Goal: Task Accomplishment & Management: Use online tool/utility

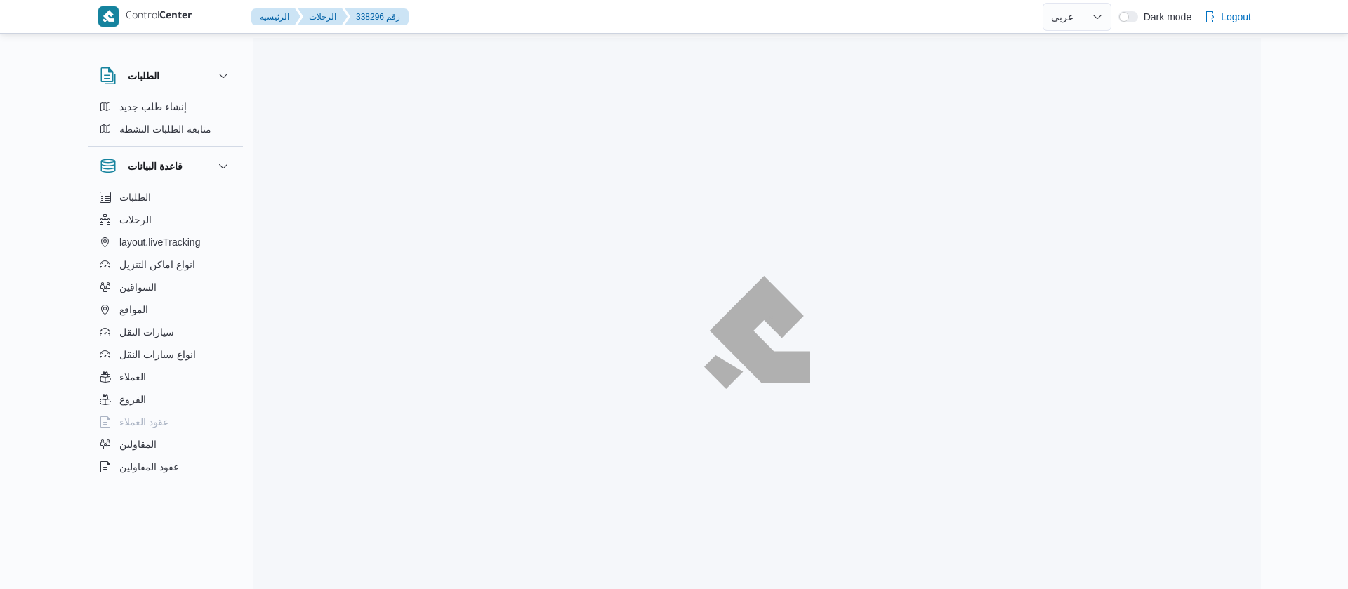
select select "ar"
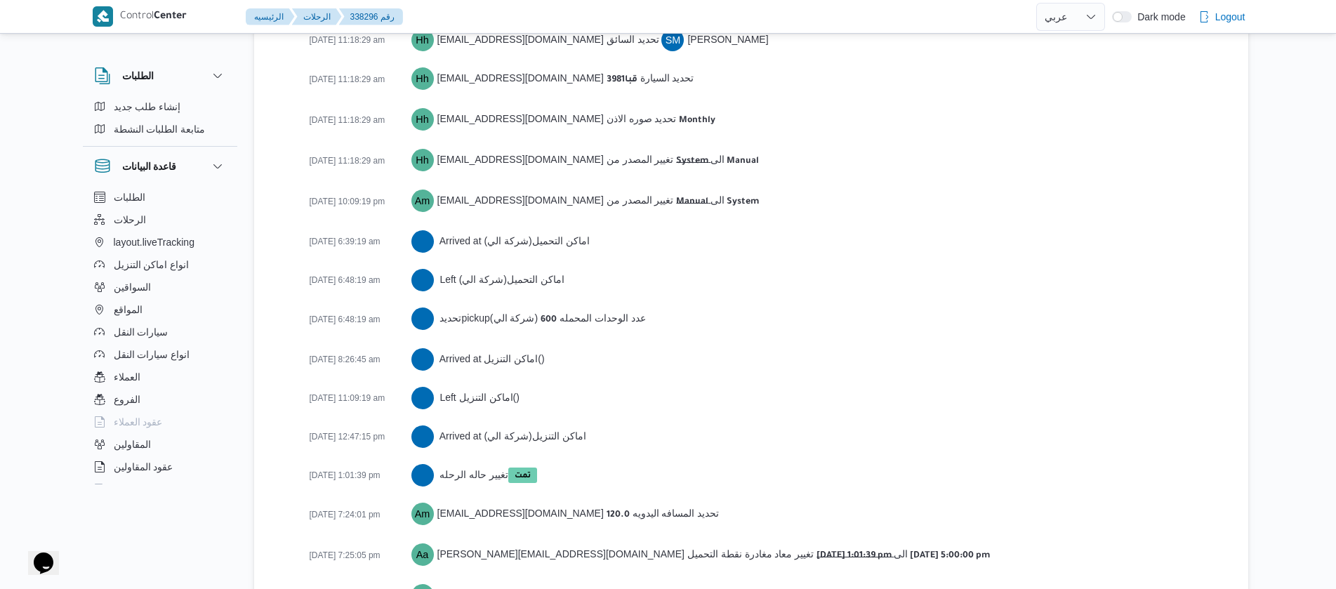
scroll to position [2261, 0]
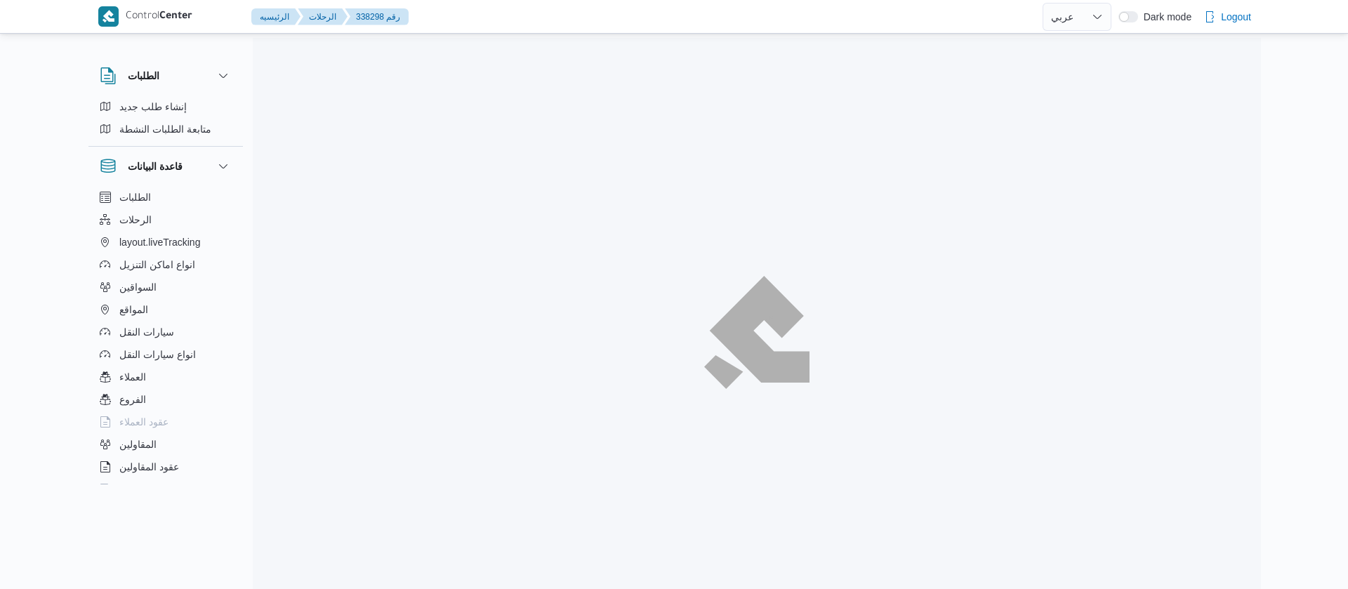
select select "ar"
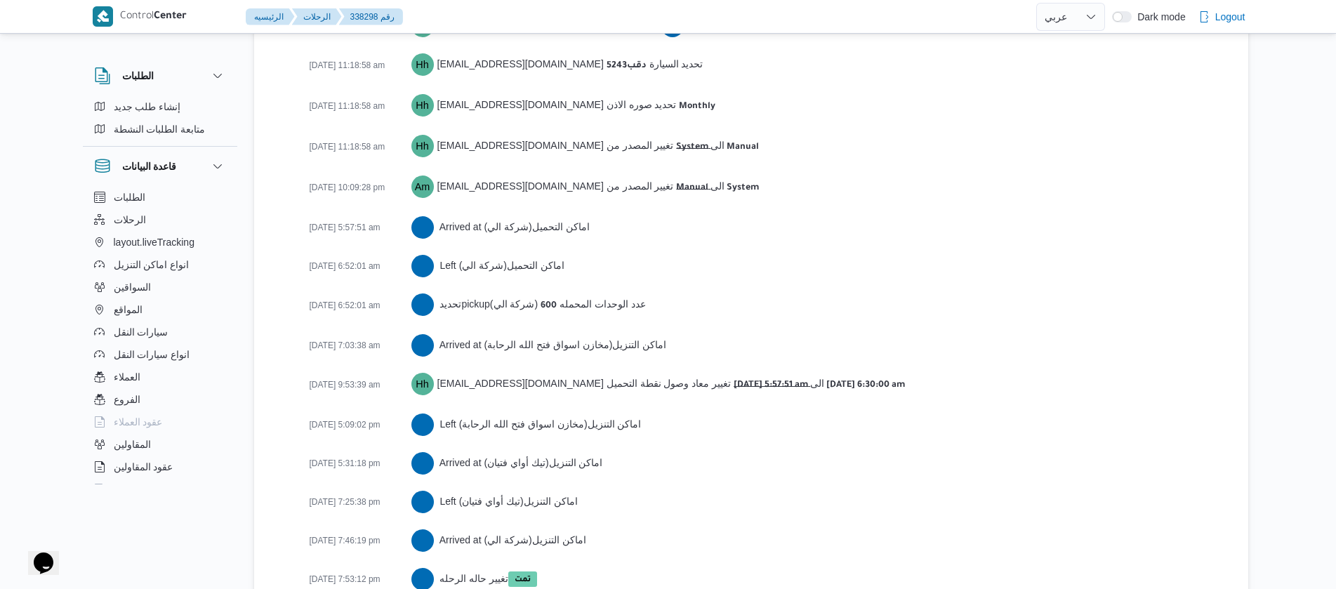
scroll to position [2533, 0]
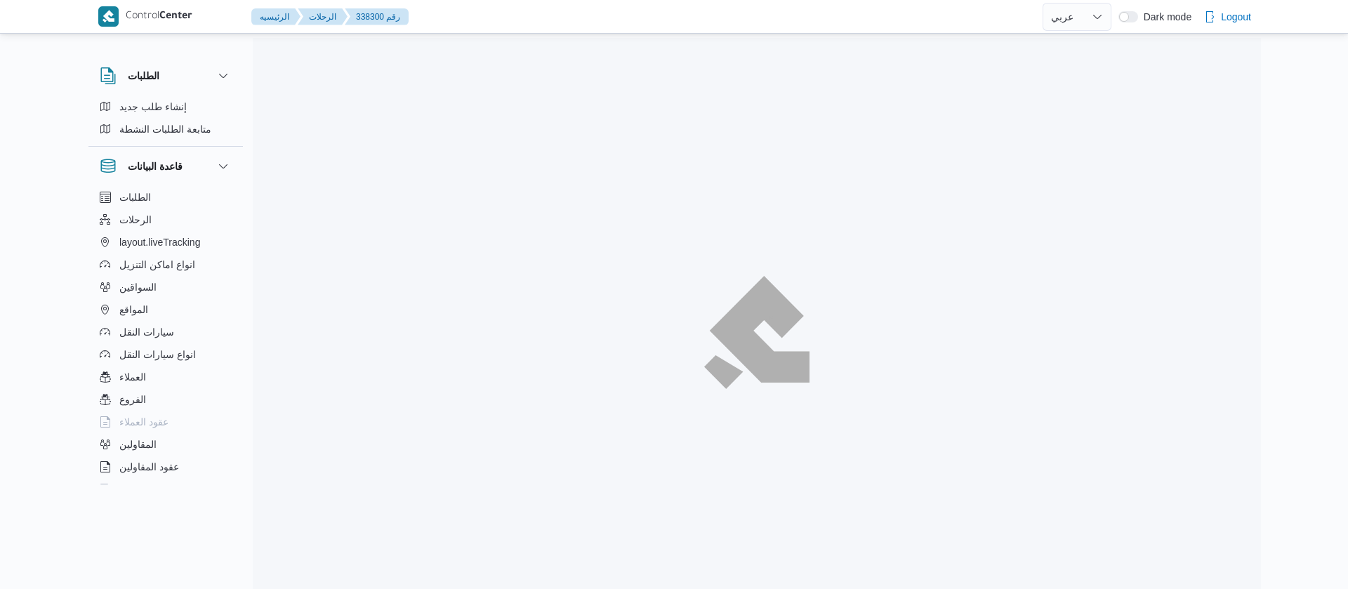
select select "ar"
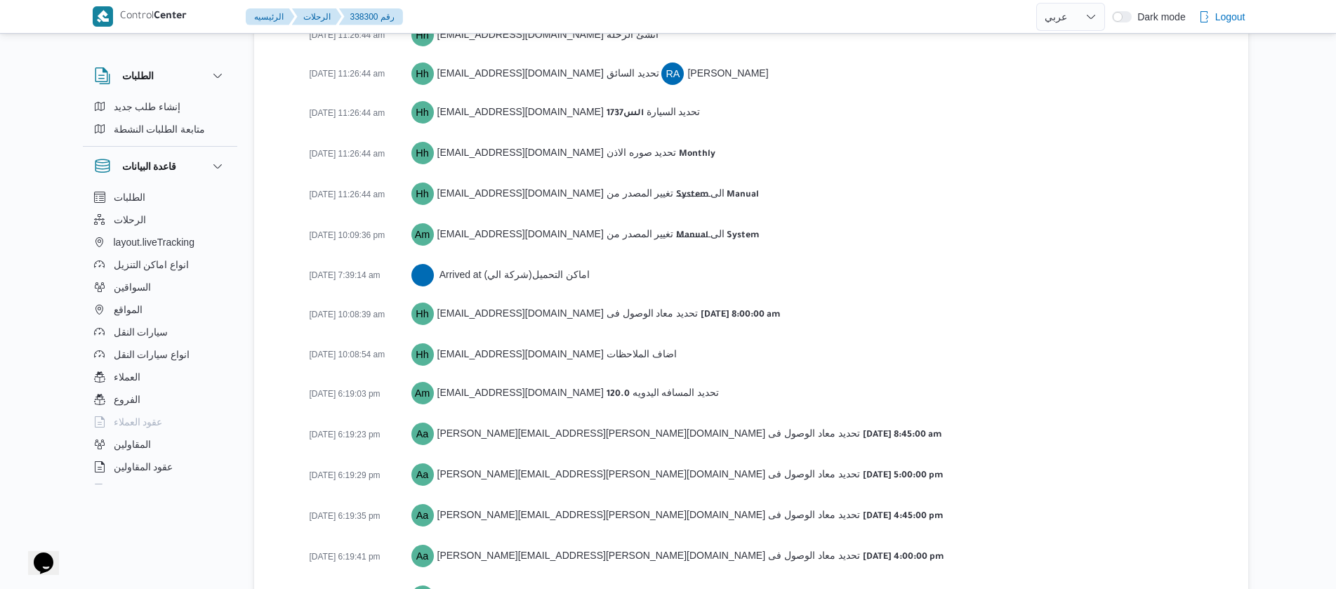
scroll to position [2183, 0]
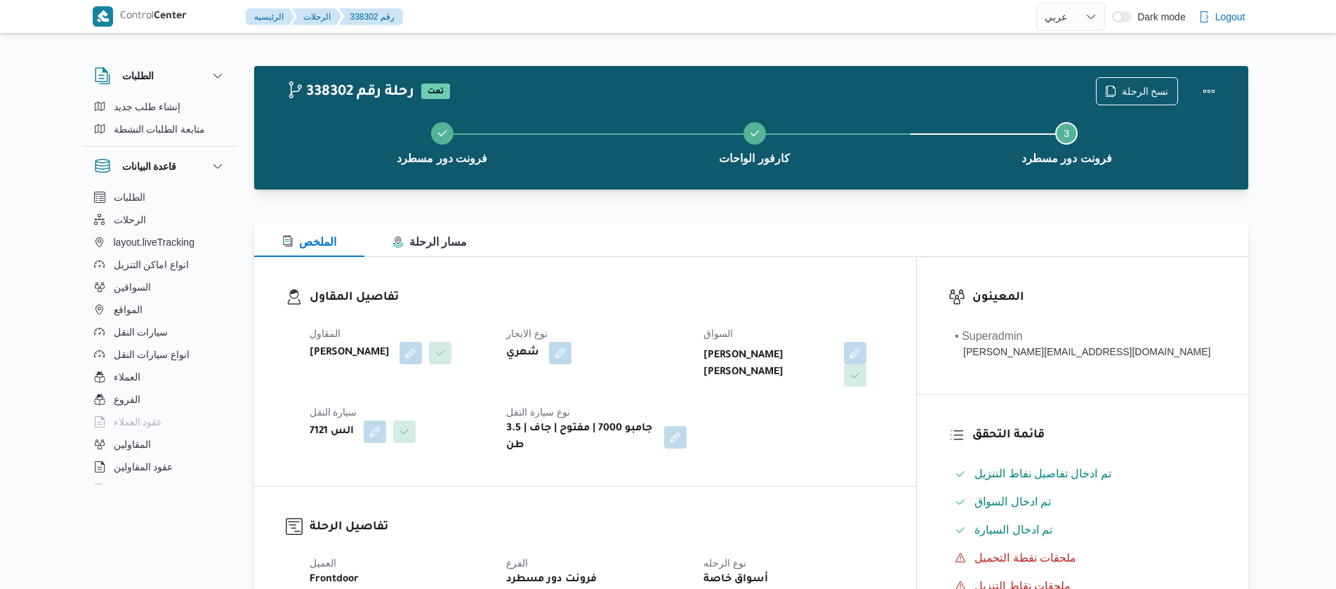
select select "ar"
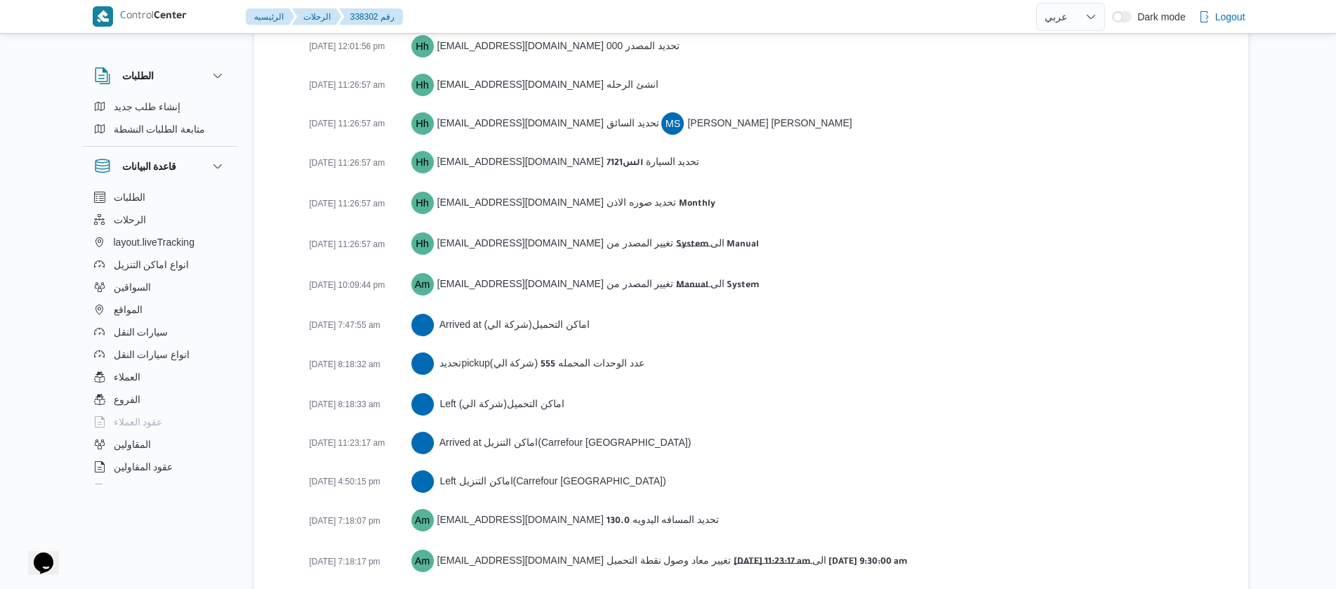
scroll to position [2283, 0]
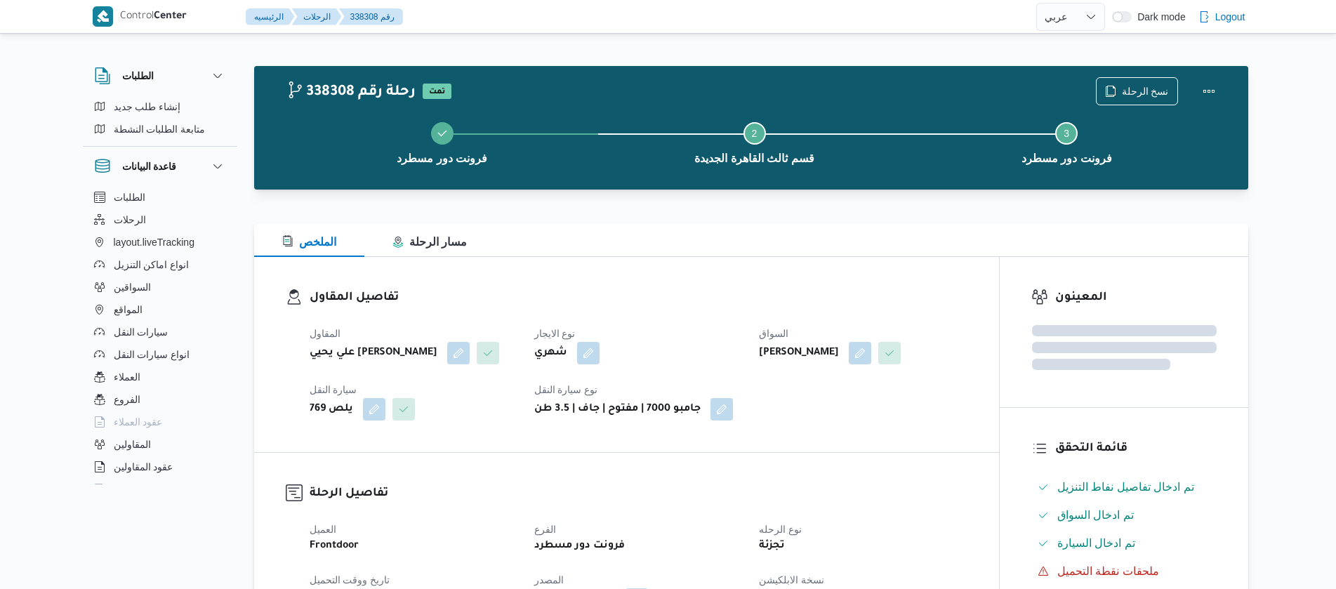
select select "ar"
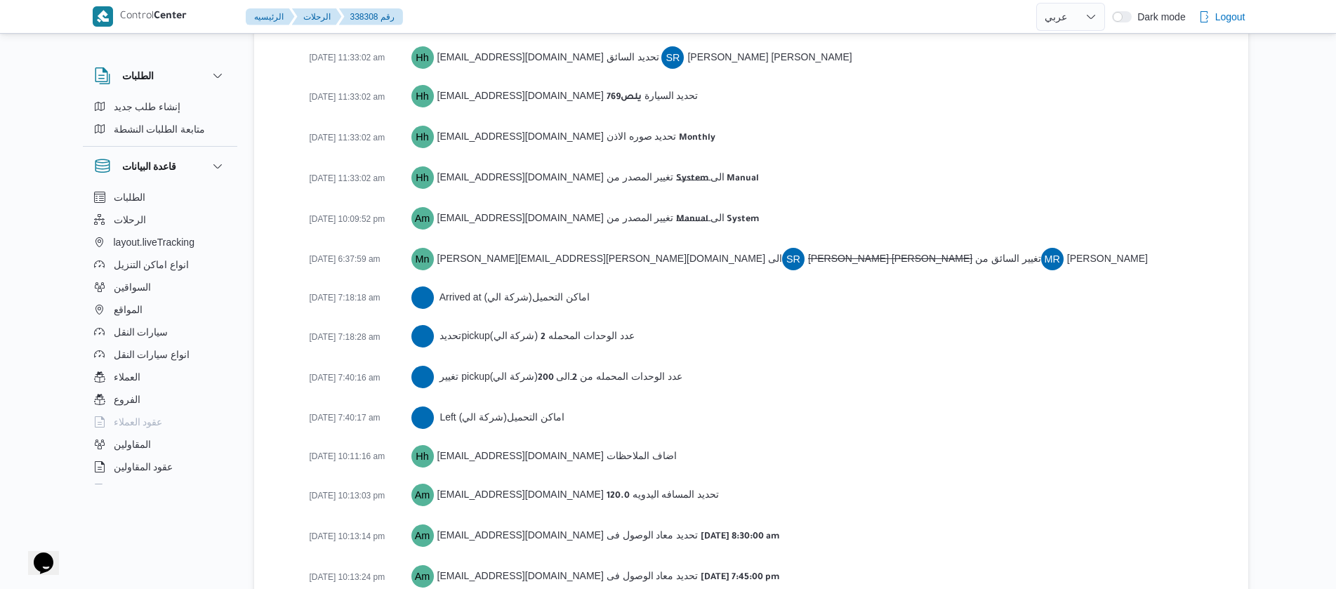
scroll to position [2261, 0]
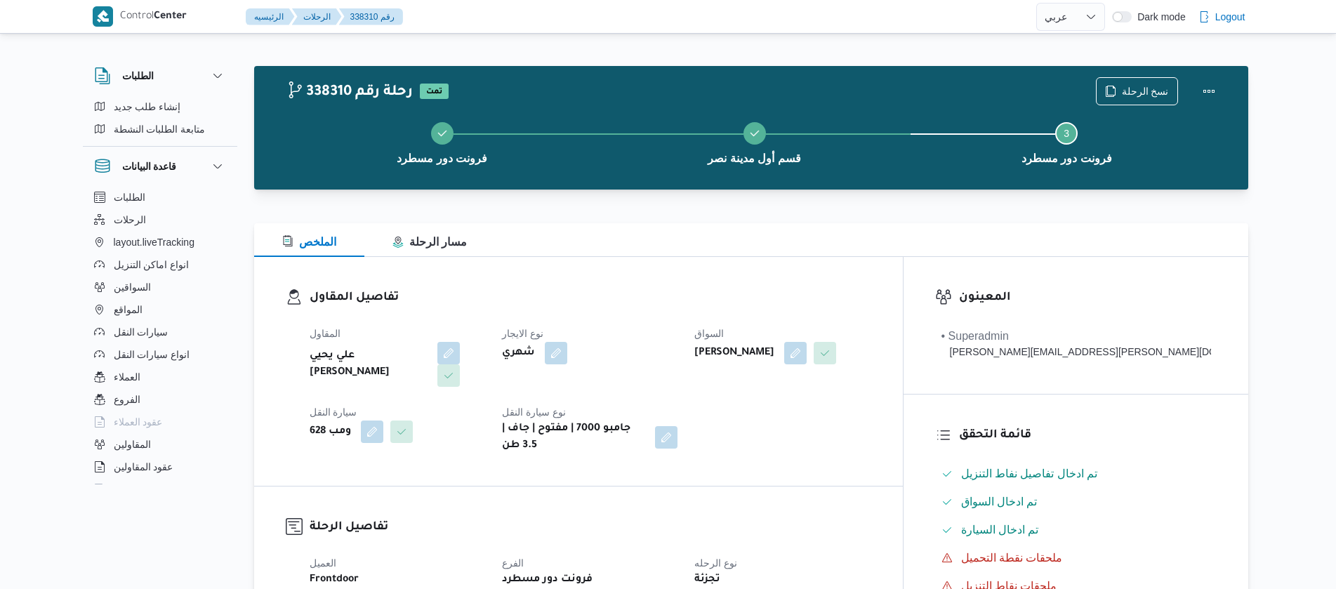
select select "ar"
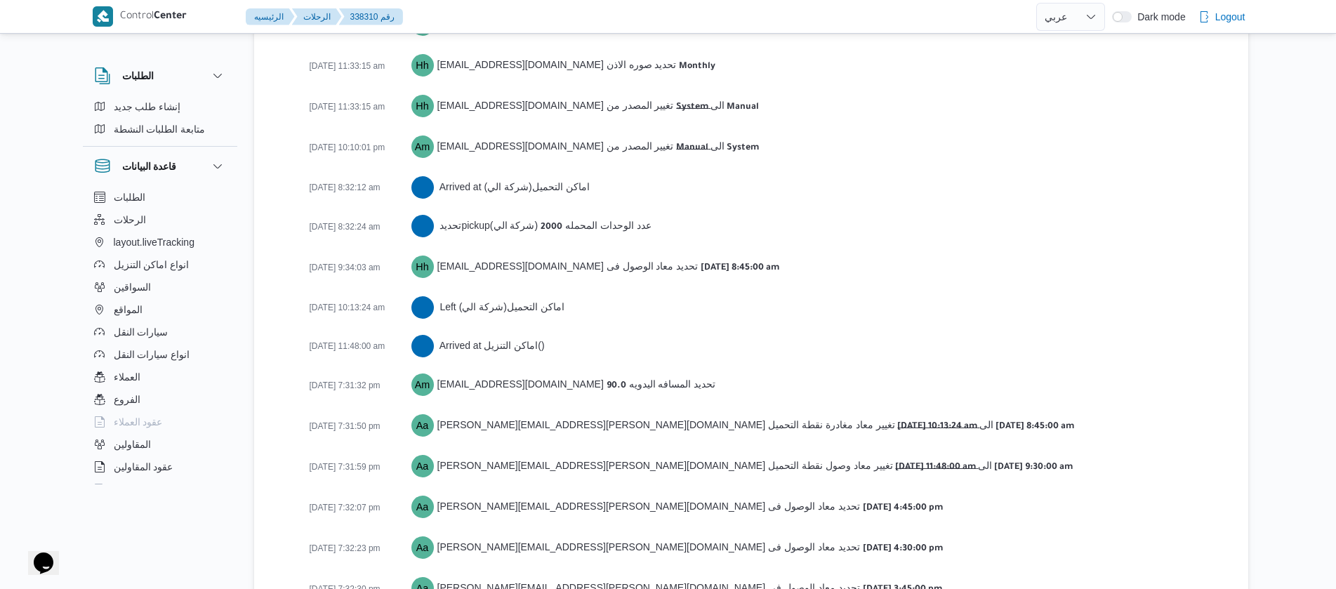
scroll to position [2301, 0]
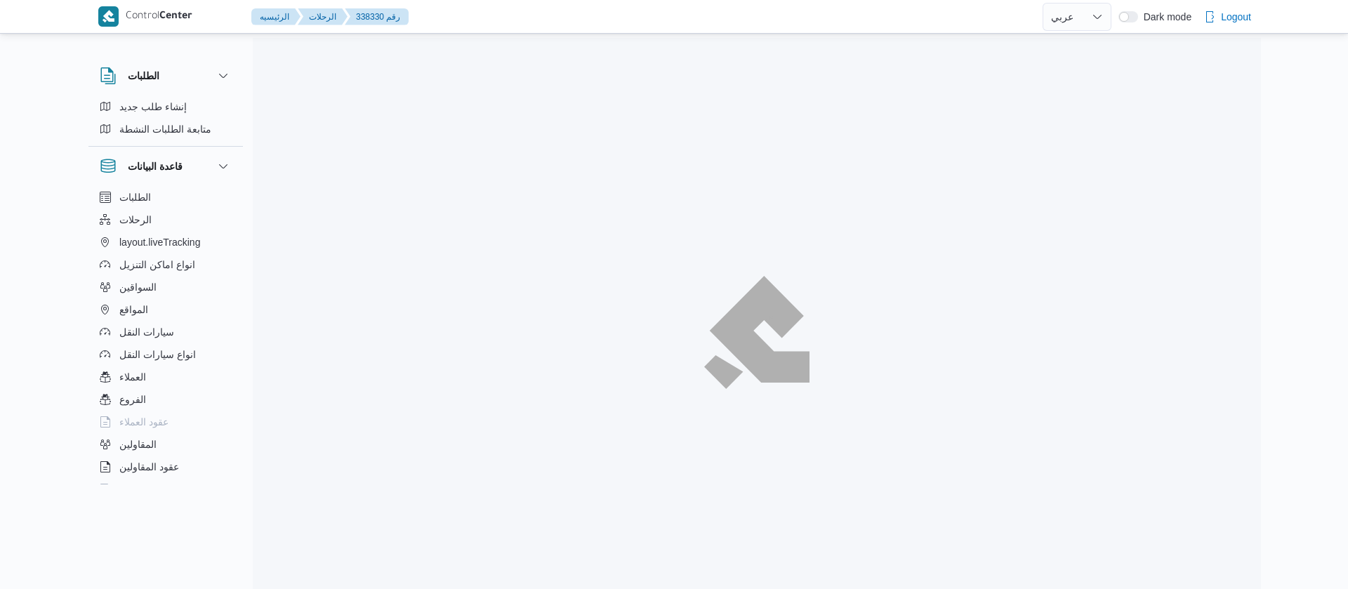
select select "ar"
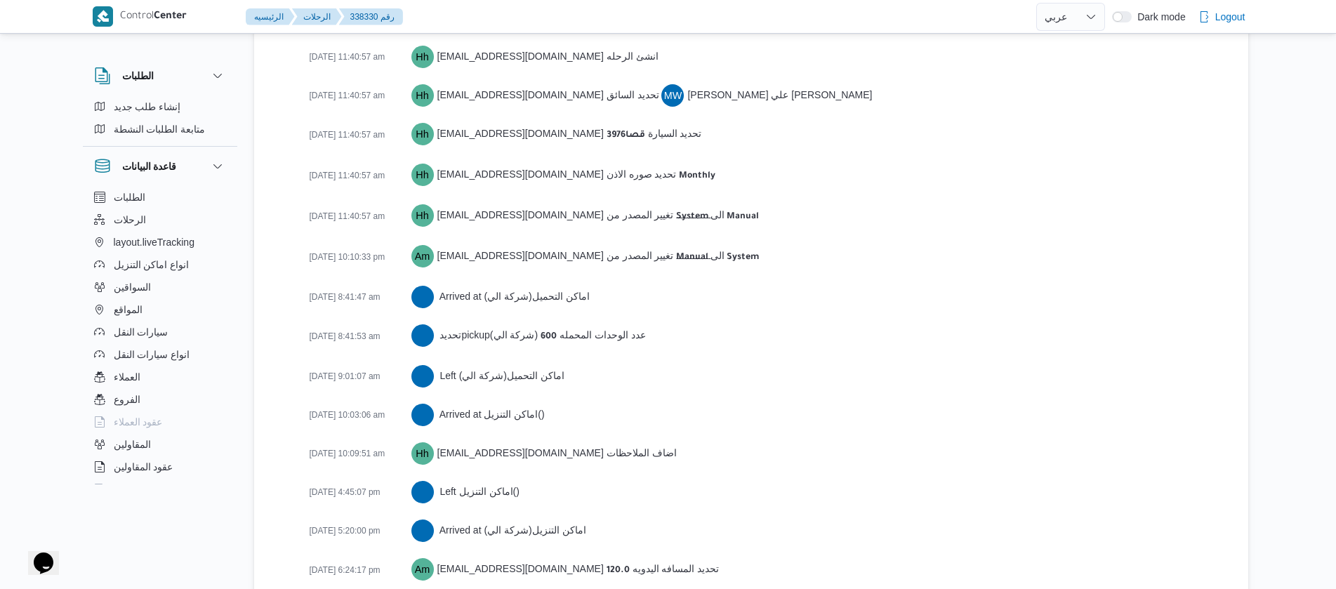
scroll to position [2221, 0]
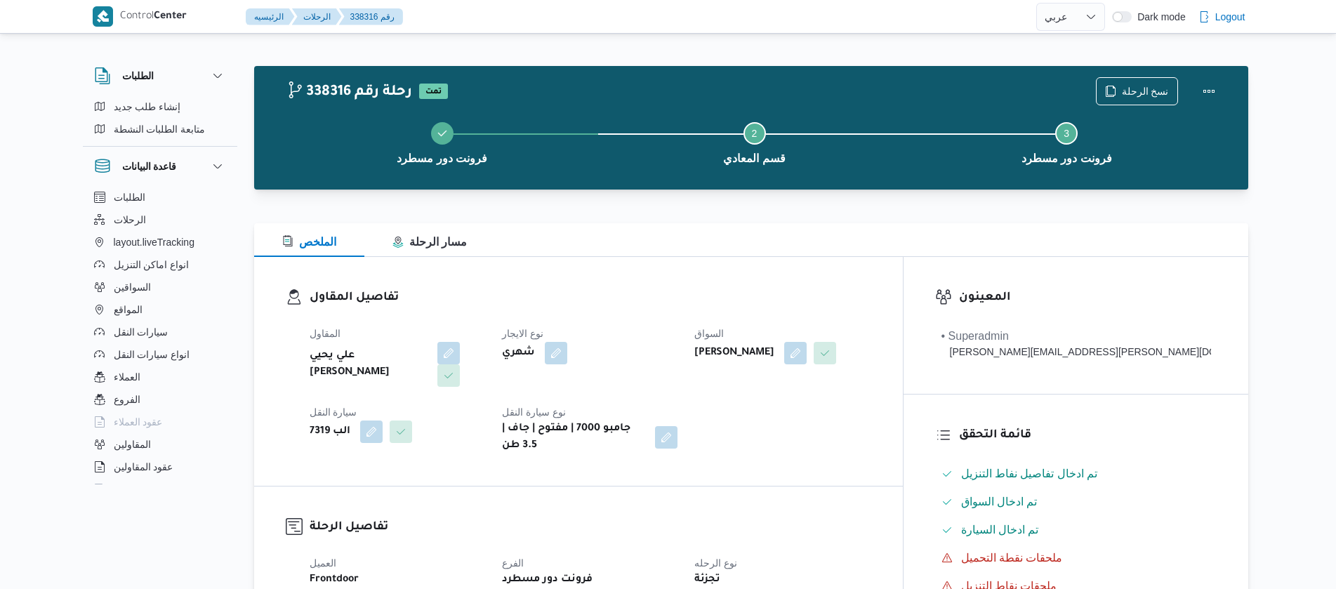
select select "ar"
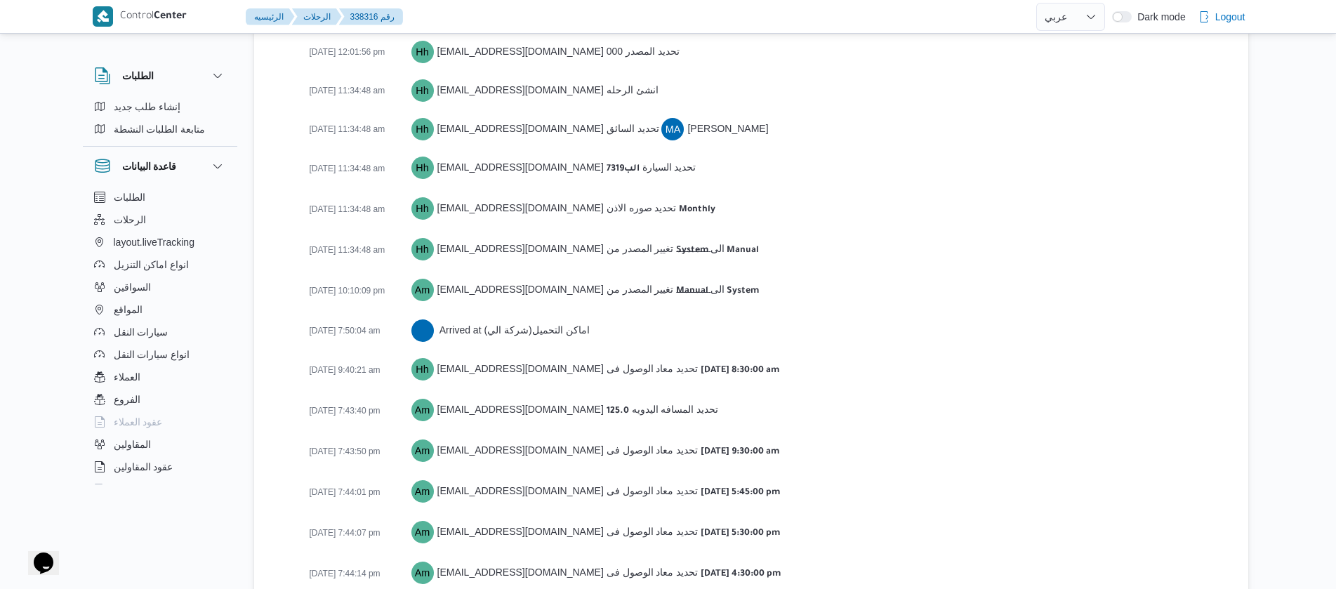
scroll to position [2144, 0]
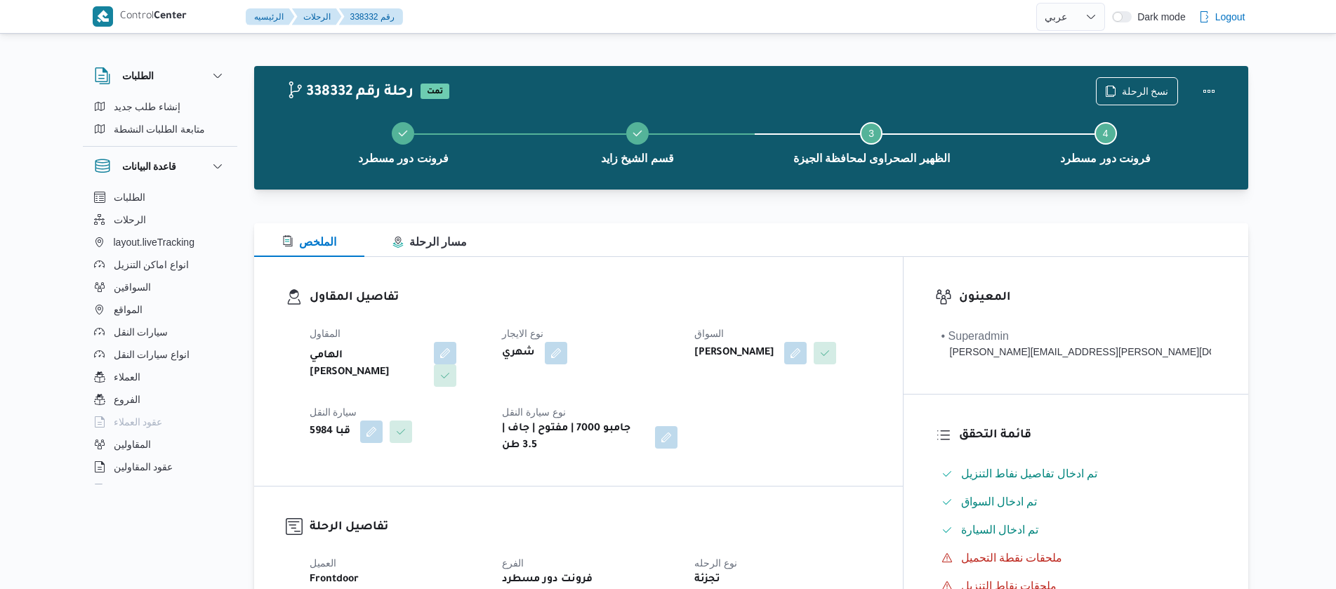
select select "ar"
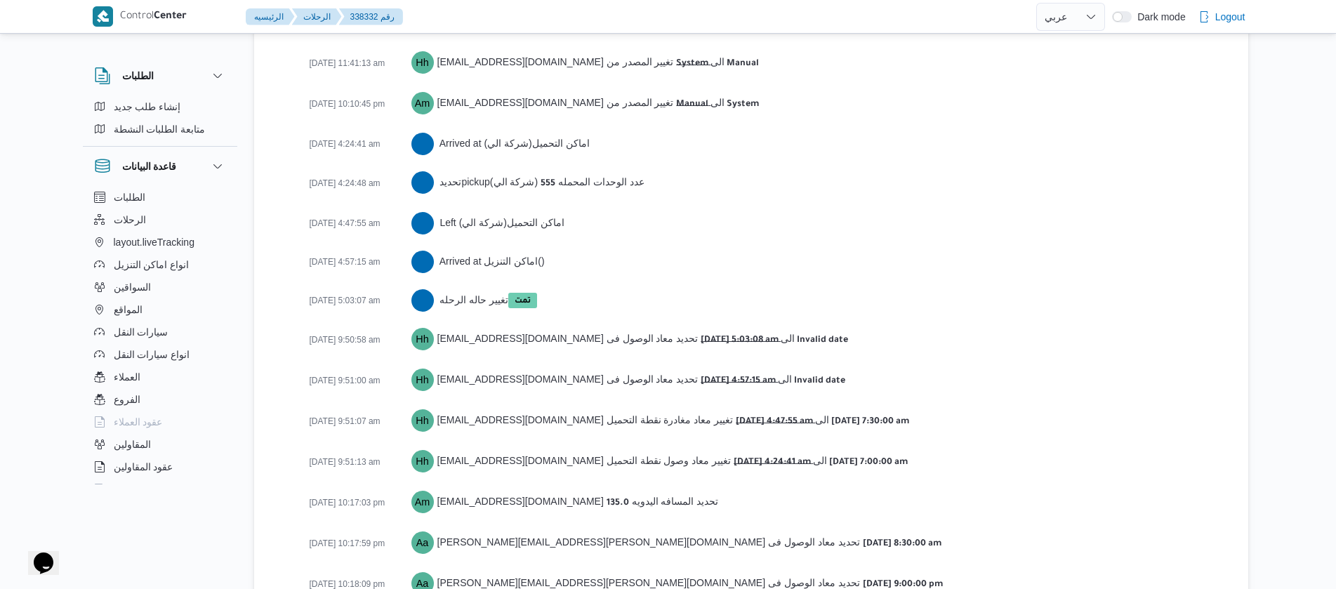
scroll to position [2285, 0]
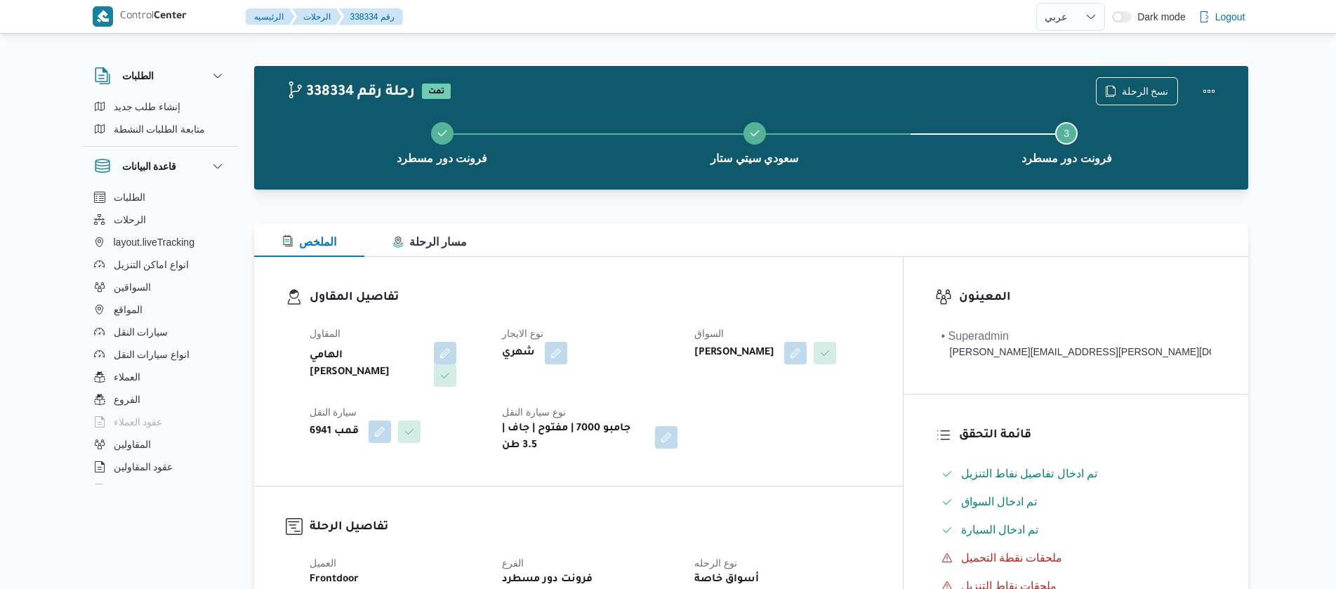
select select "ar"
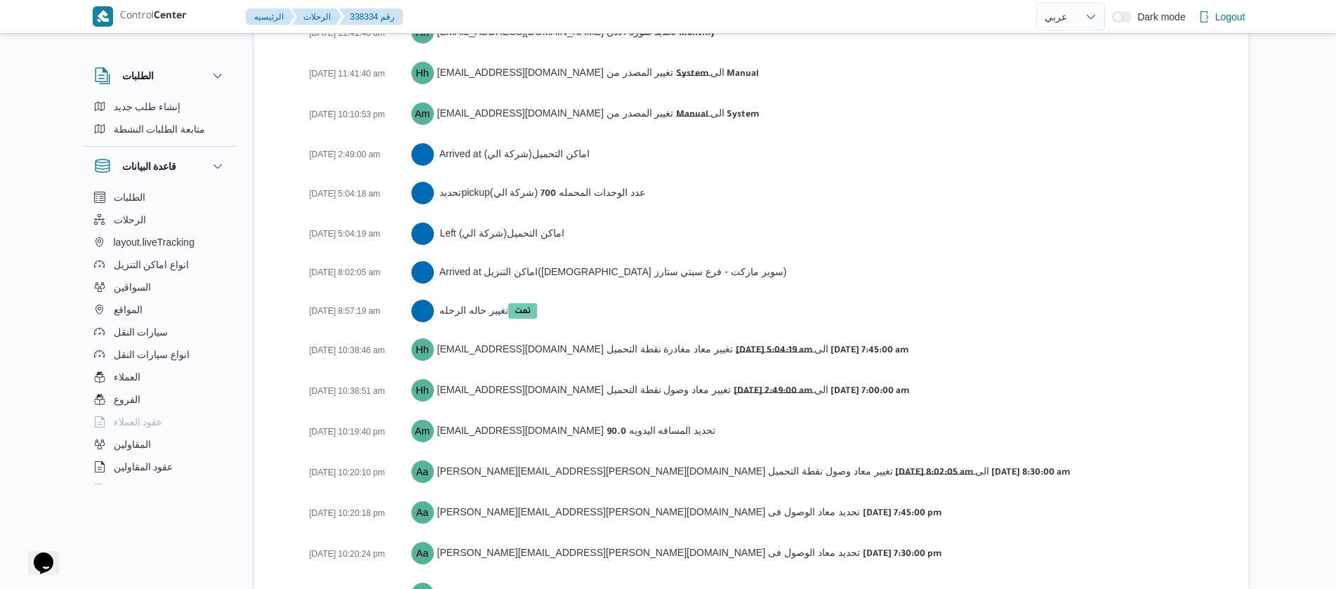
scroll to position [2301, 0]
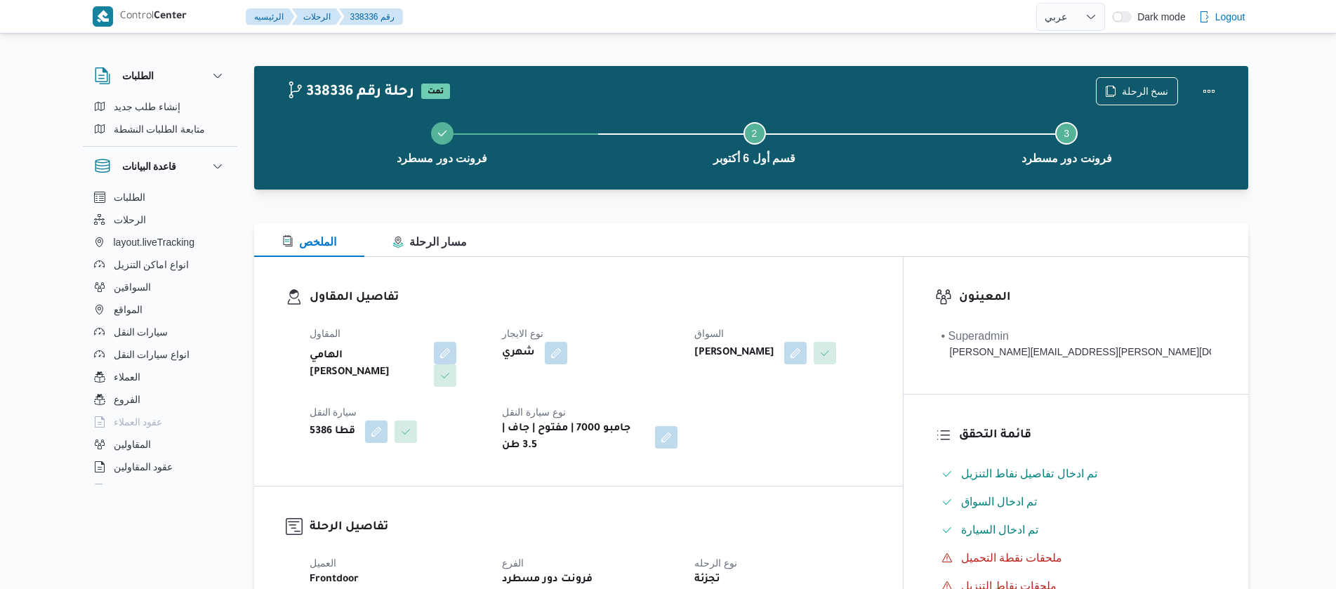
select select "ar"
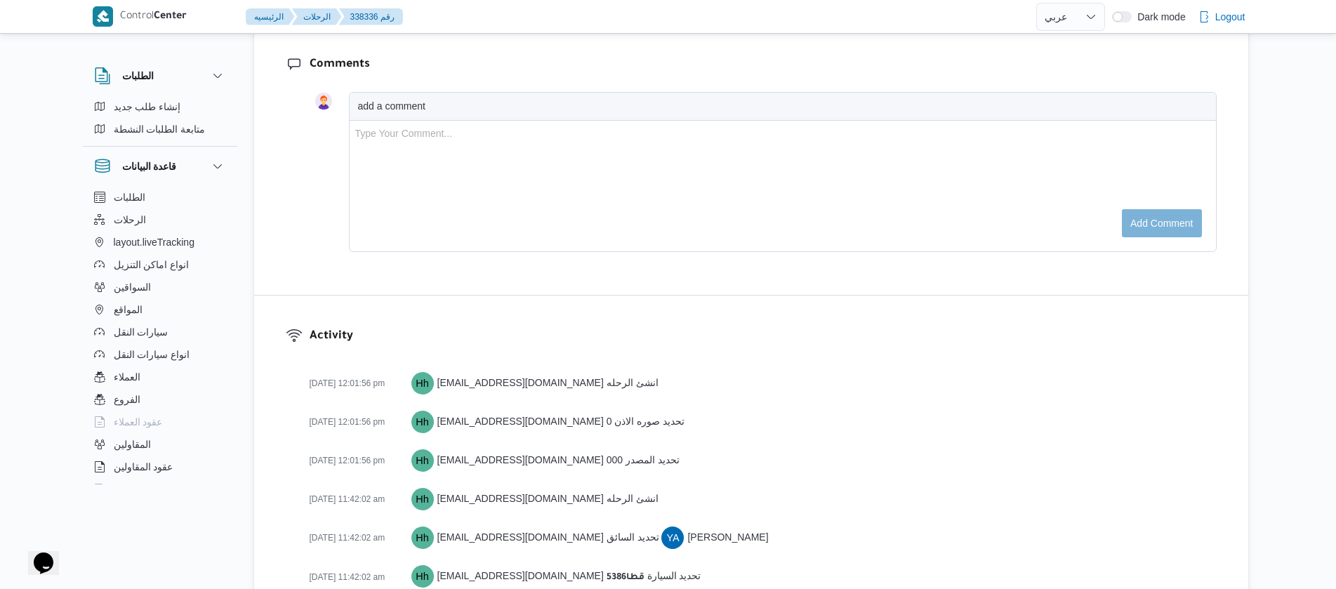
scroll to position [2419, 0]
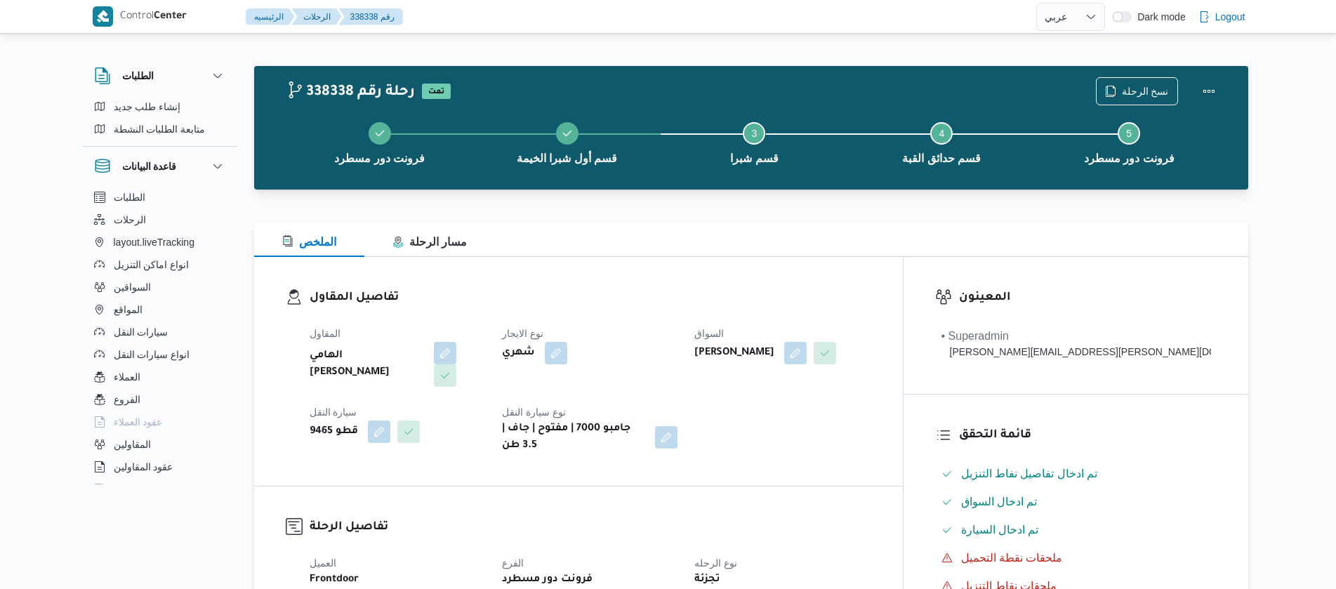
select select "ar"
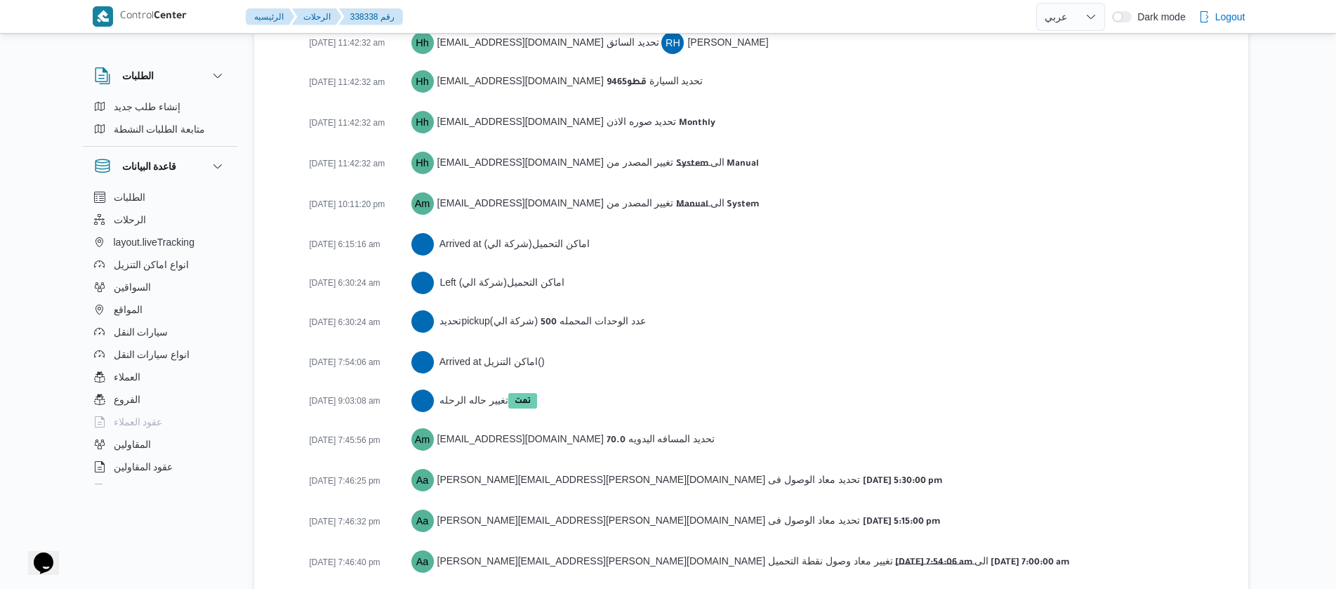
scroll to position [2297, 0]
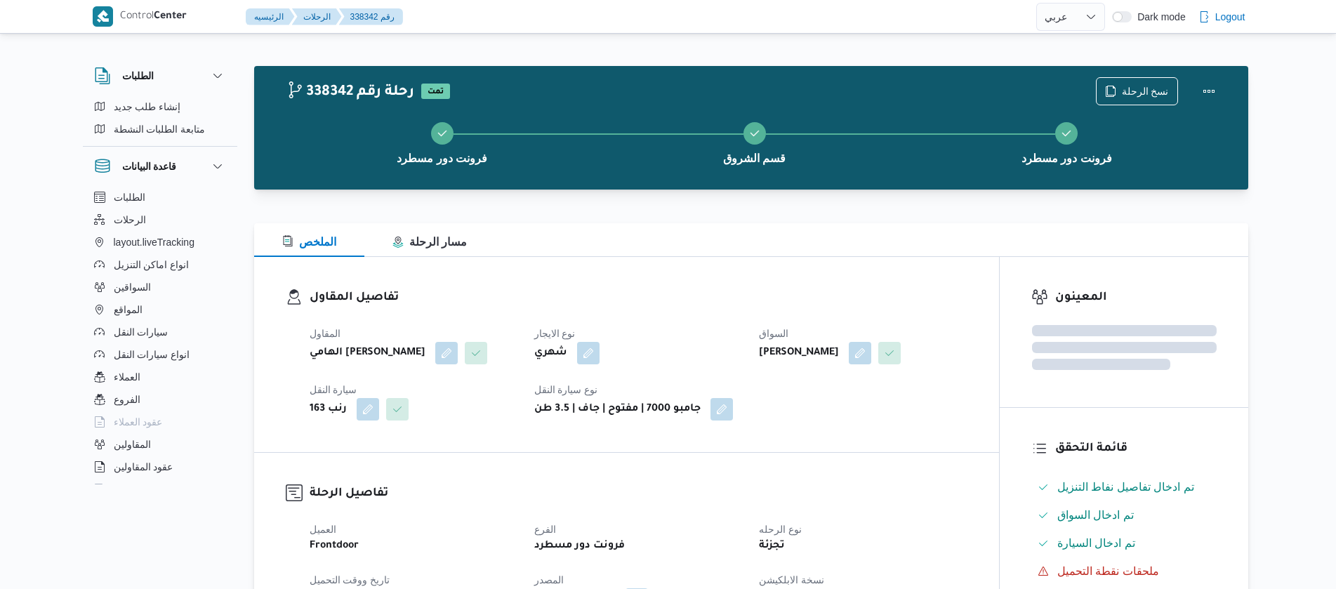
select select "ar"
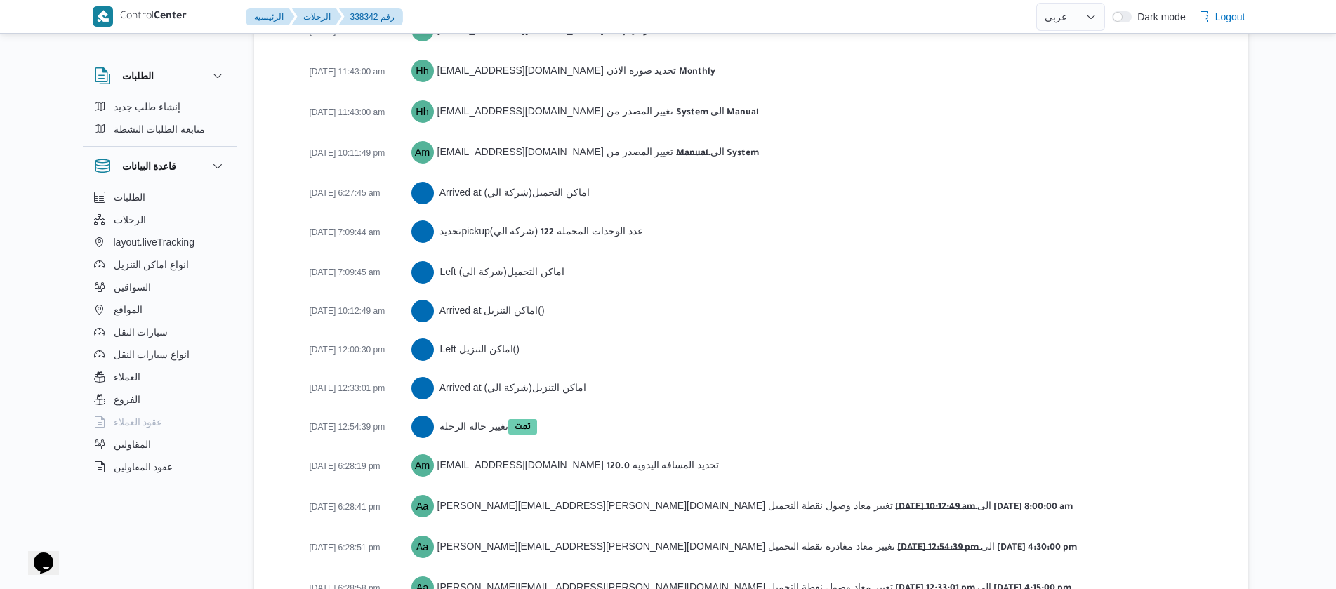
scroll to position [2323, 0]
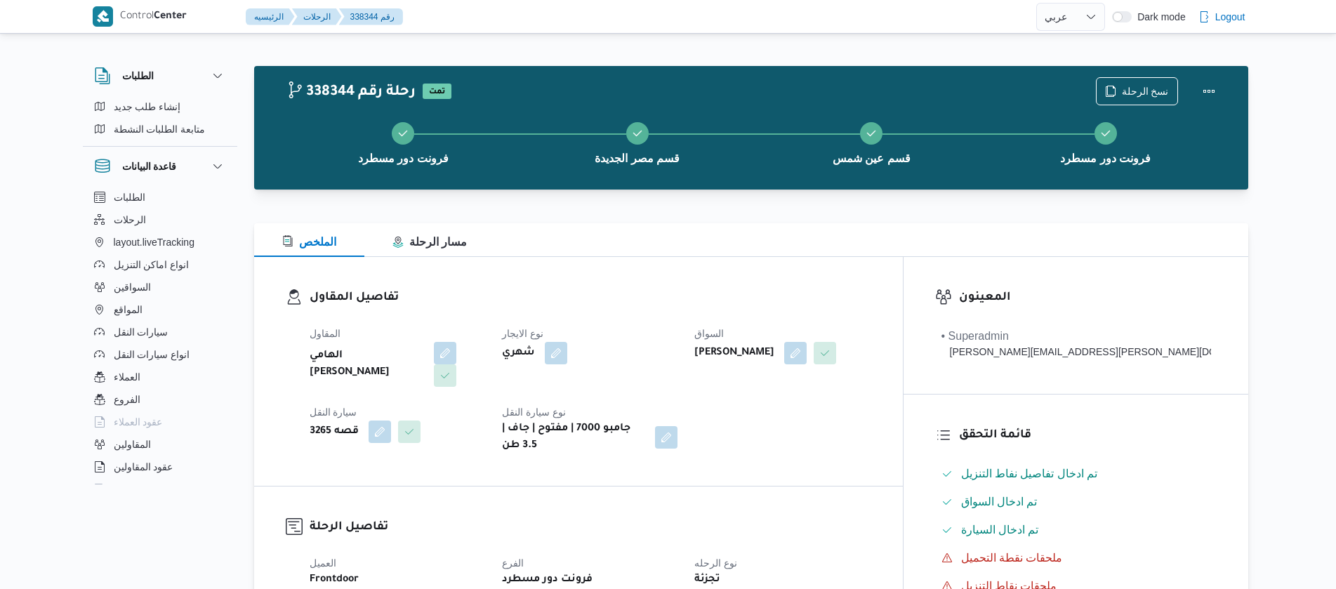
select select "ar"
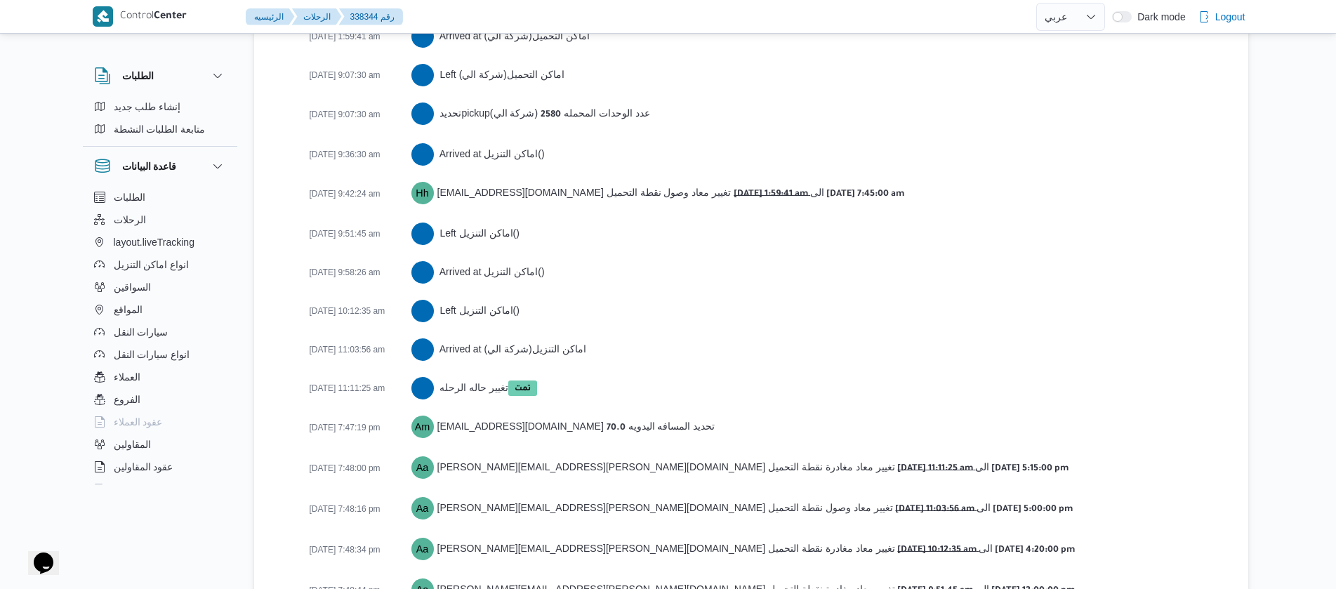
scroll to position [2517, 0]
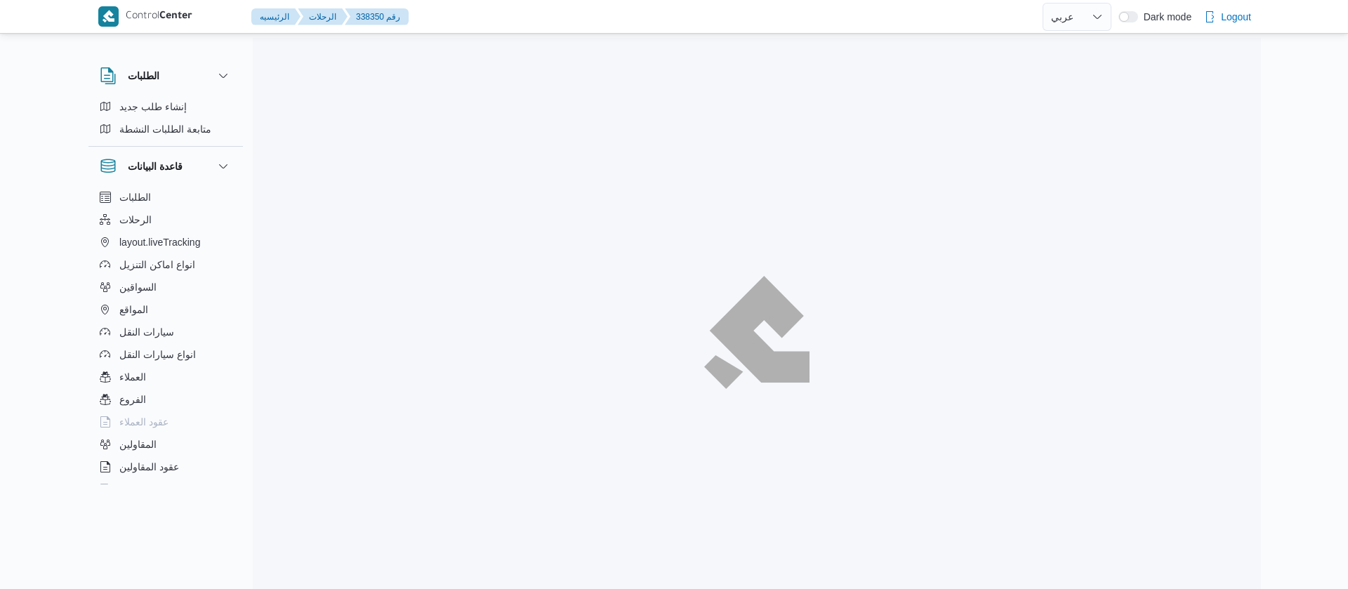
select select "ar"
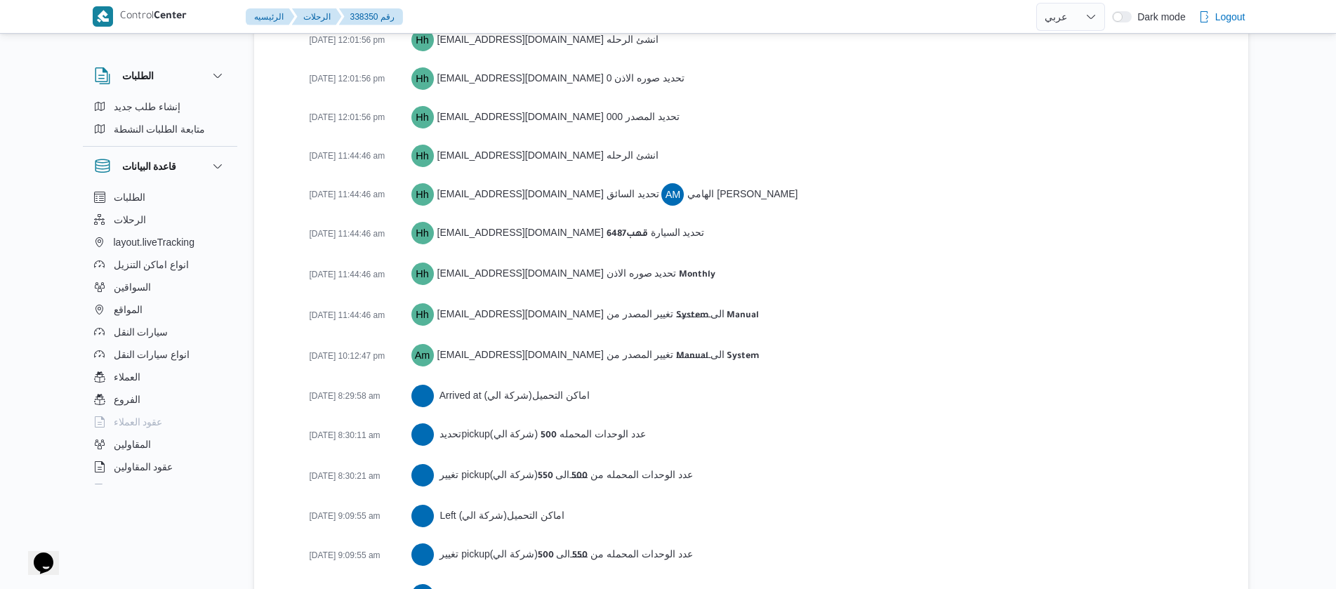
scroll to position [2340, 0]
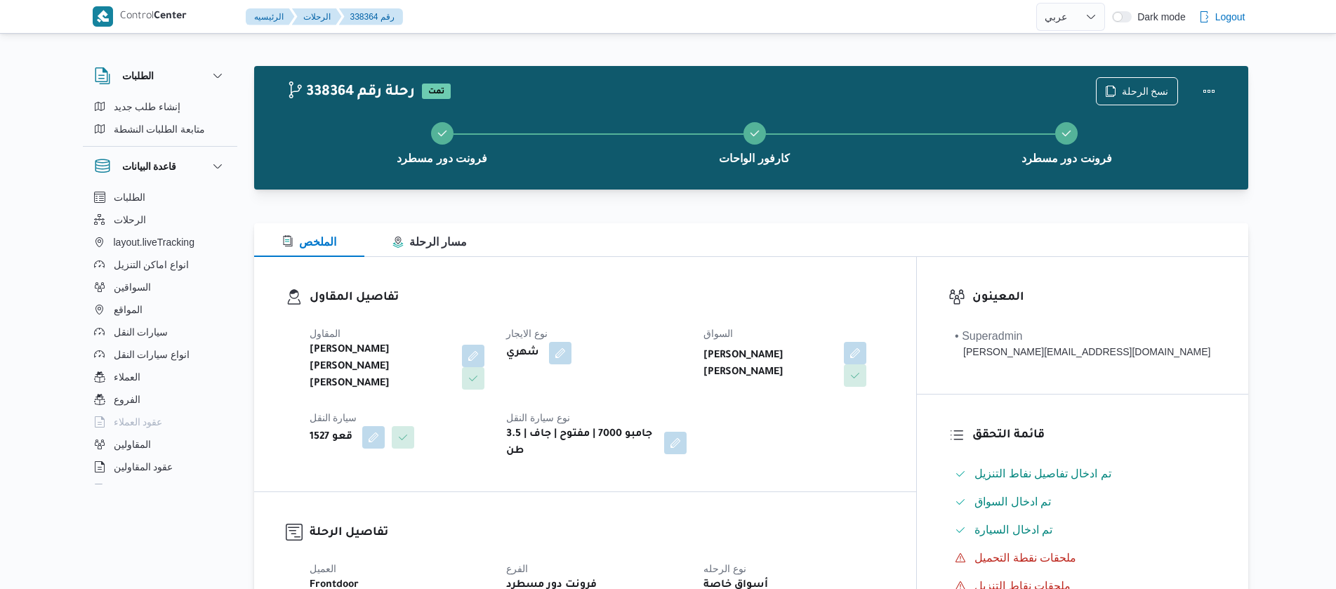
select select "ar"
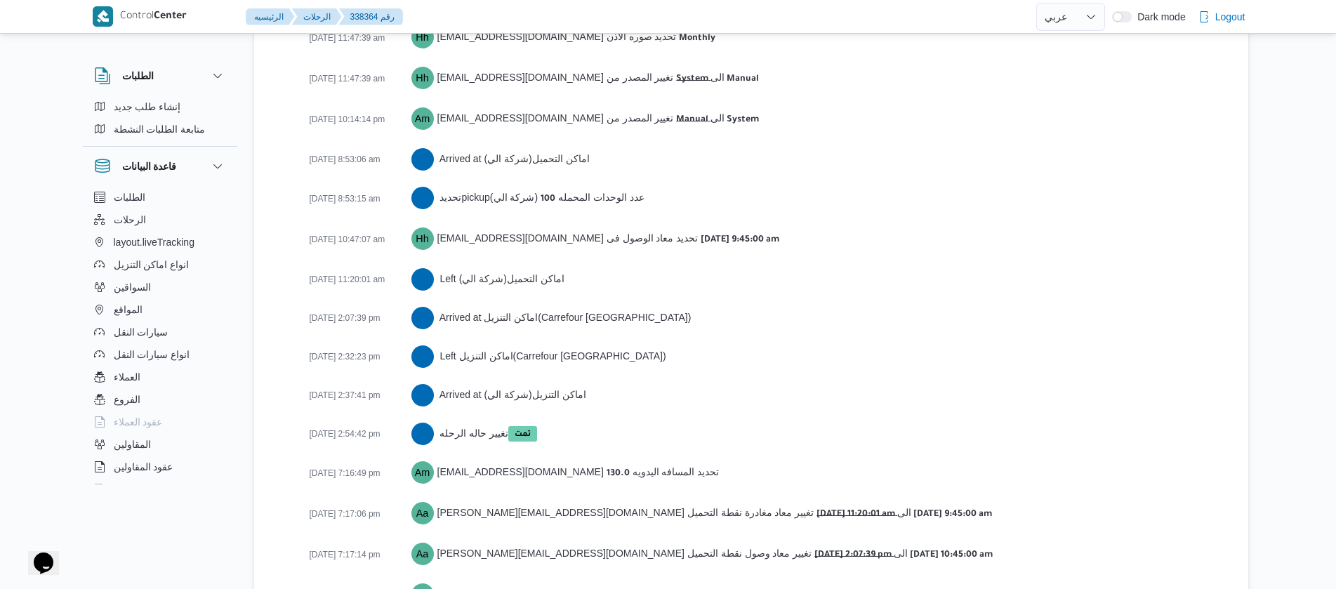
scroll to position [2401, 0]
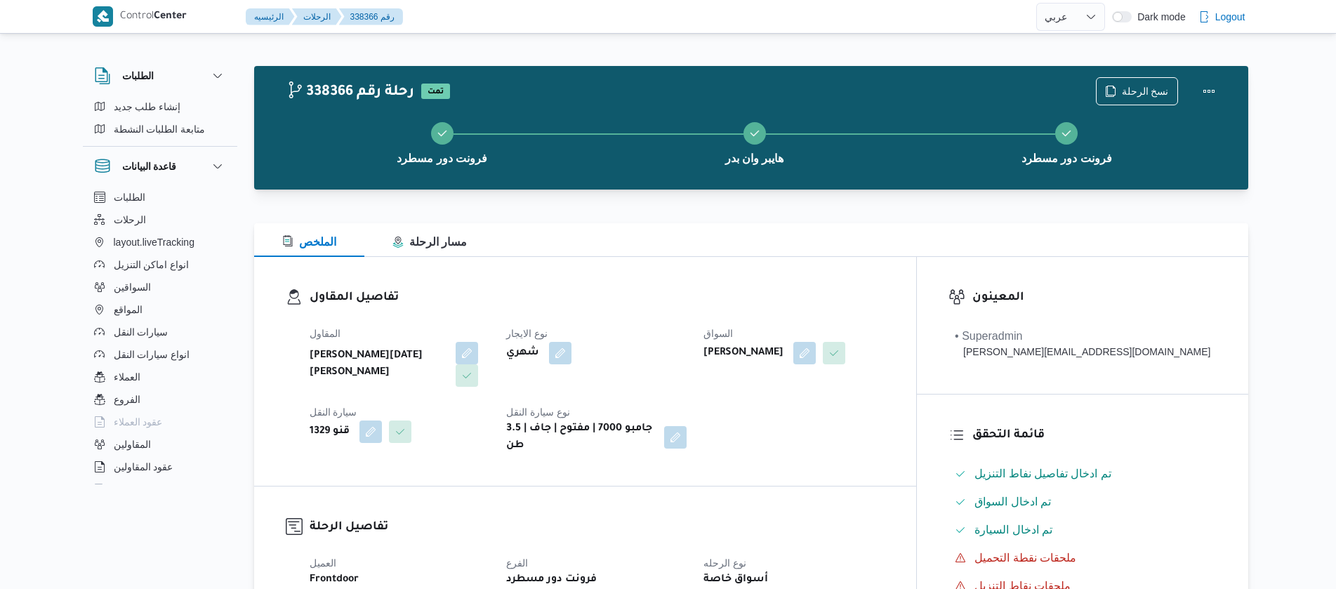
select select "ar"
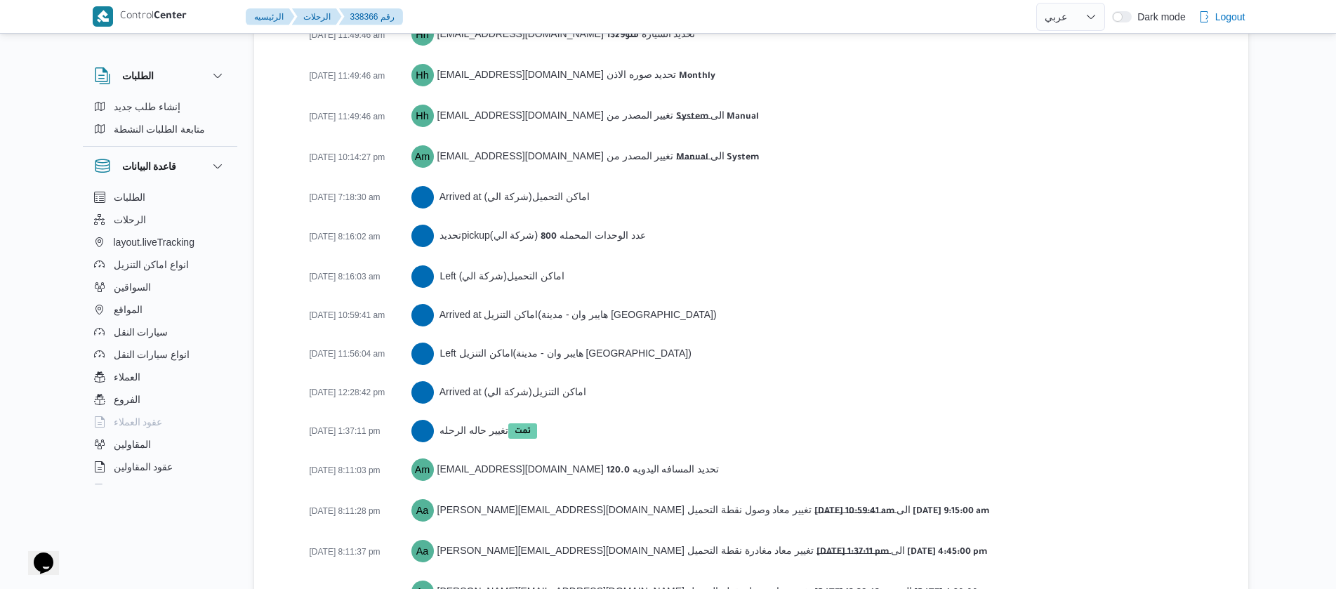
scroll to position [2323, 0]
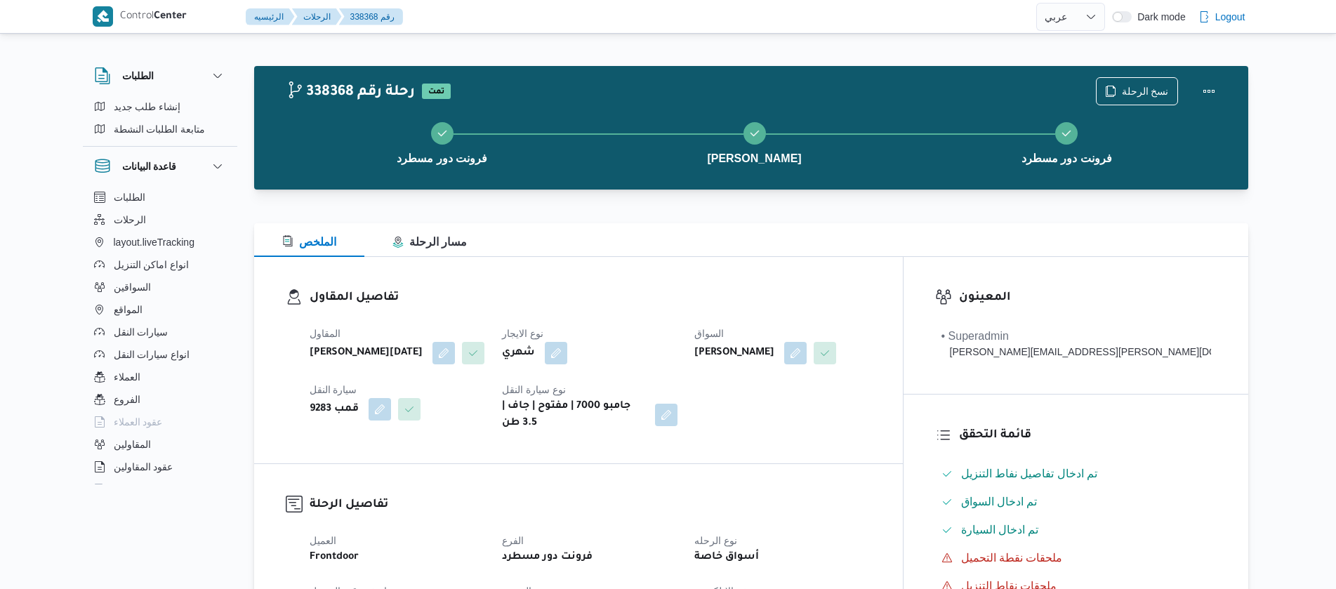
select select "ar"
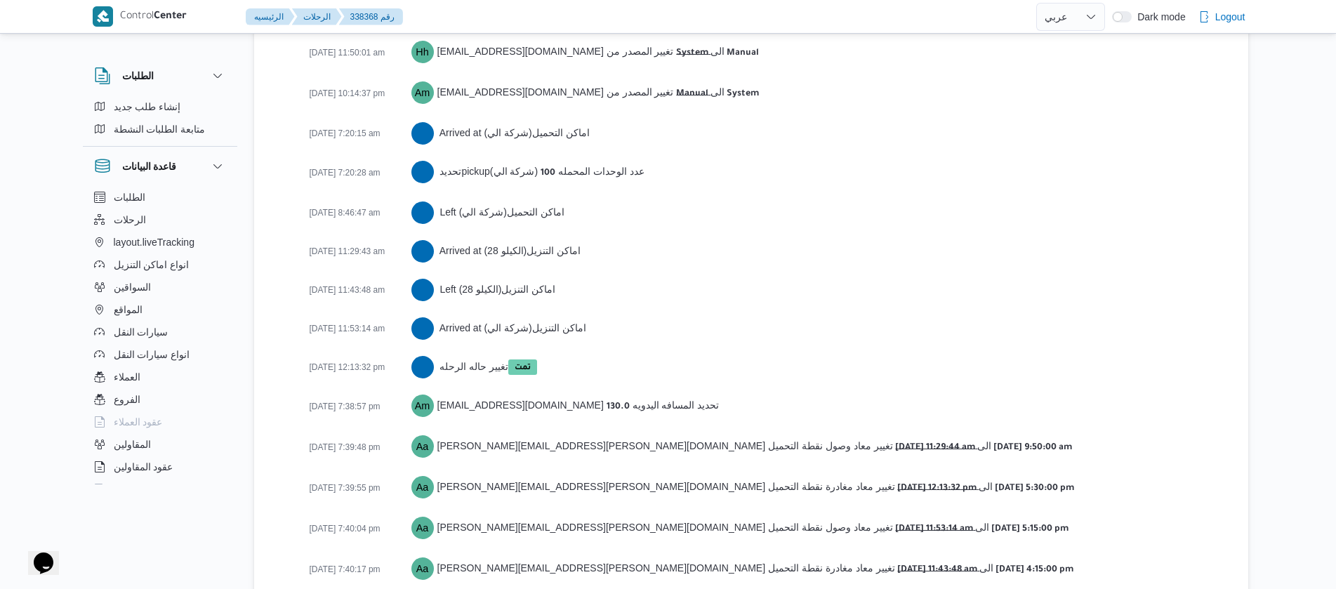
scroll to position [2323, 0]
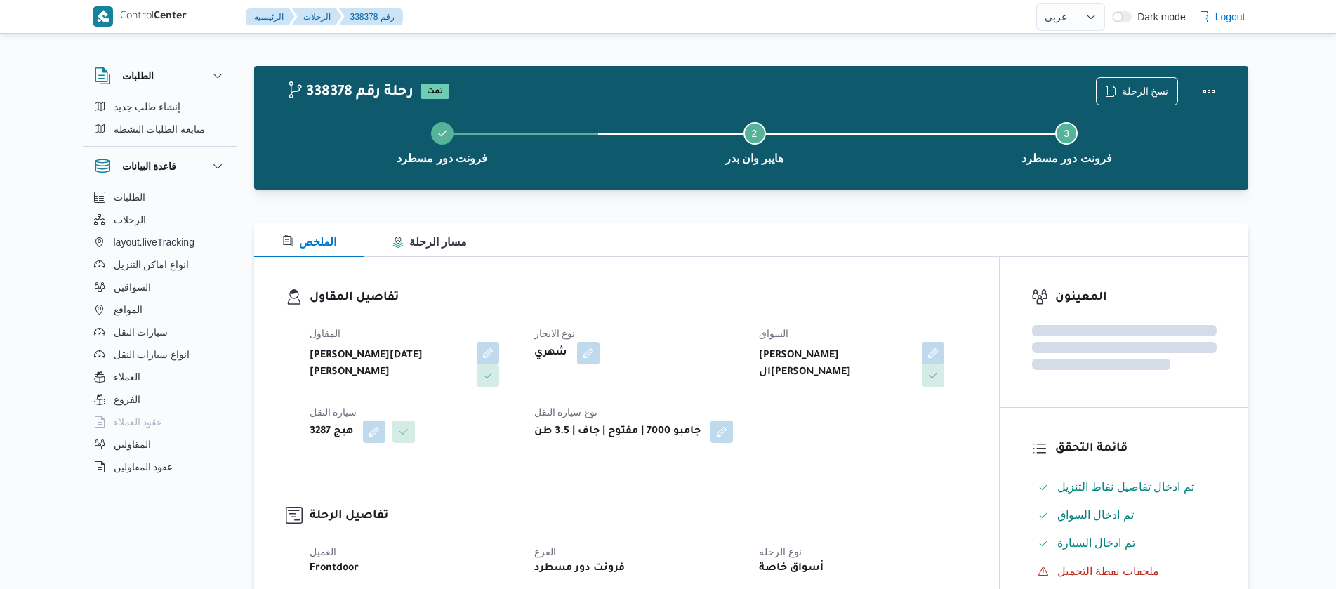
select select "ar"
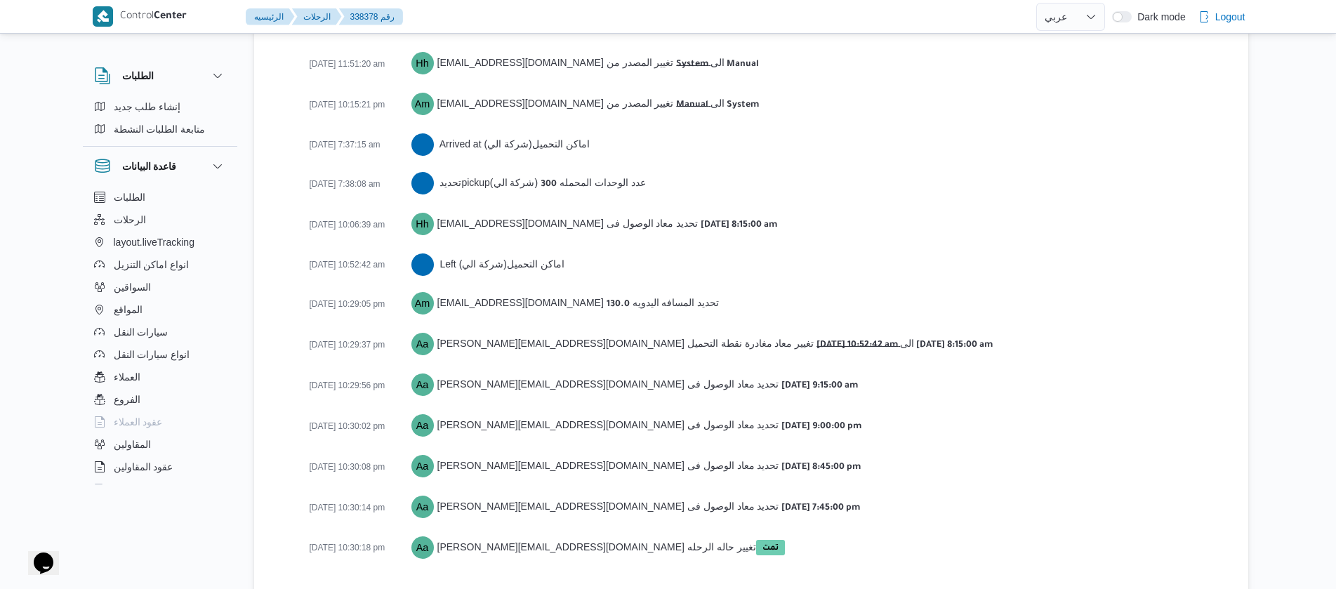
scroll to position [2284, 0]
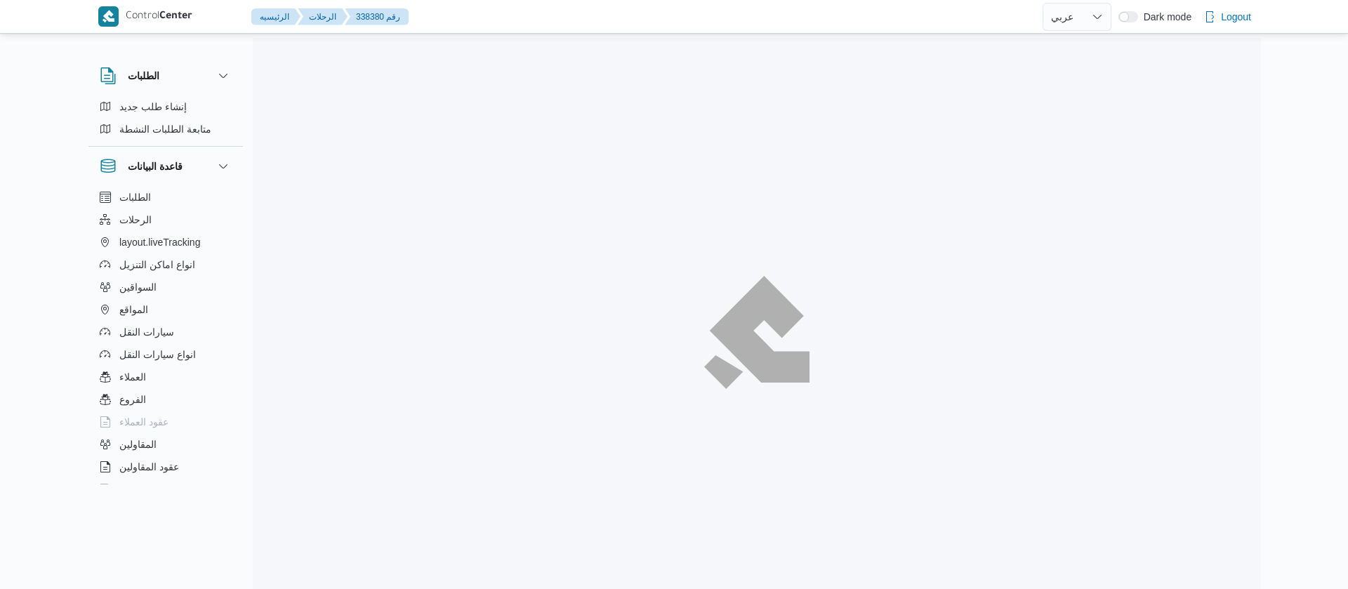
select select "ar"
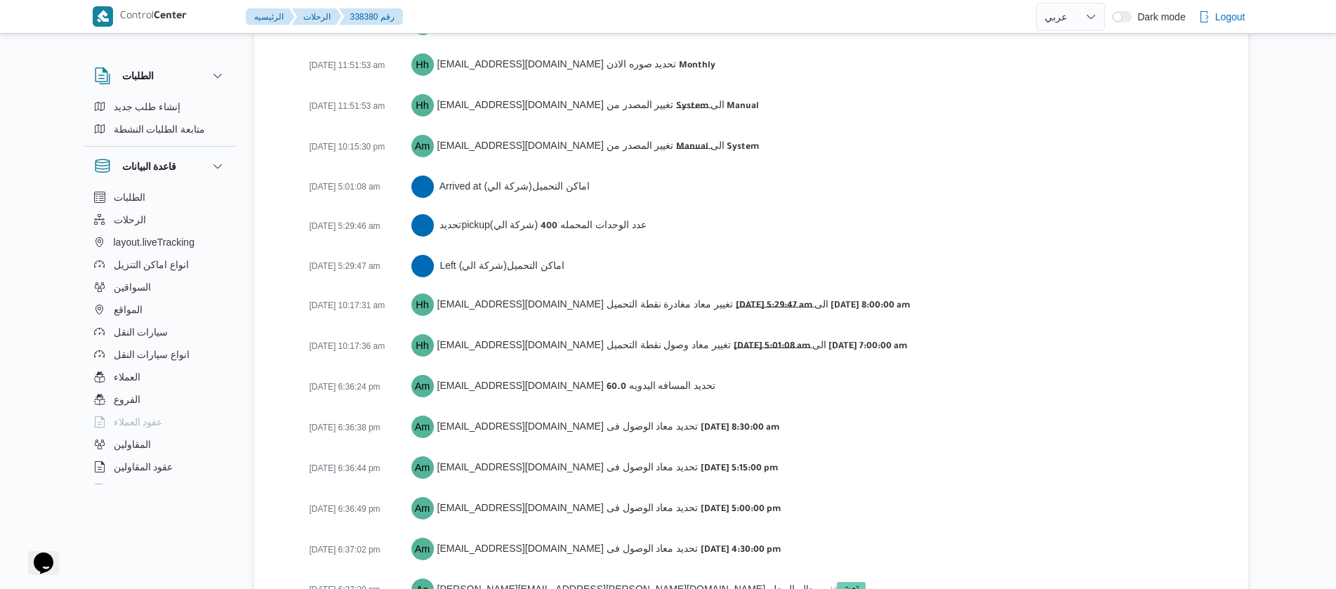
scroll to position [2284, 0]
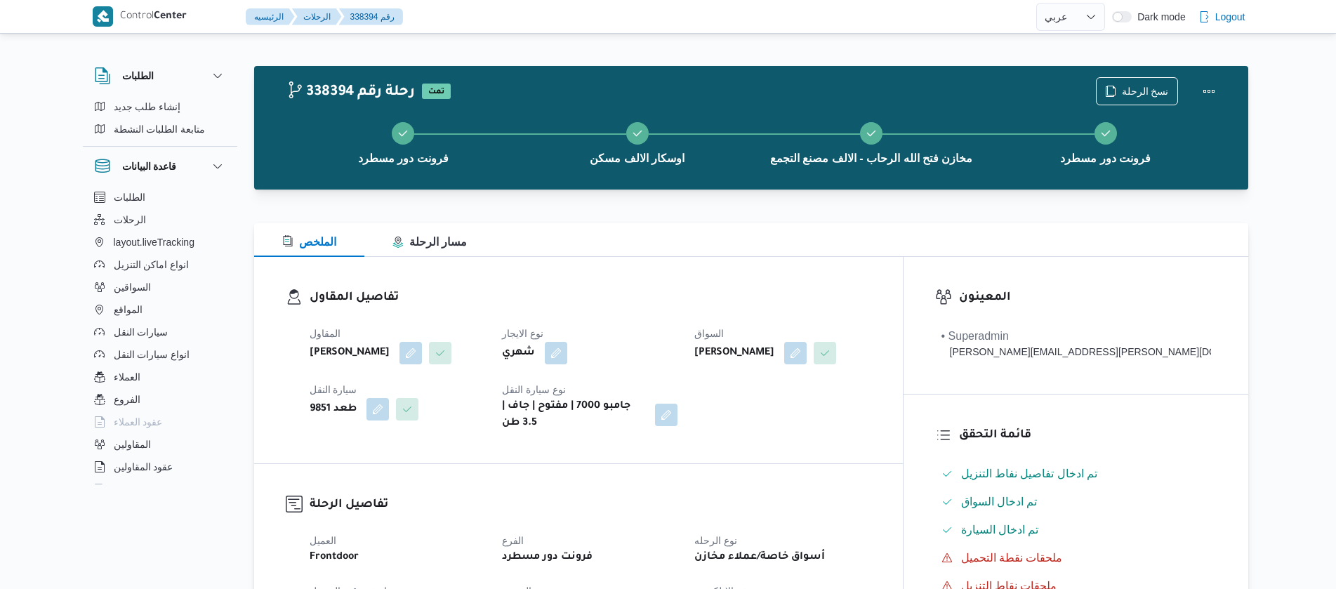
select select "ar"
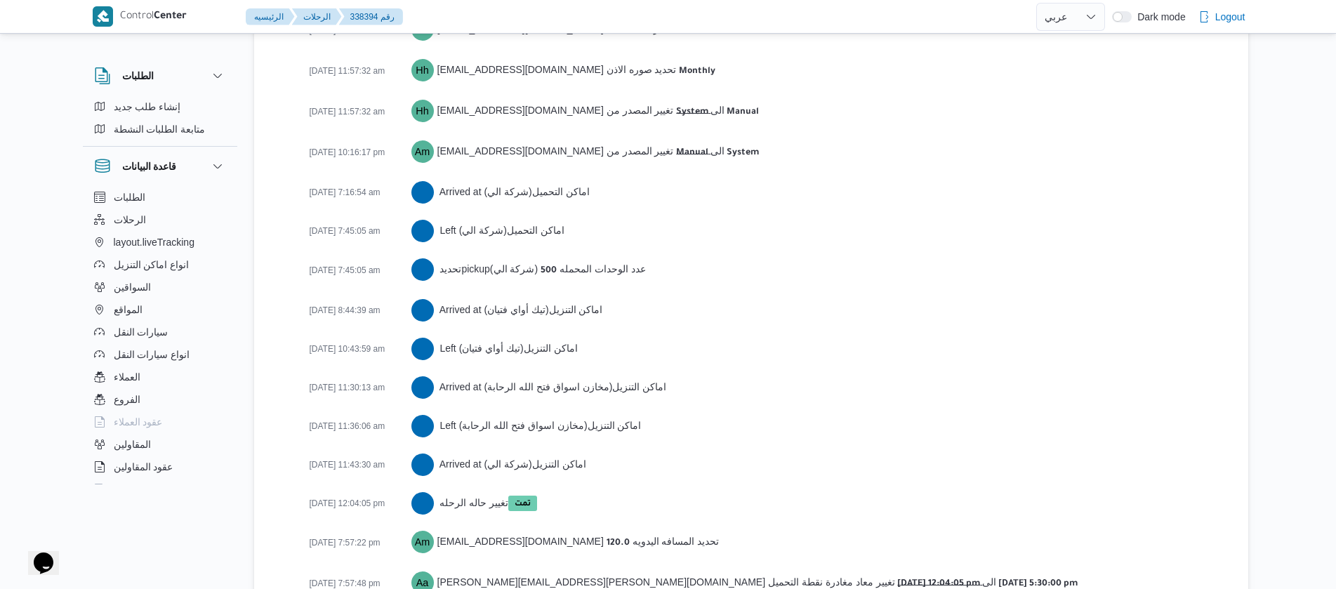
scroll to position [2455, 0]
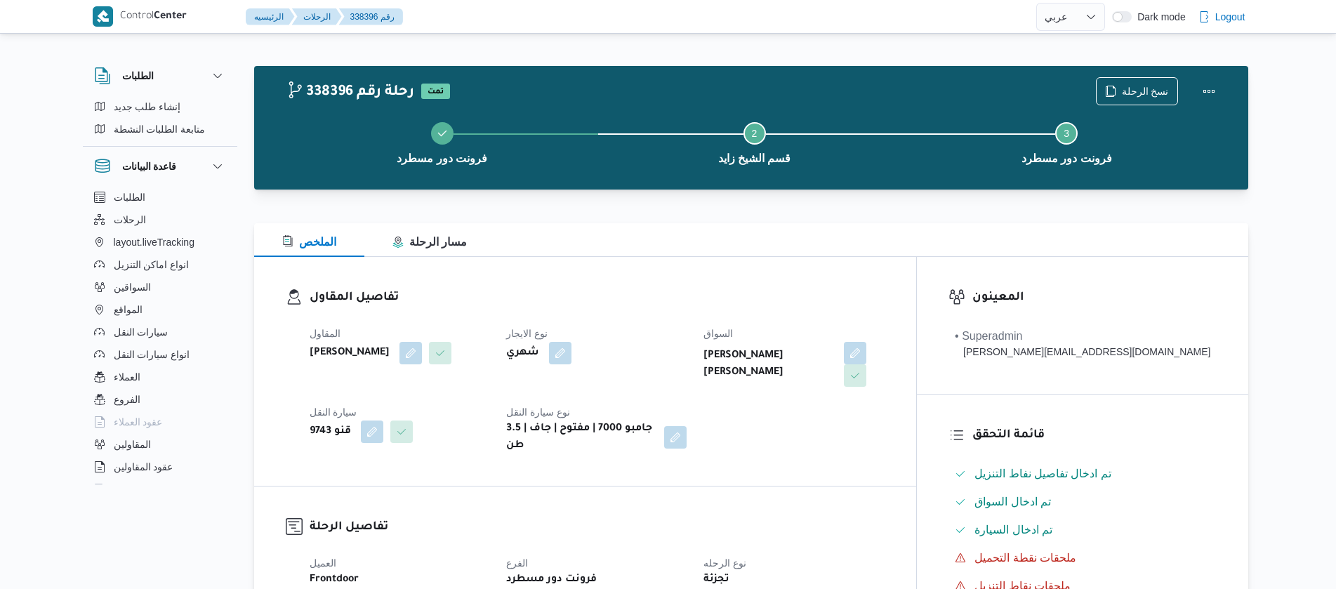
select select "ar"
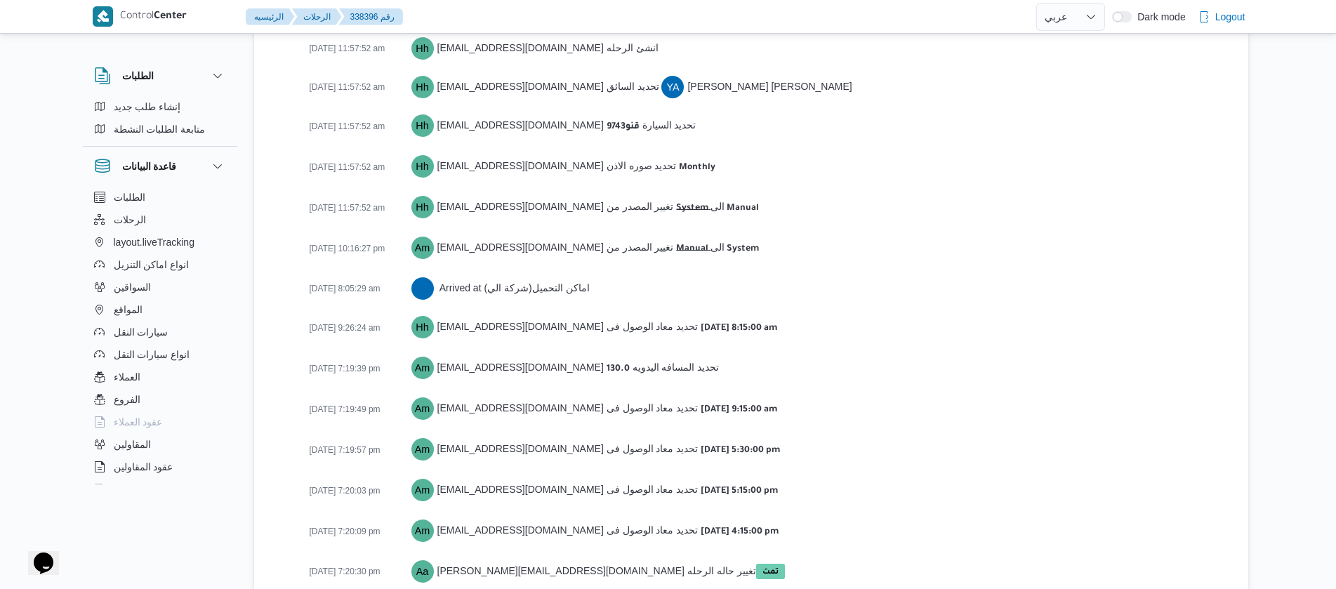
scroll to position [2167, 0]
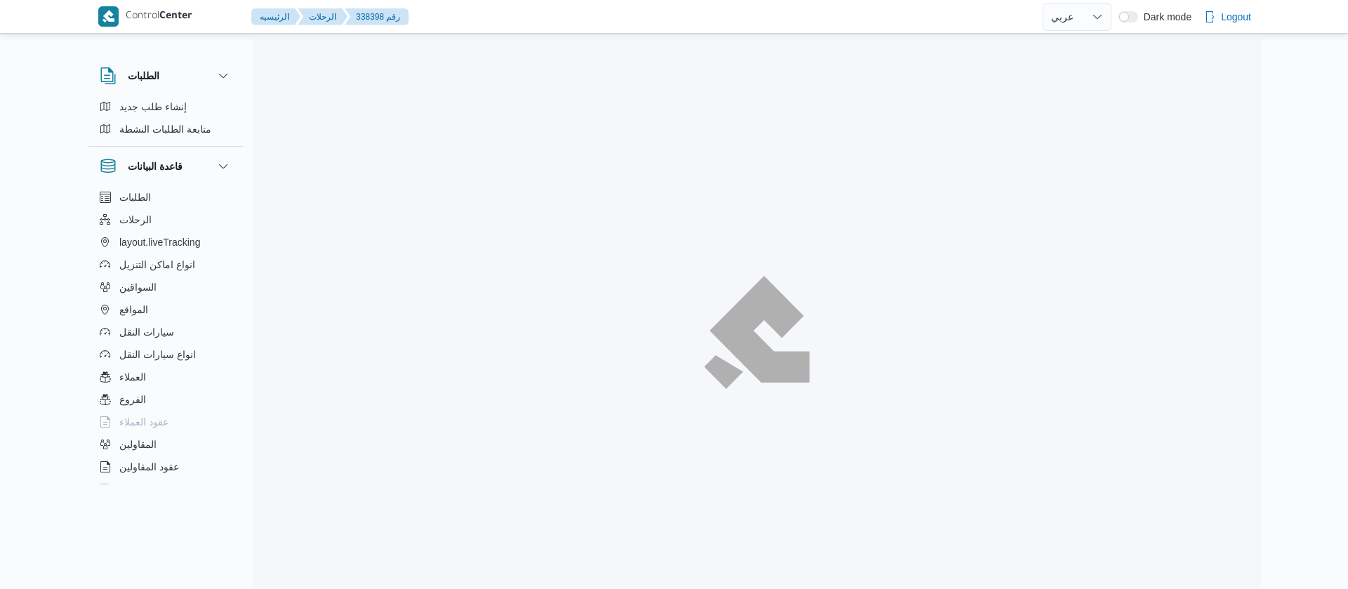
select select "ar"
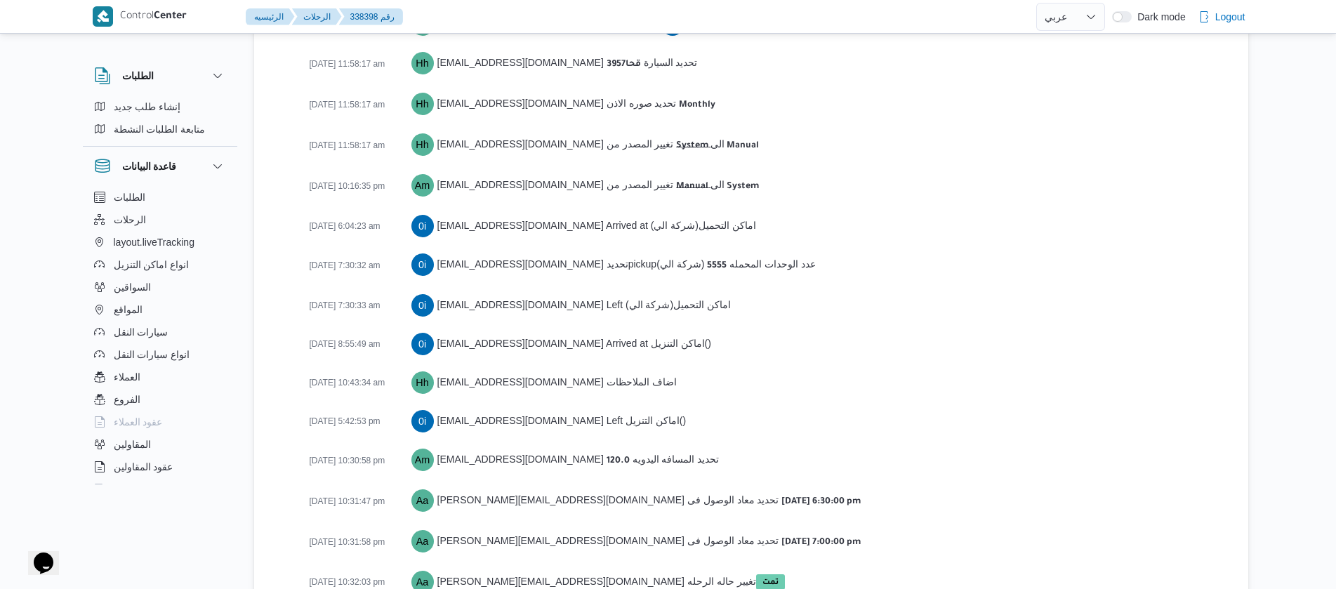
scroll to position [2222, 0]
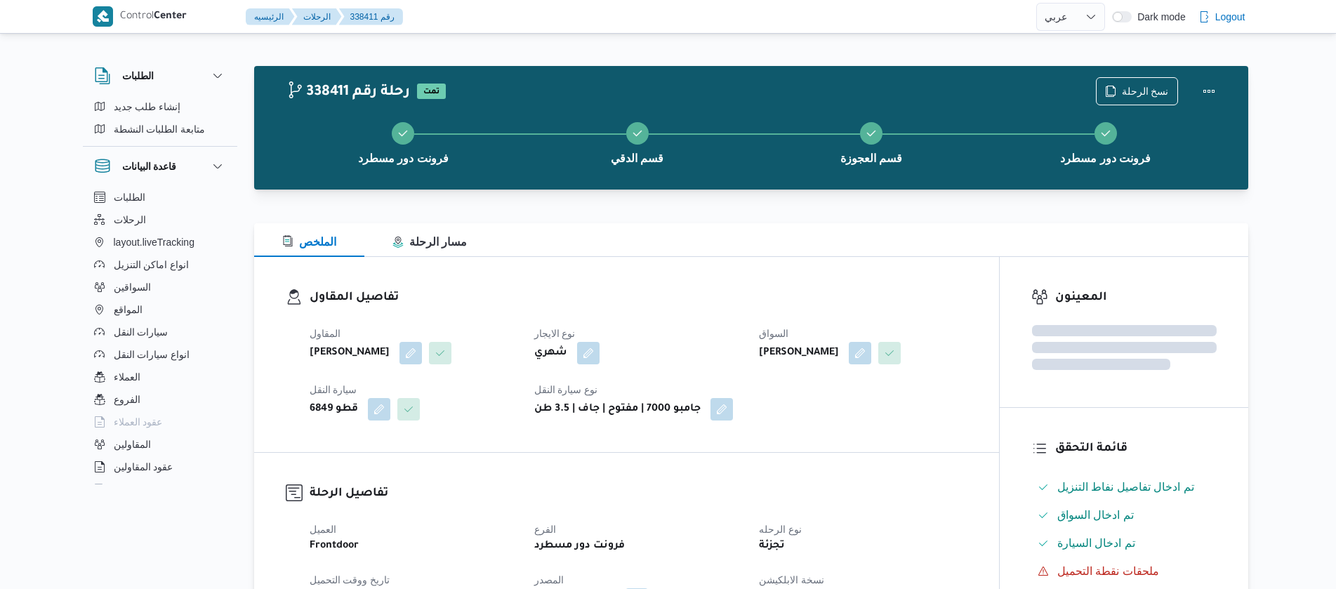
select select "ar"
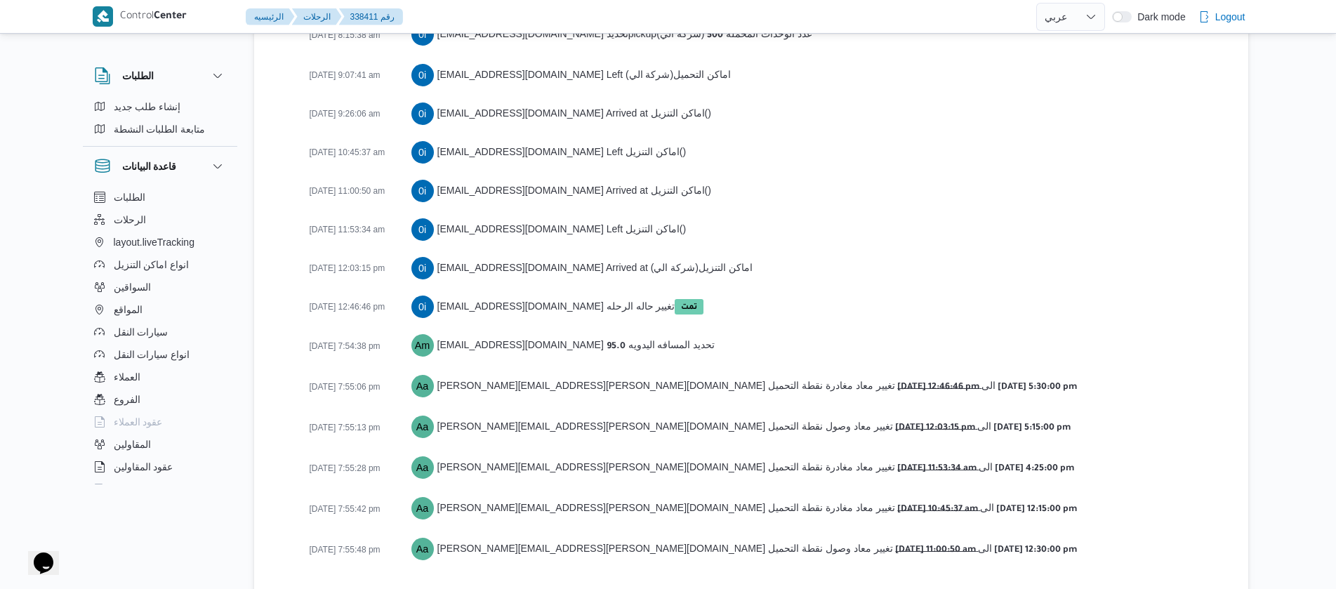
scroll to position [2455, 0]
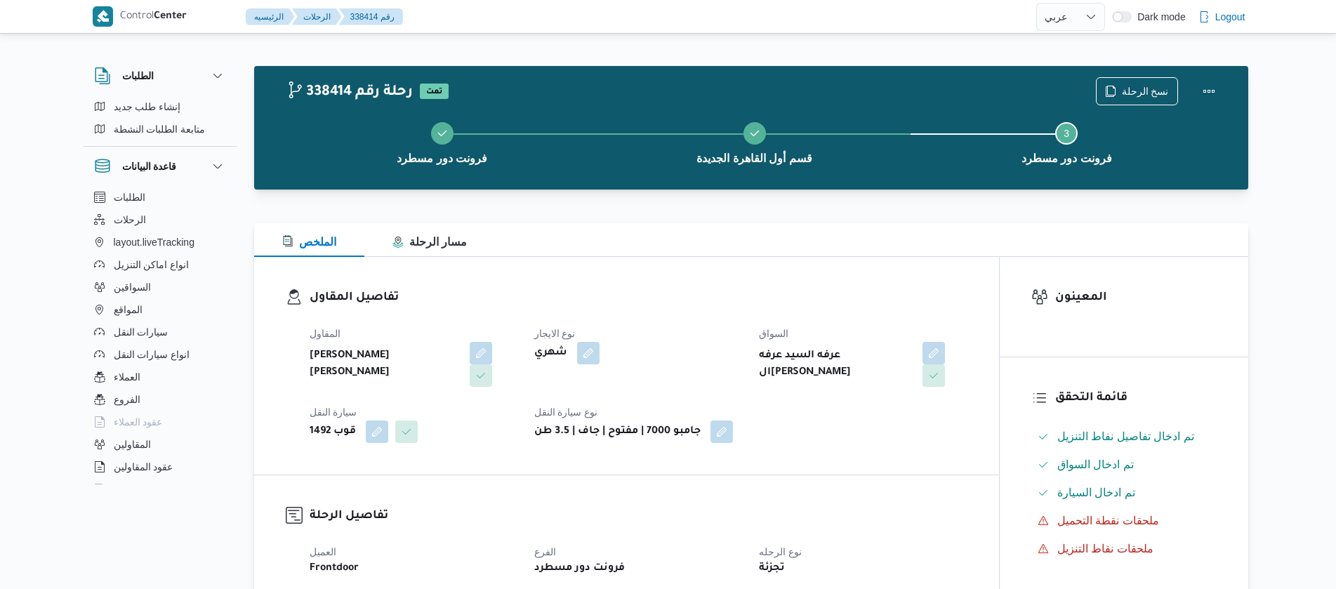
select select "ar"
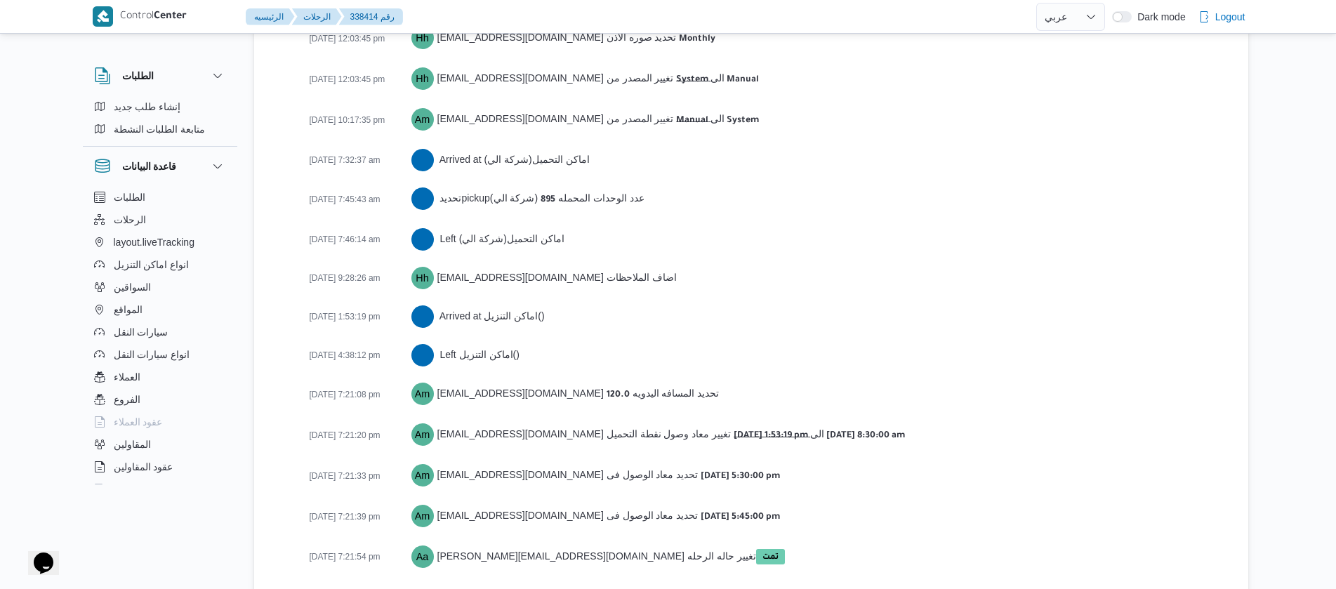
scroll to position [2144, 0]
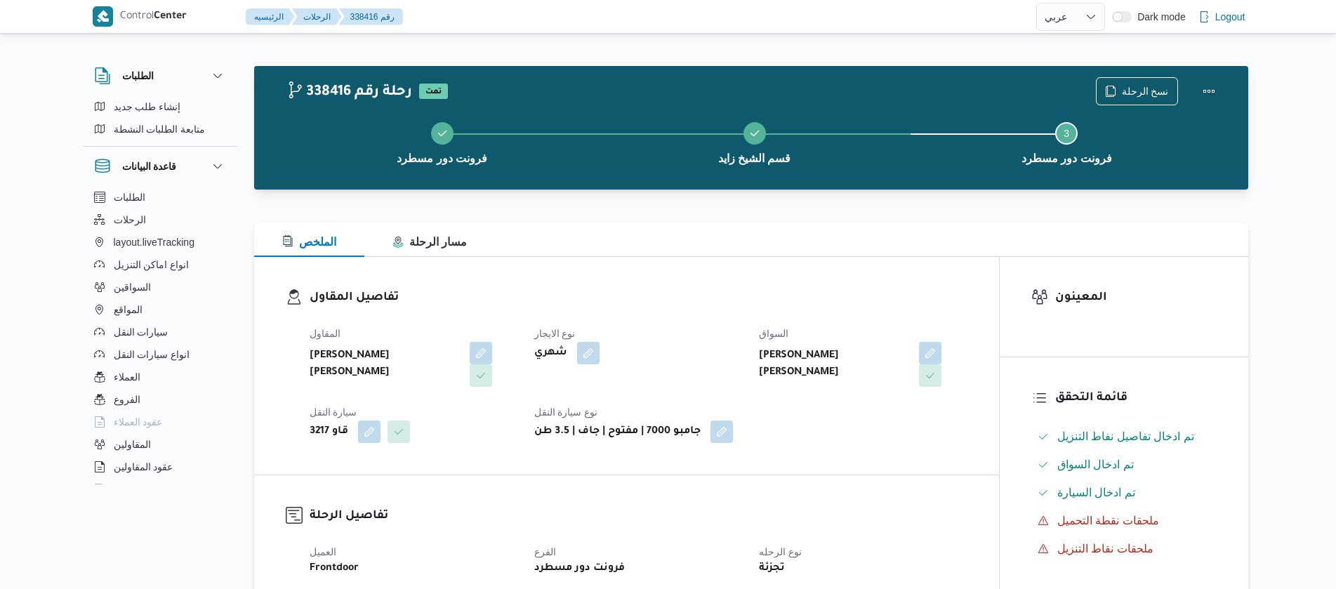
select select "ar"
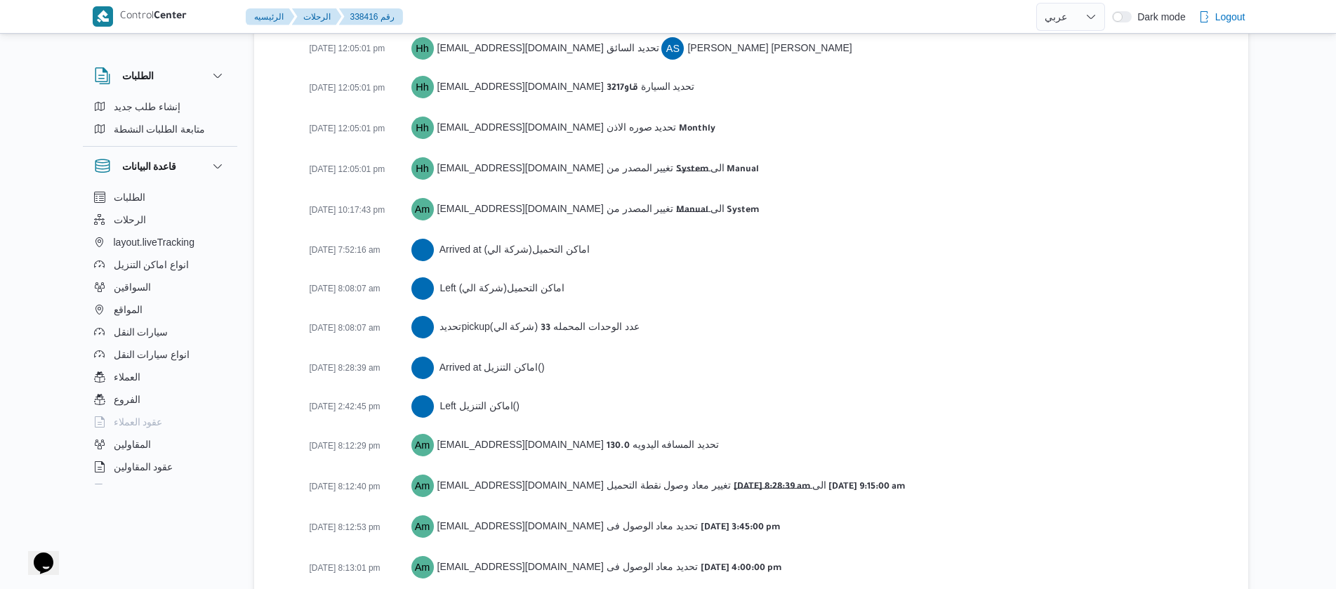
scroll to position [2105, 0]
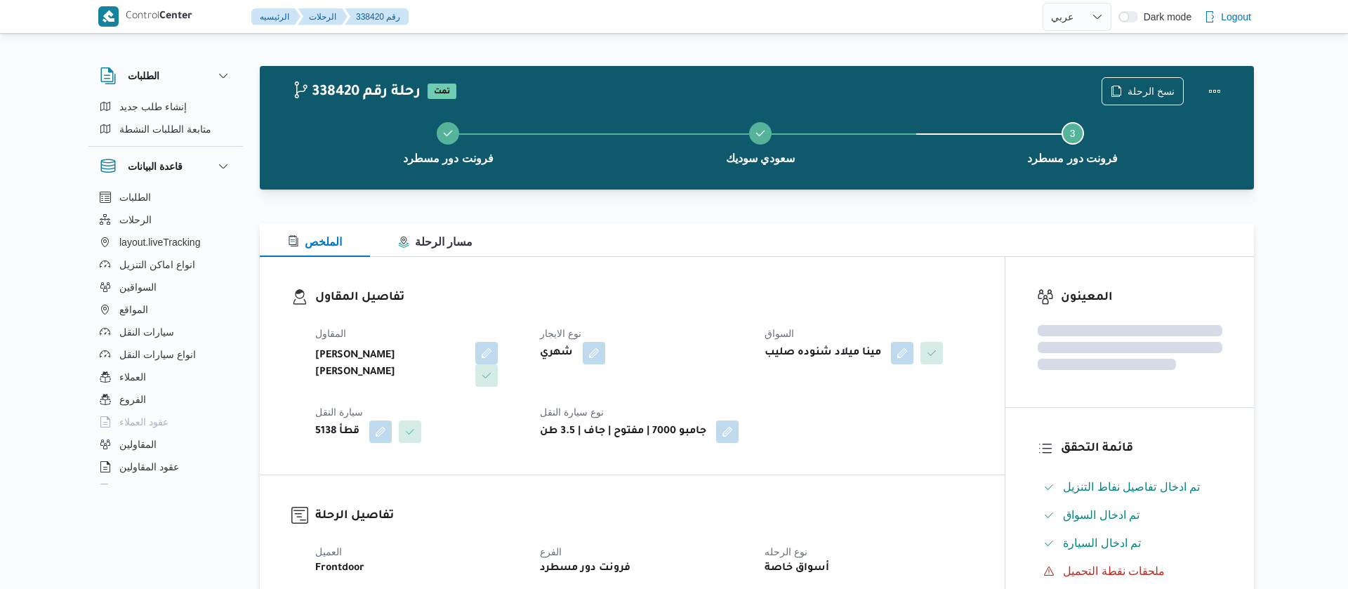
select select "ar"
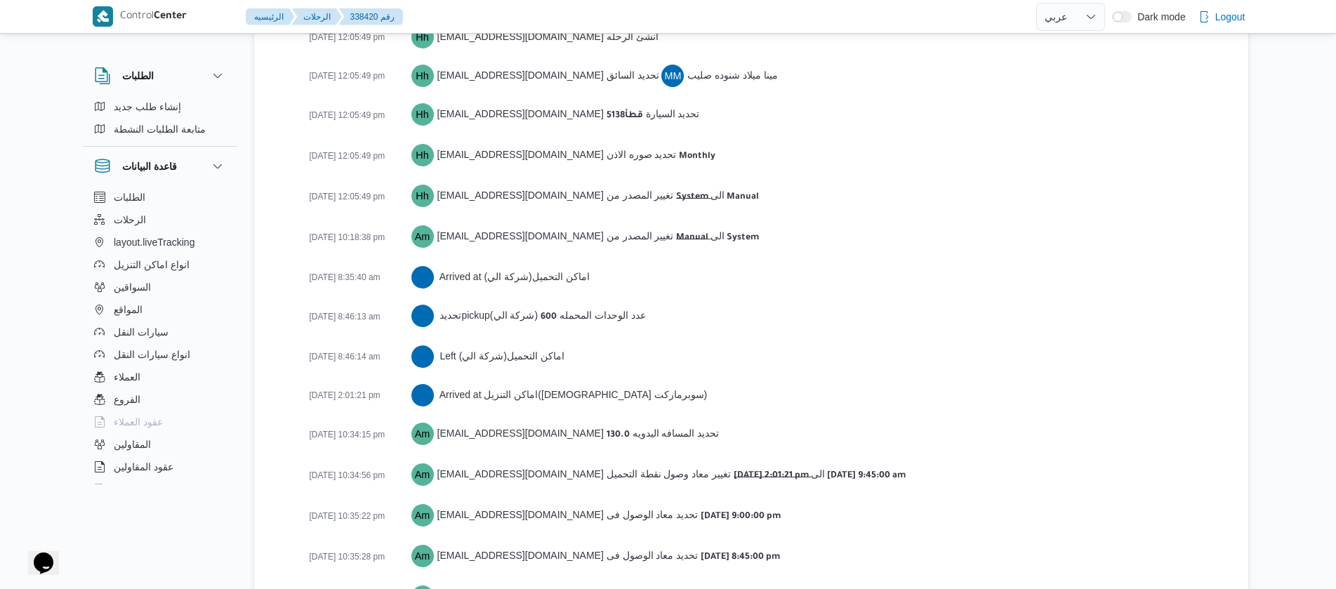
scroll to position [2222, 0]
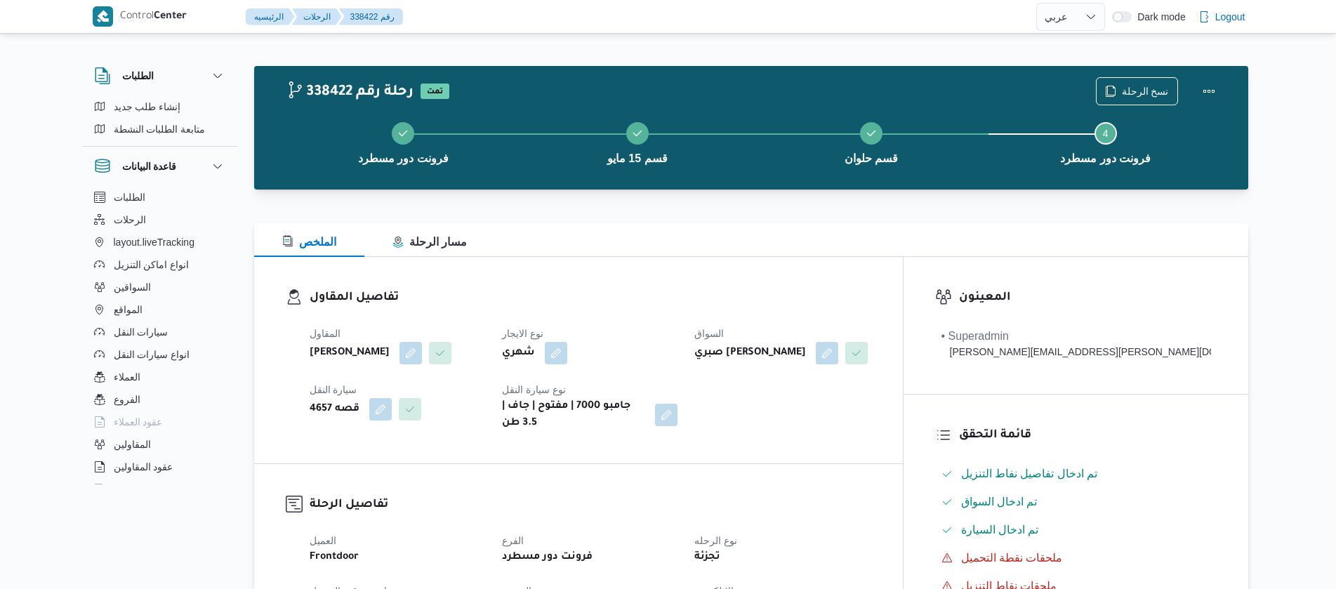
select select "ar"
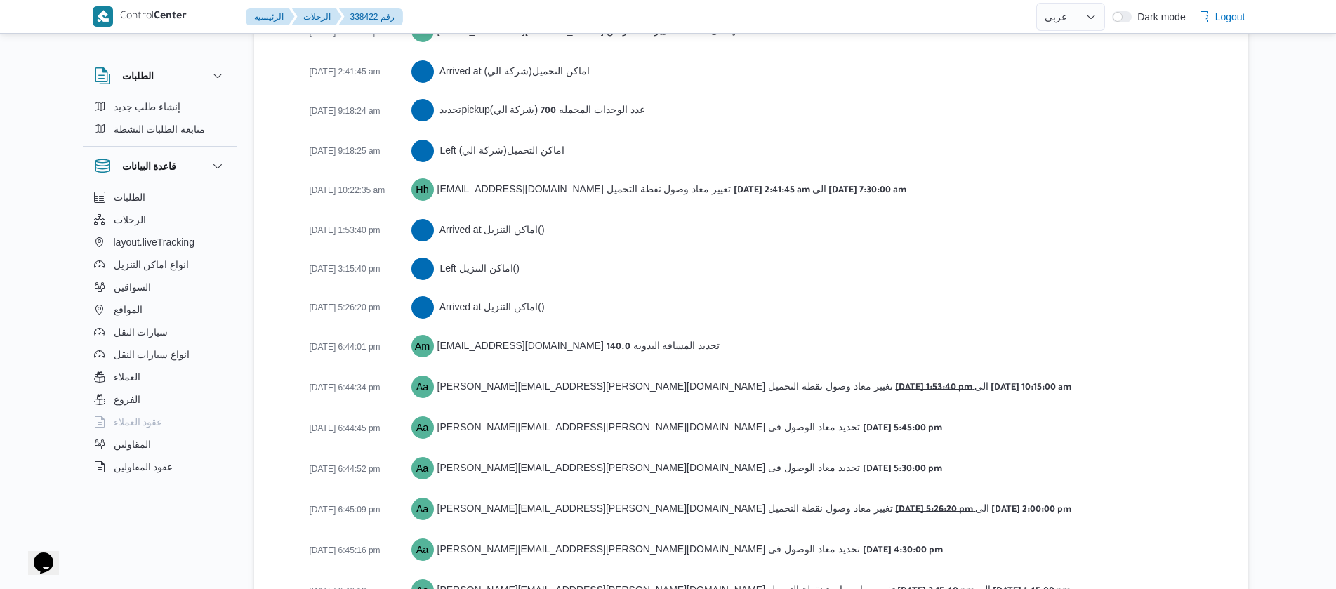
scroll to position [2455, 0]
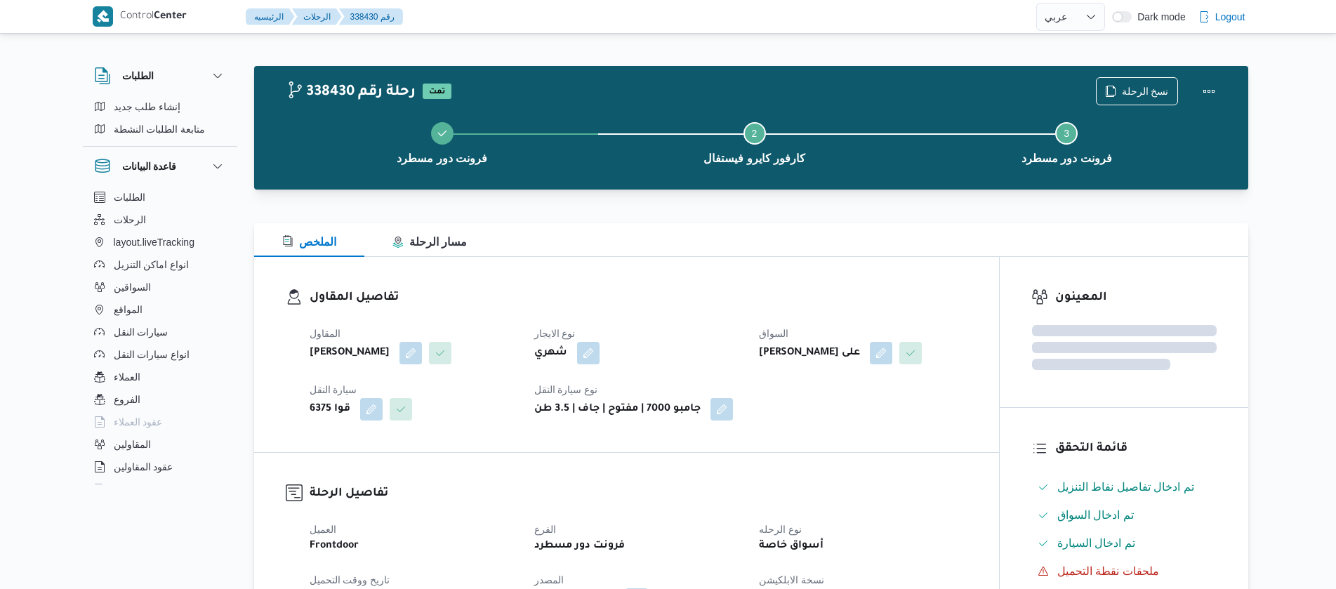
select select "ar"
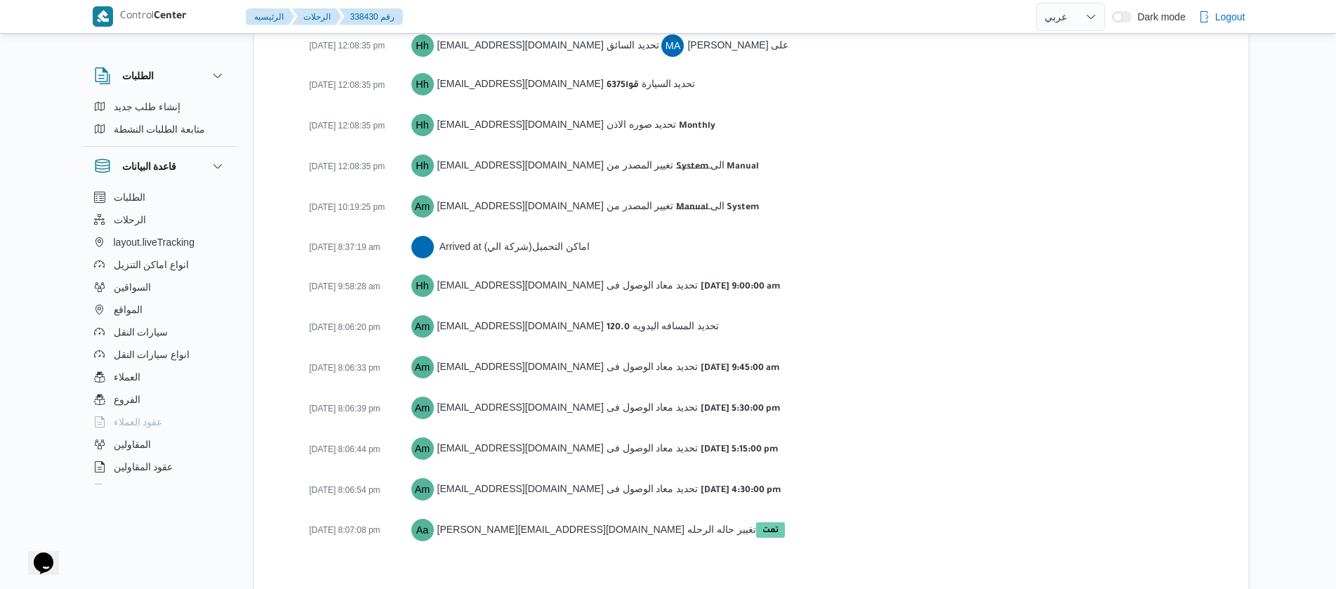
scroll to position [2167, 0]
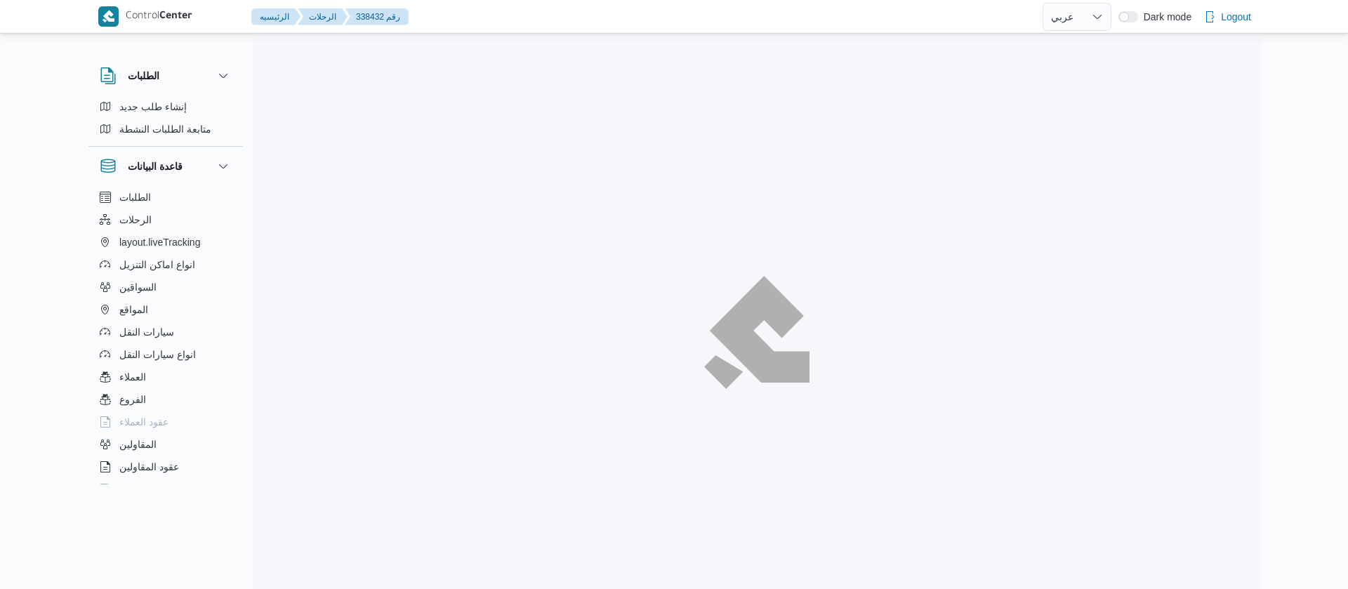
select select "ar"
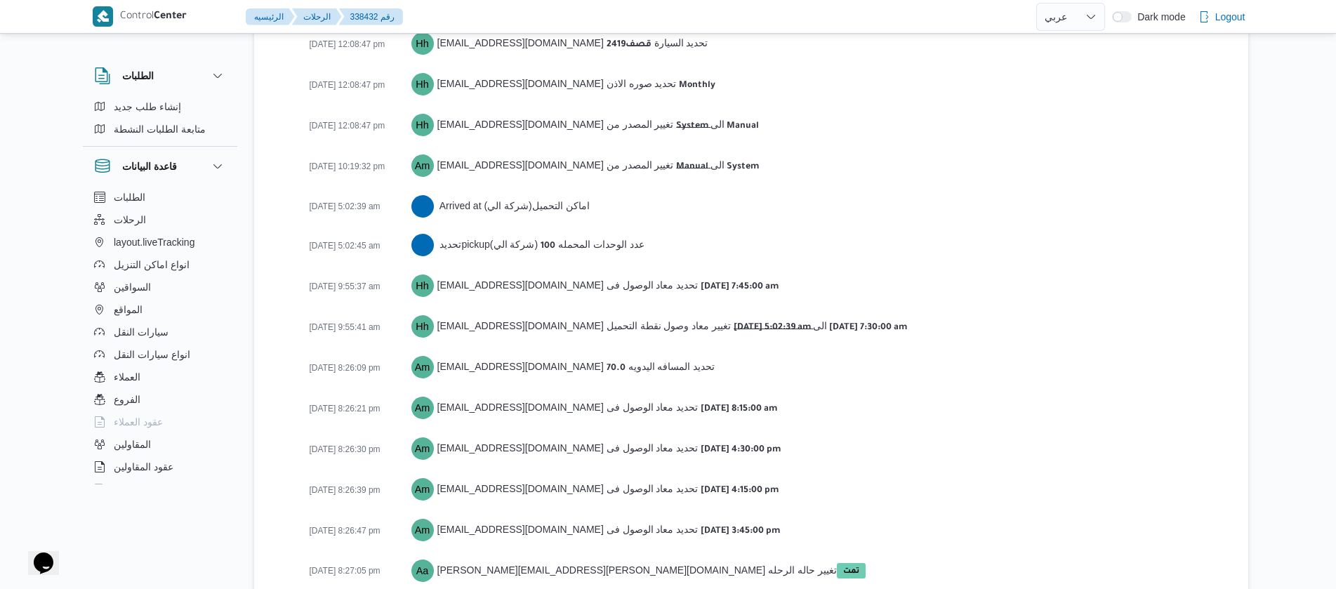
scroll to position [2245, 0]
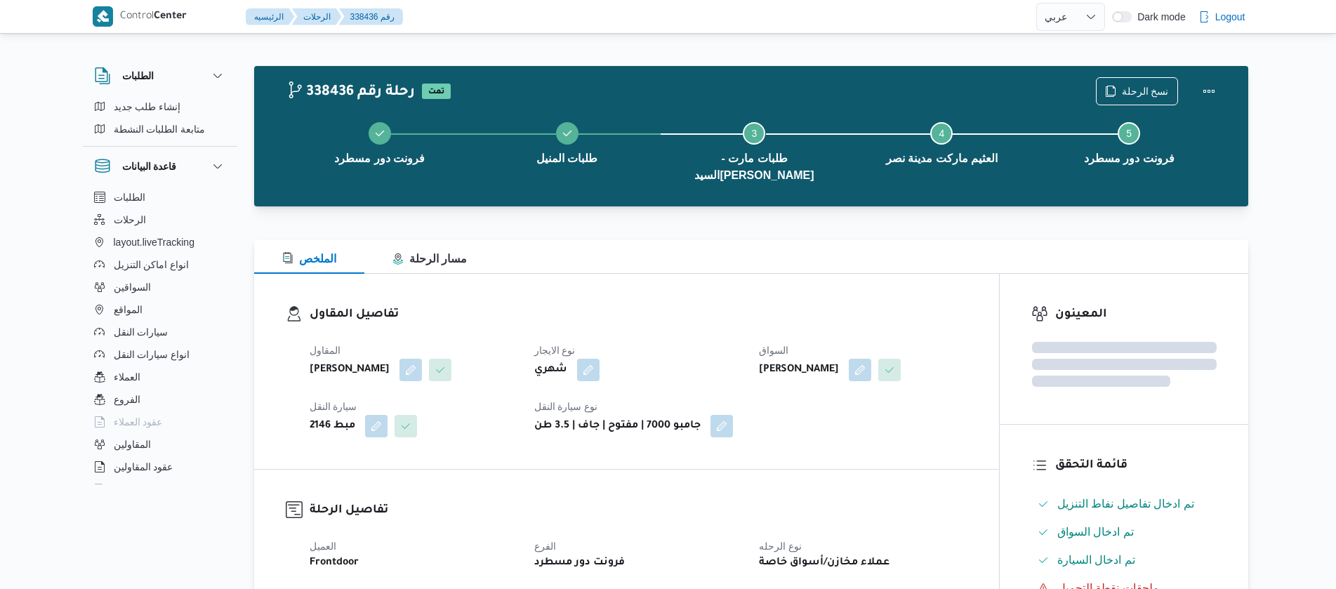
select select "ar"
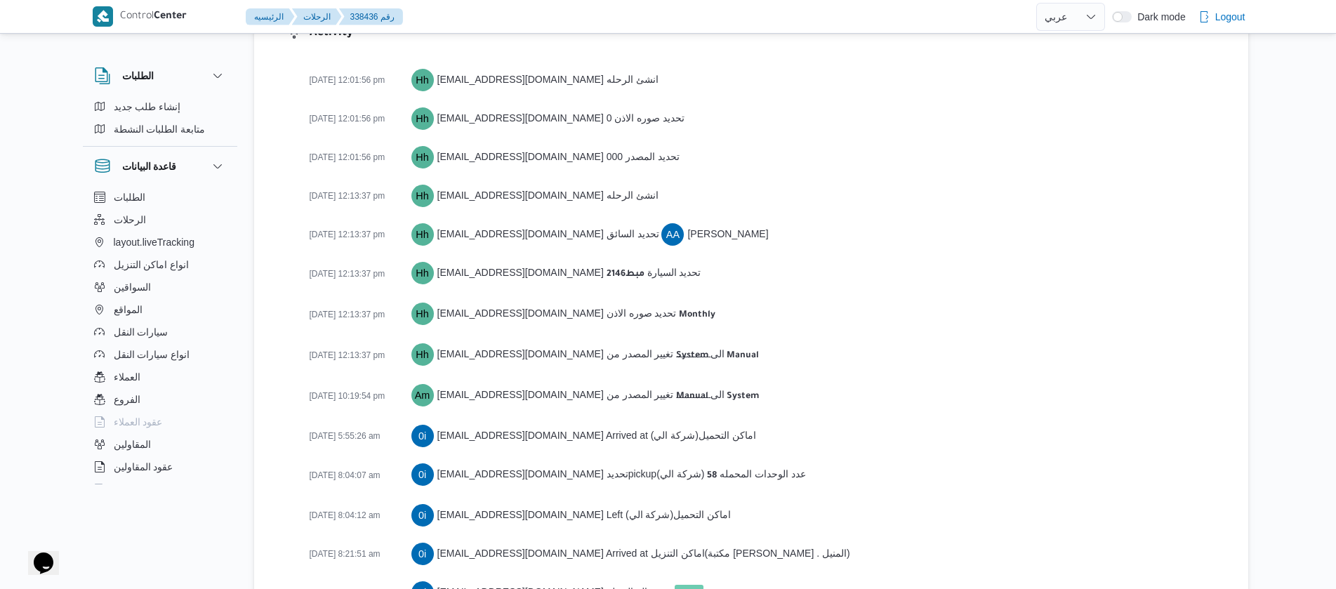
scroll to position [2359, 0]
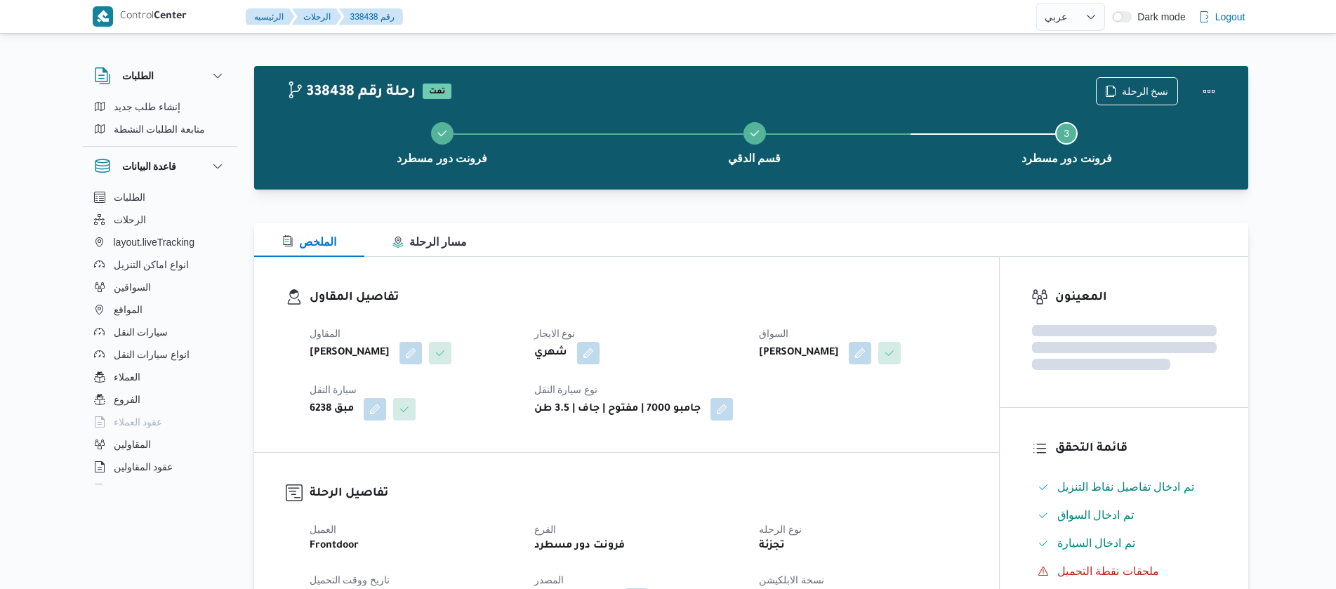
select select "ar"
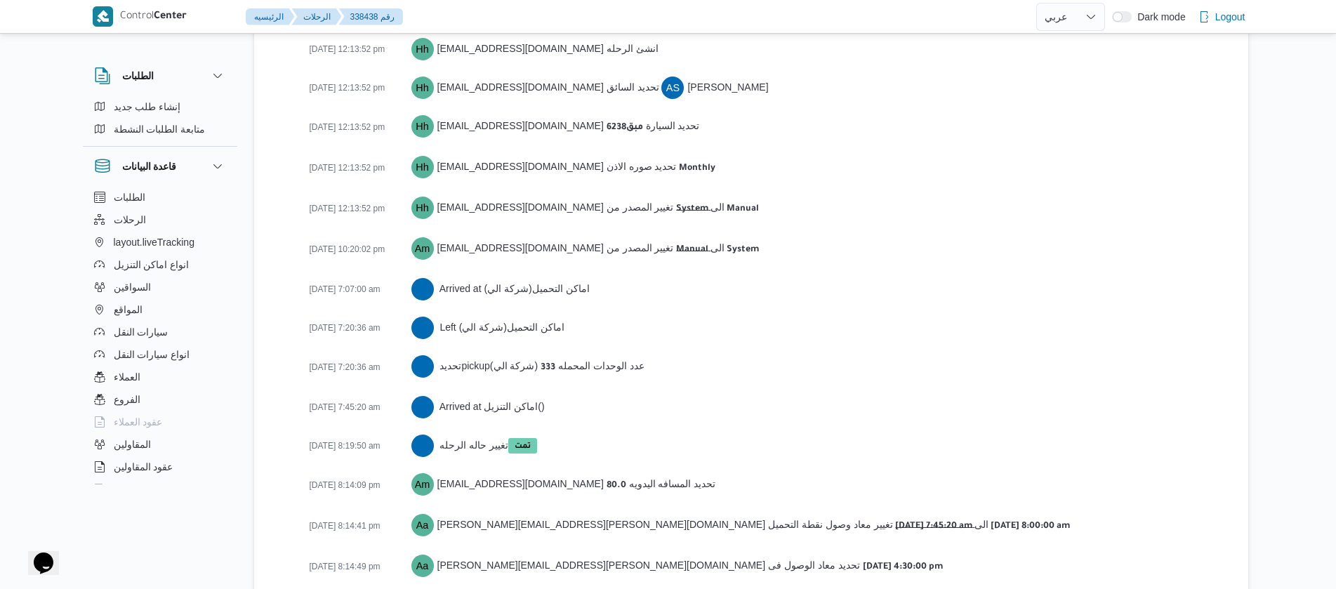
scroll to position [2284, 0]
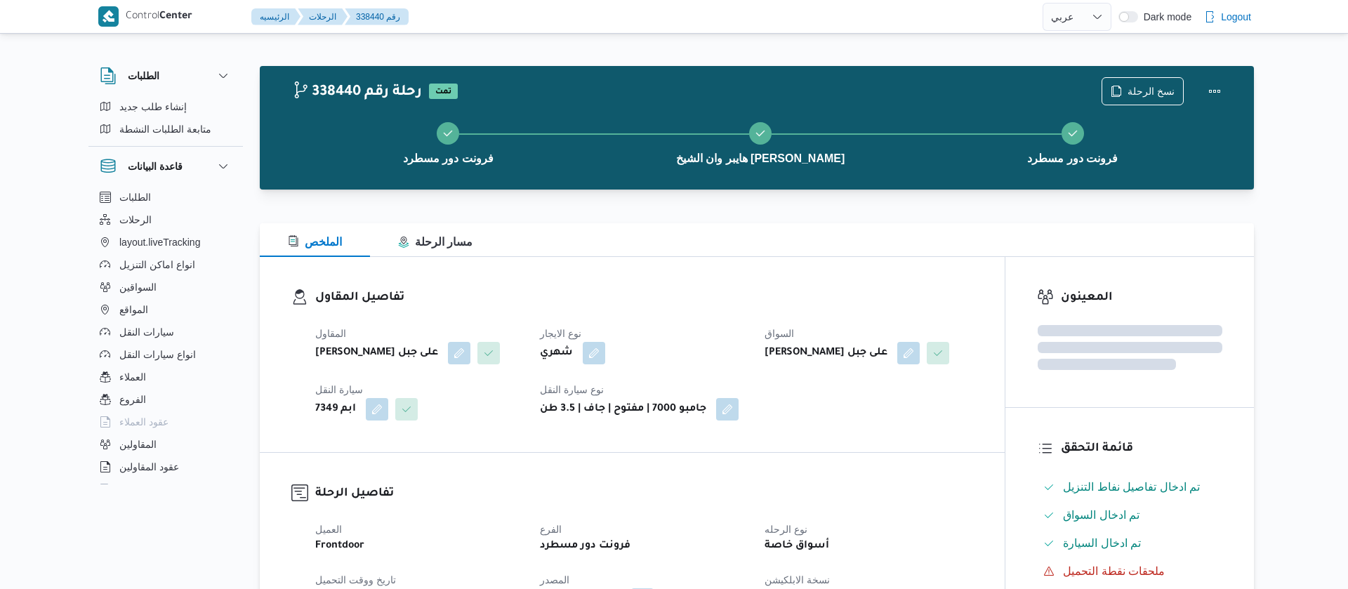
select select "ar"
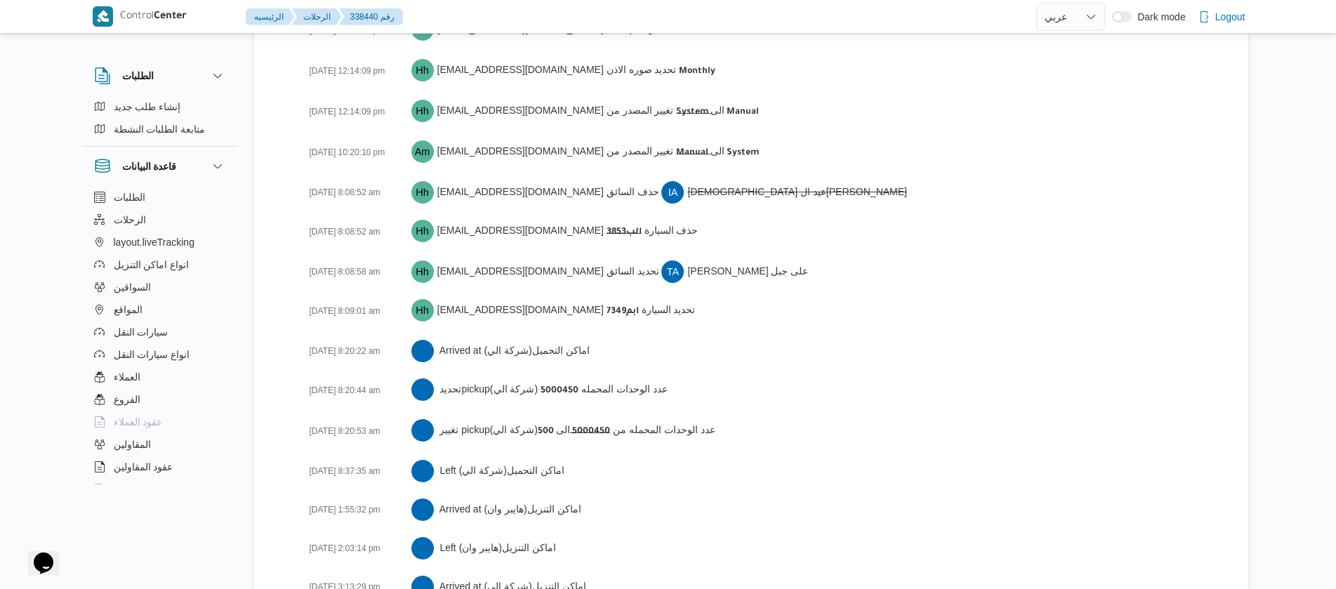
scroll to position [2418, 0]
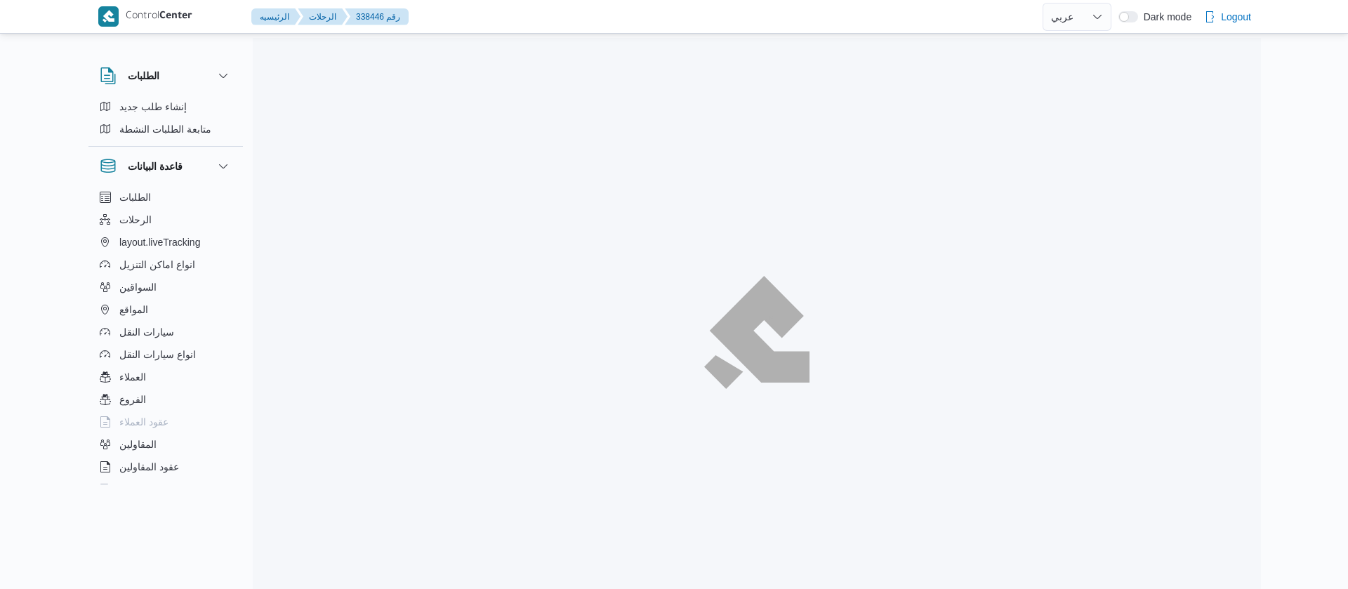
select select "ar"
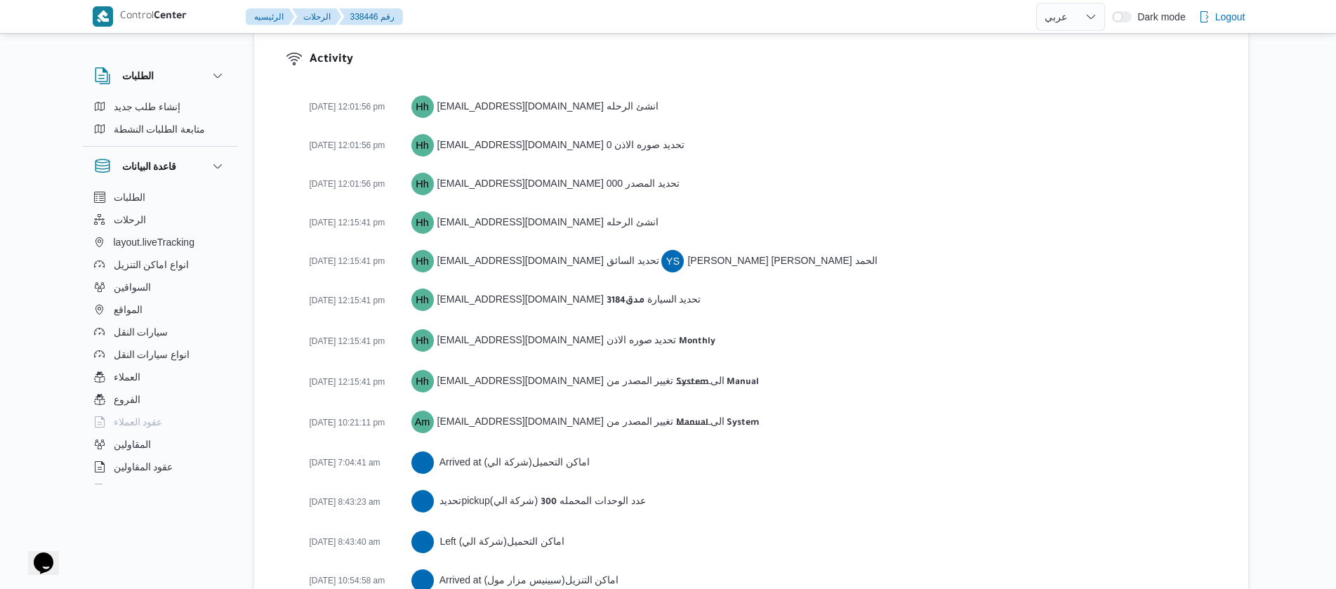
scroll to position [2283, 0]
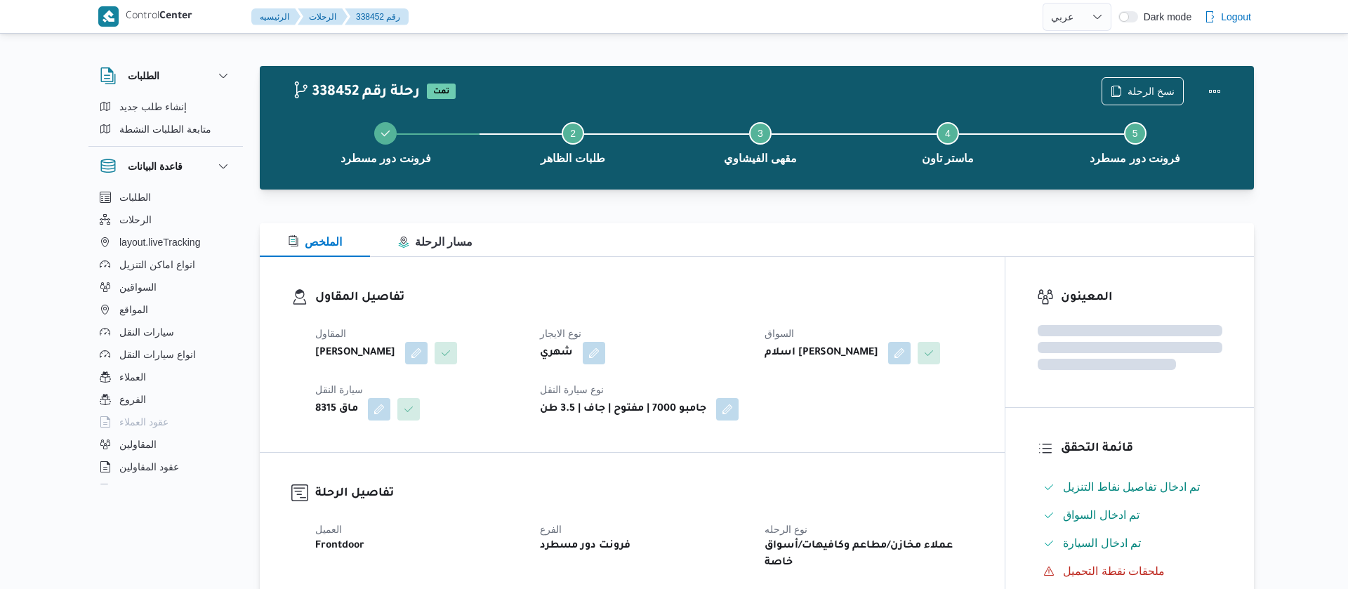
select select "ar"
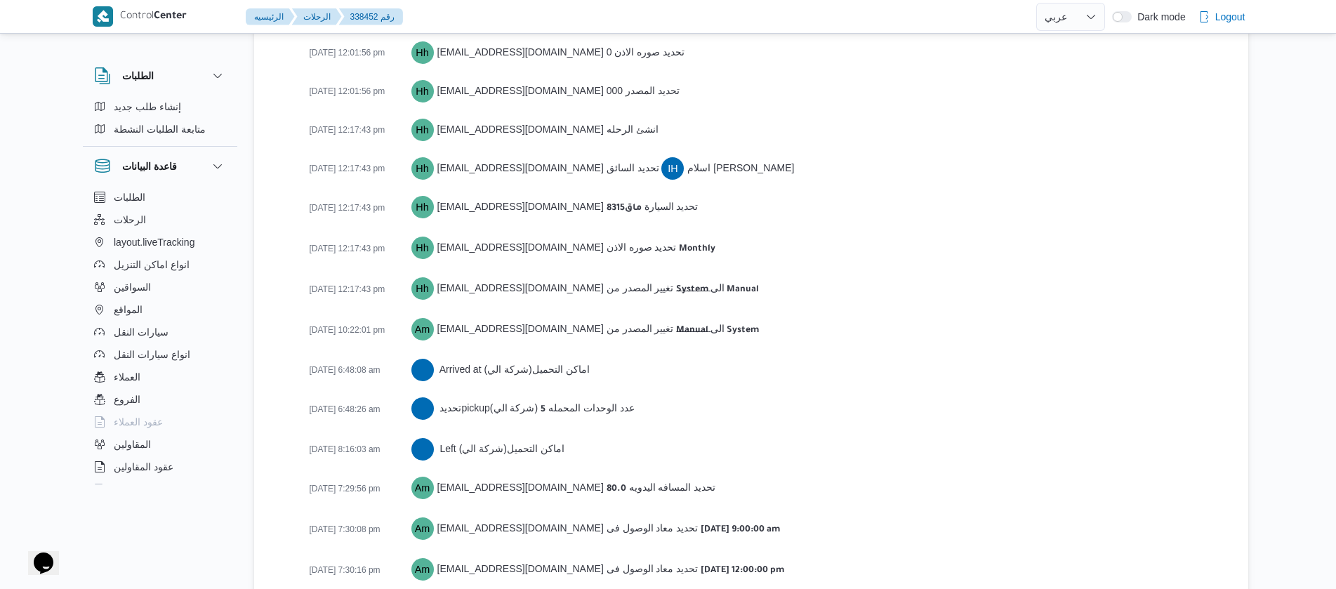
scroll to position [2297, 0]
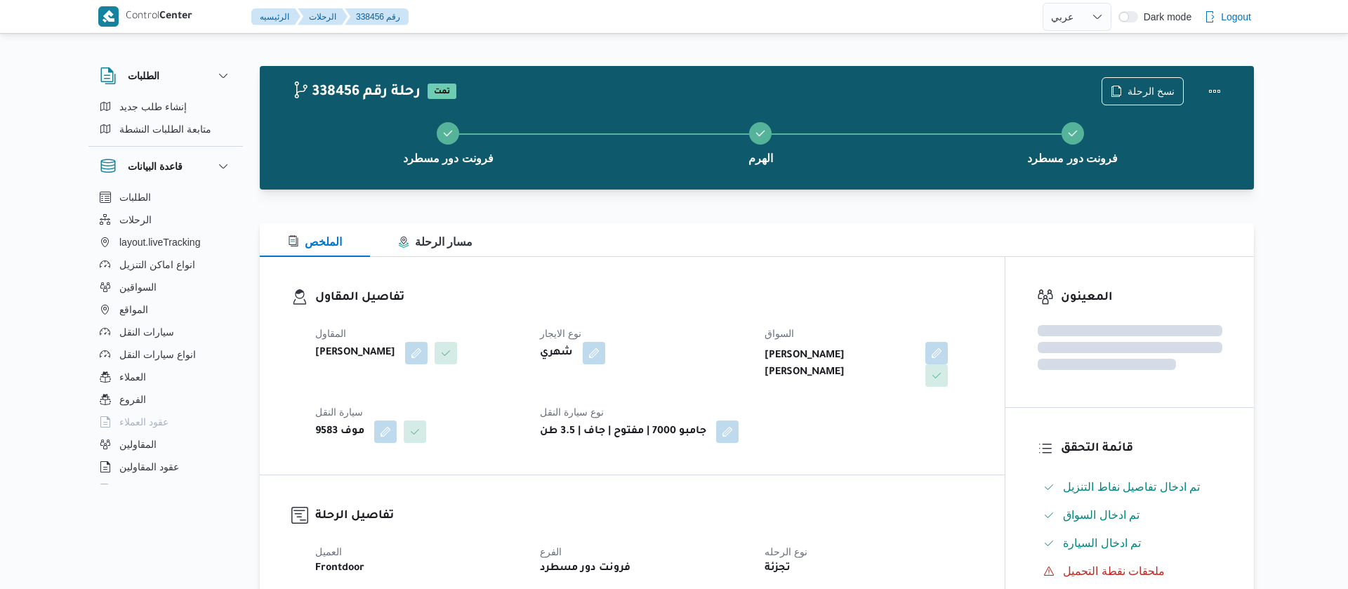
select select "ar"
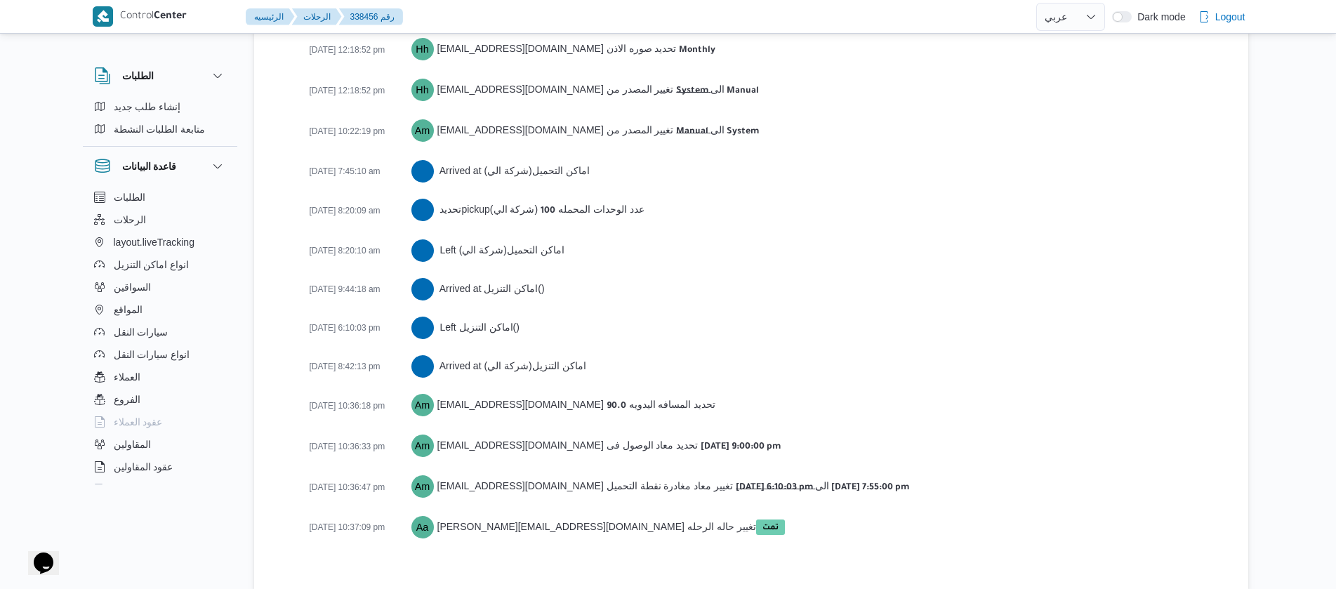
scroll to position [2244, 0]
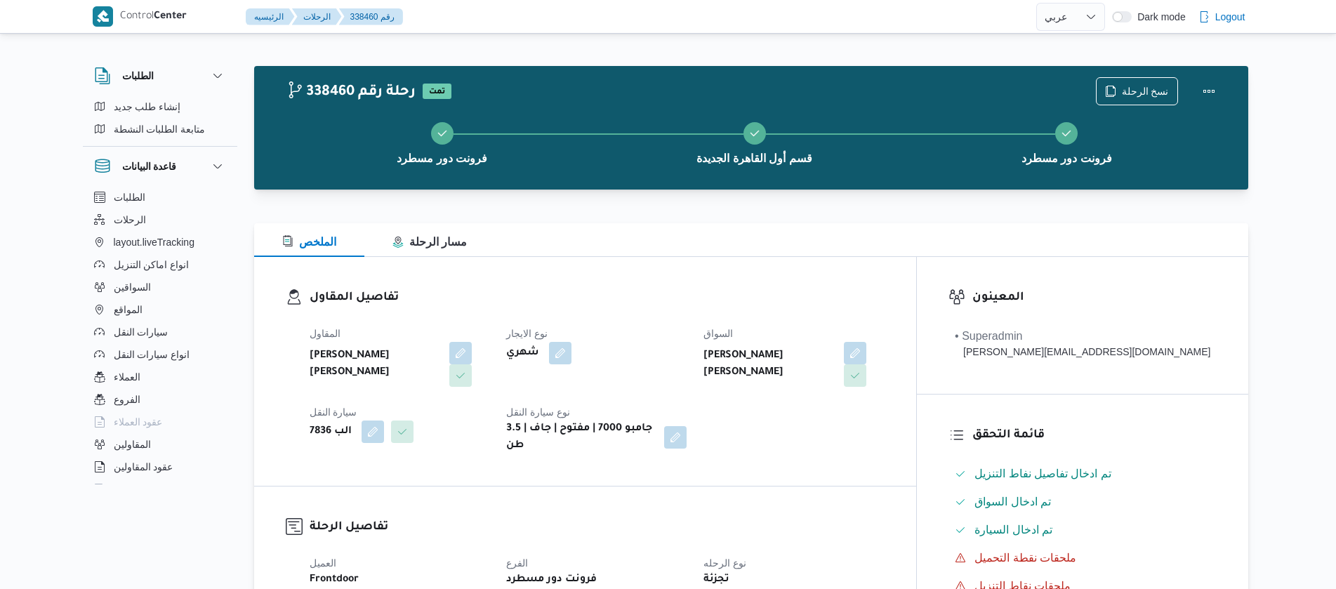
select select "ar"
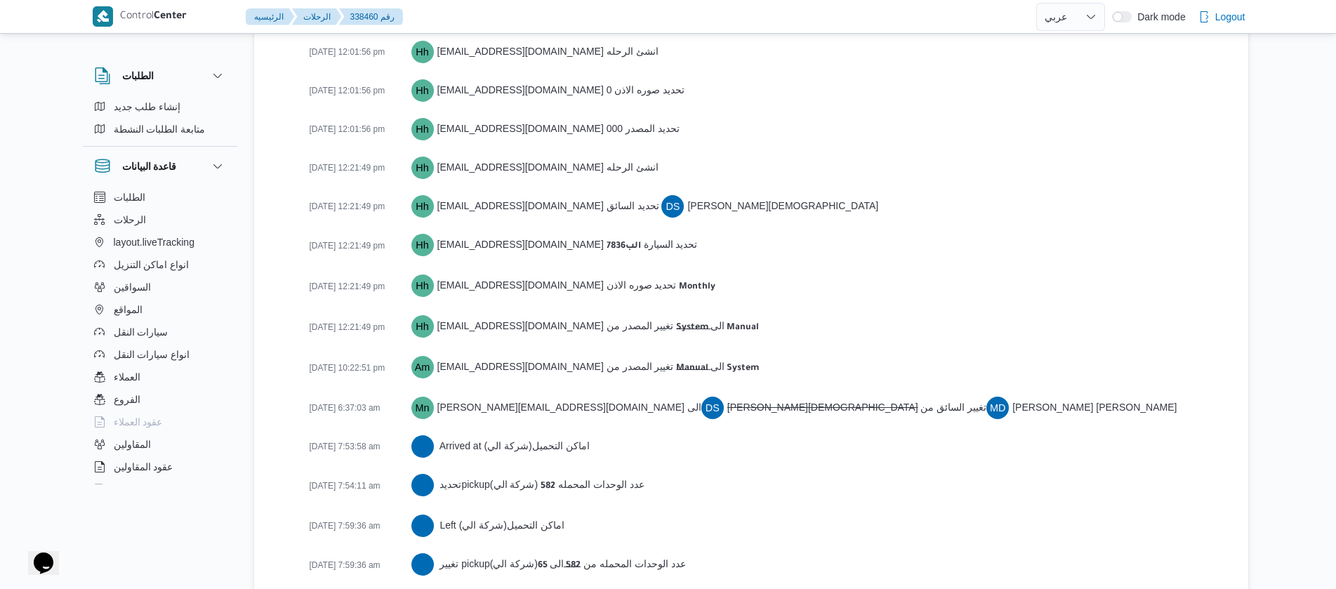
scroll to position [2283, 0]
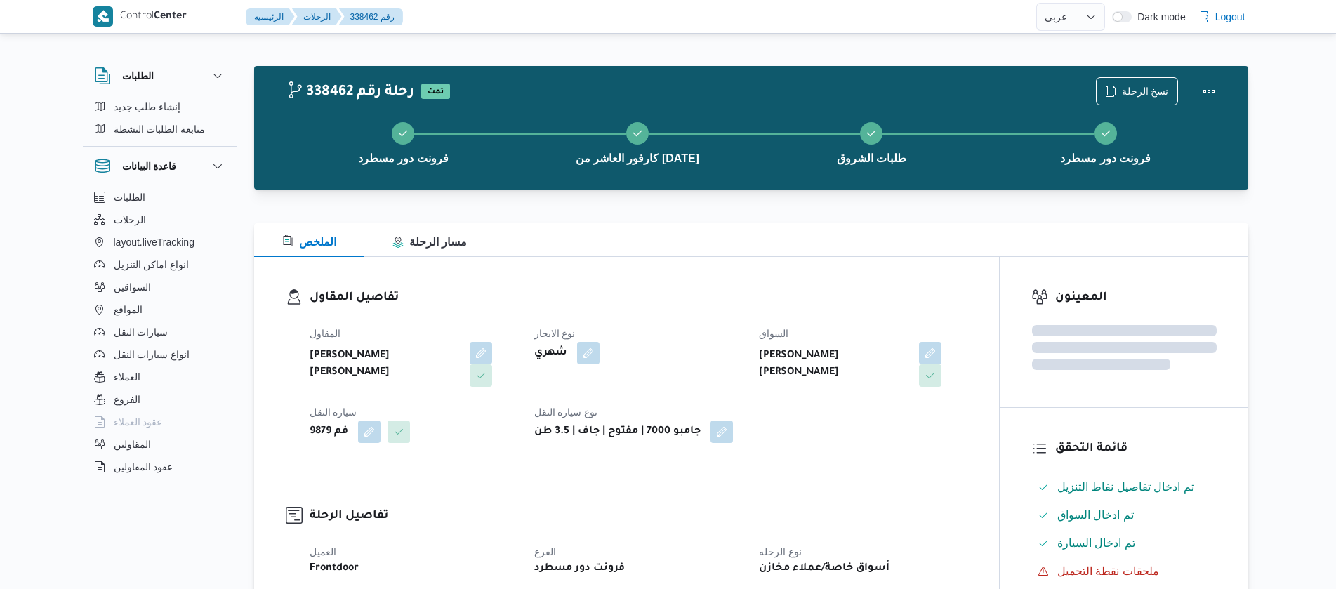
select select "ar"
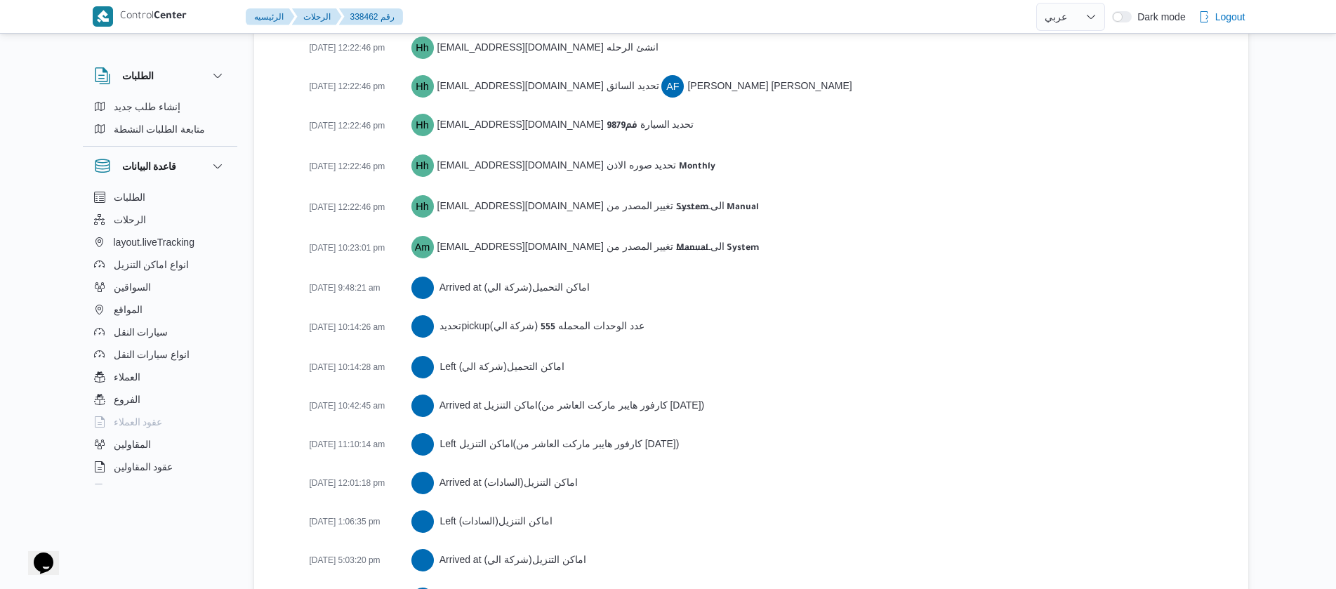
scroll to position [2399, 0]
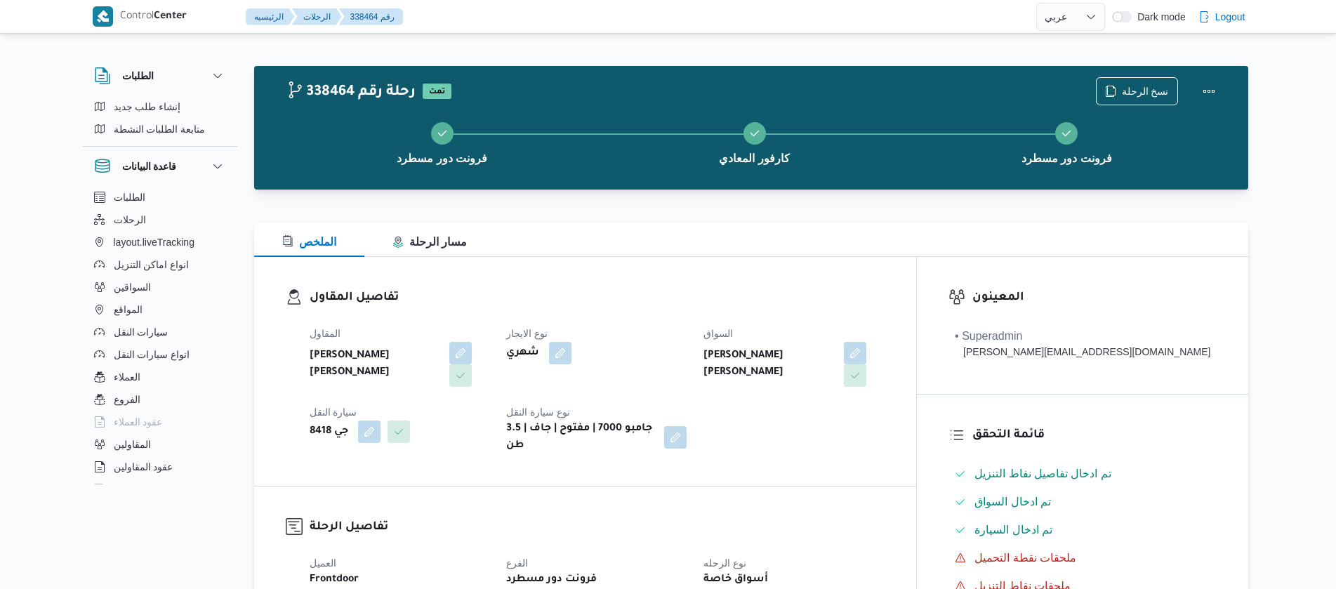
select select "ar"
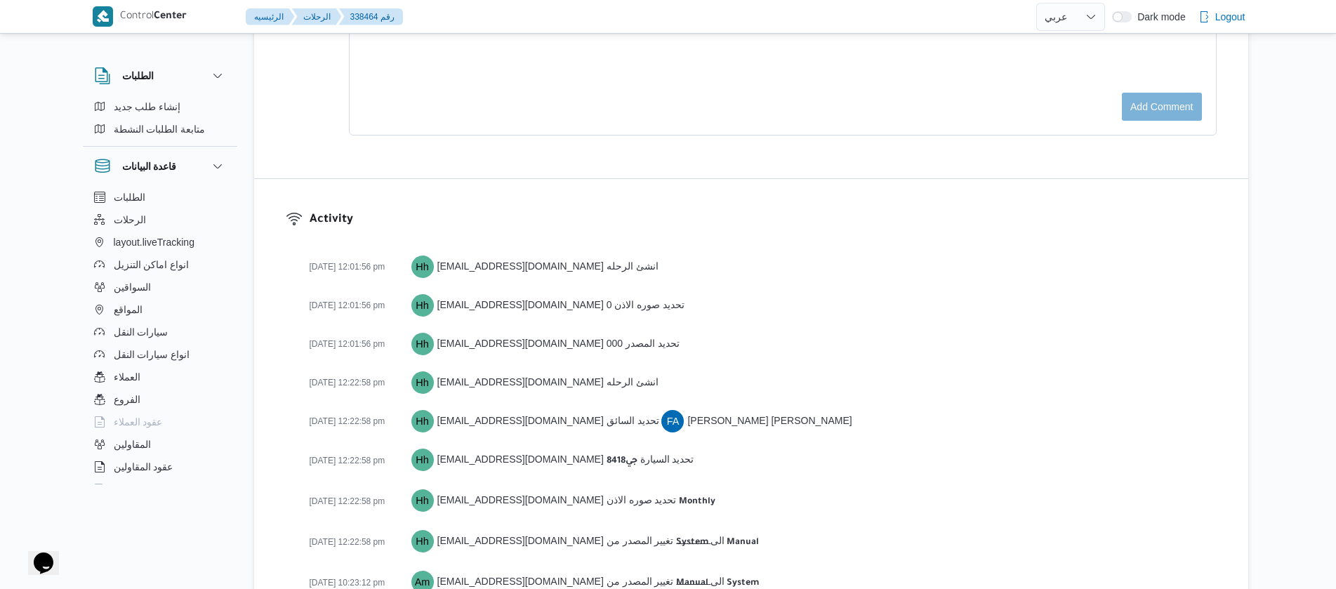
scroll to position [2205, 0]
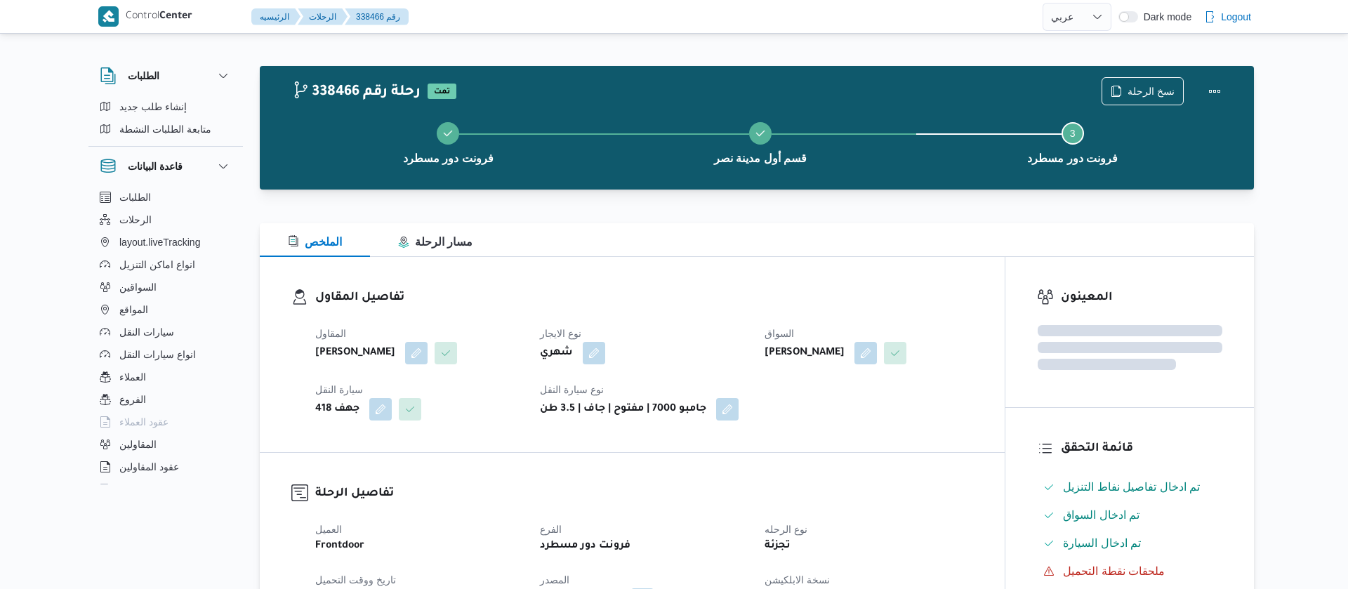
select select "ar"
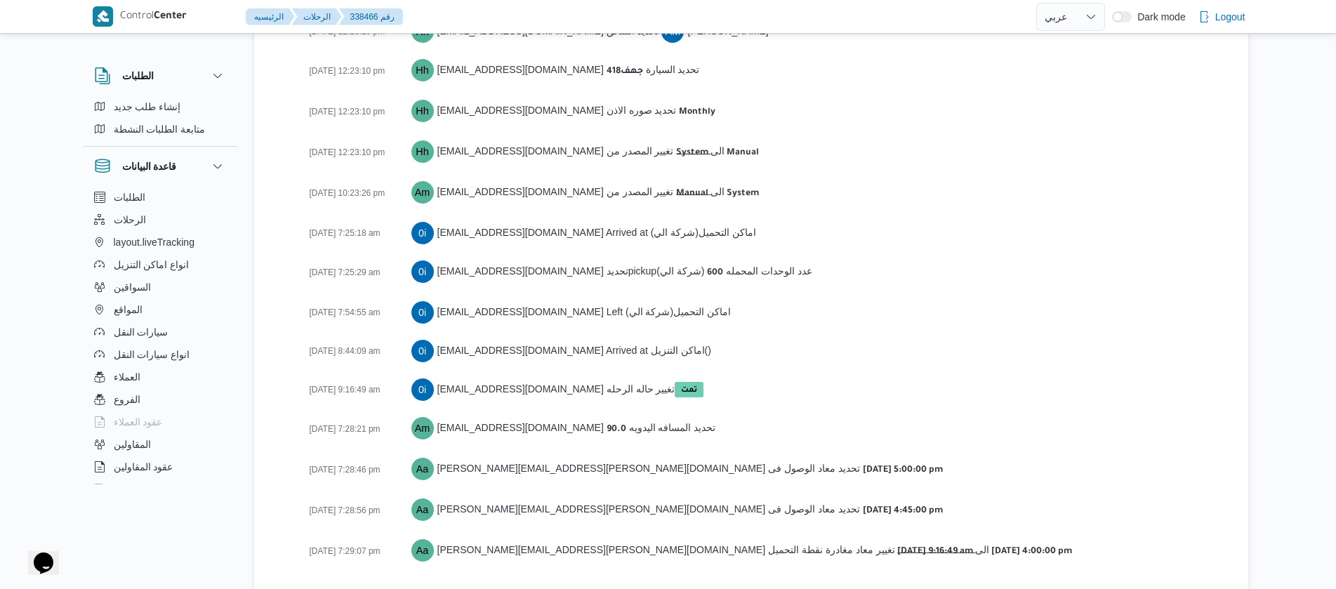
scroll to position [2205, 0]
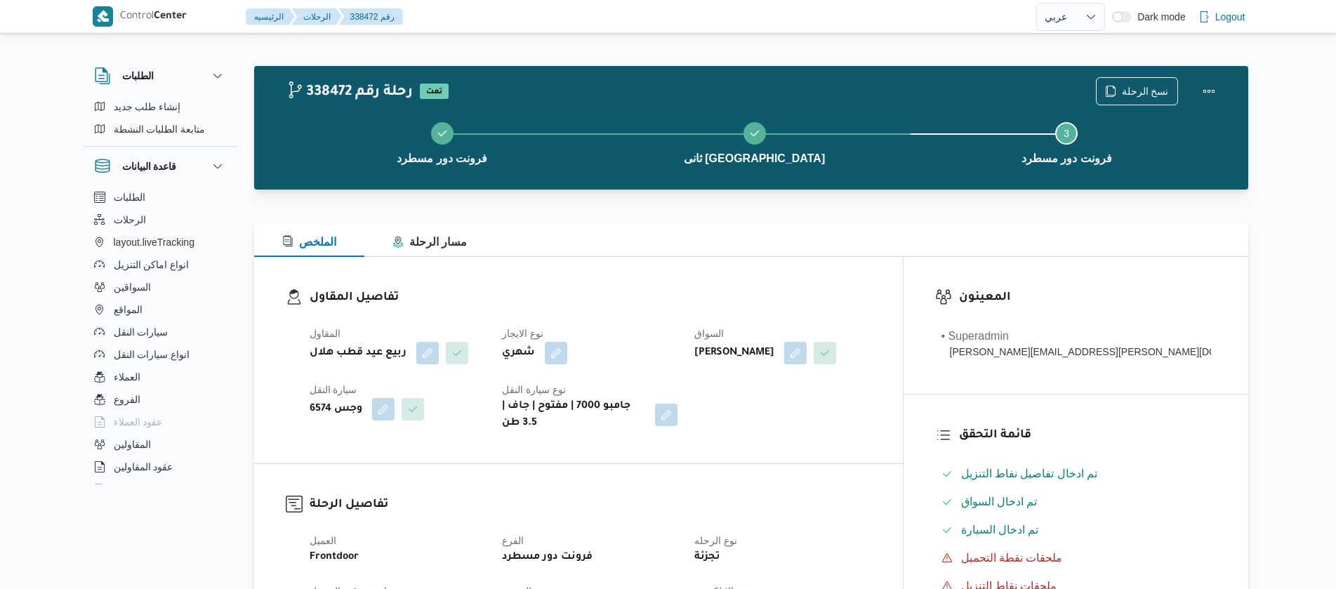
select select "ar"
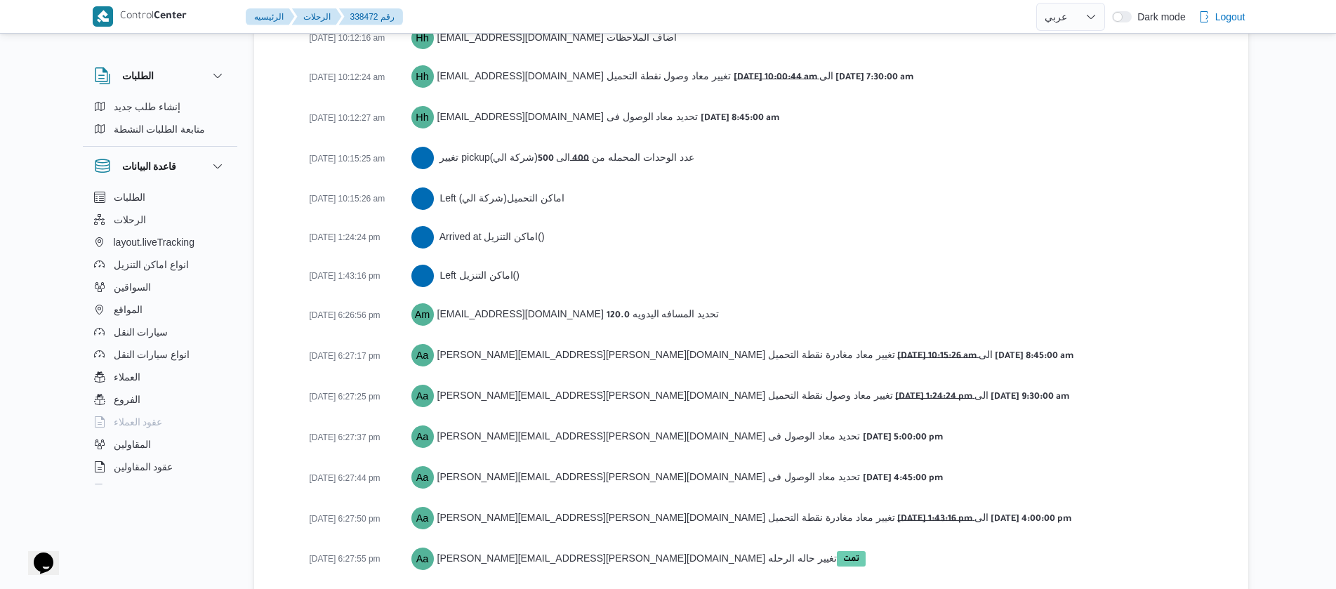
scroll to position [2480, 0]
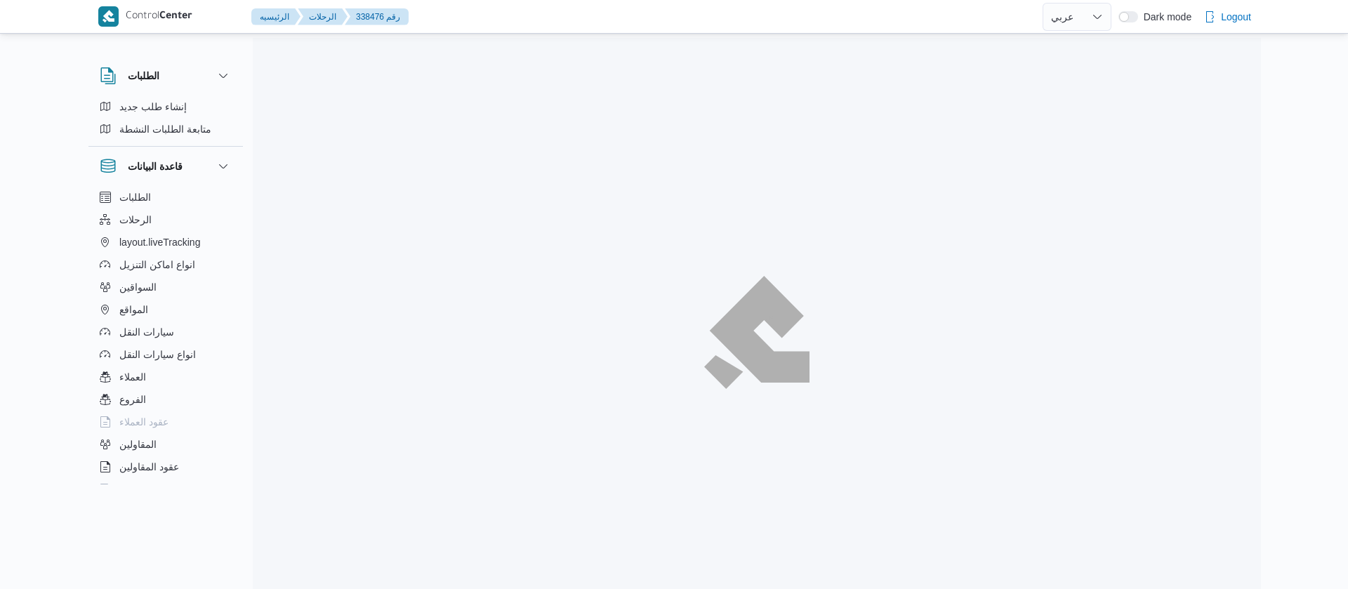
select select "ar"
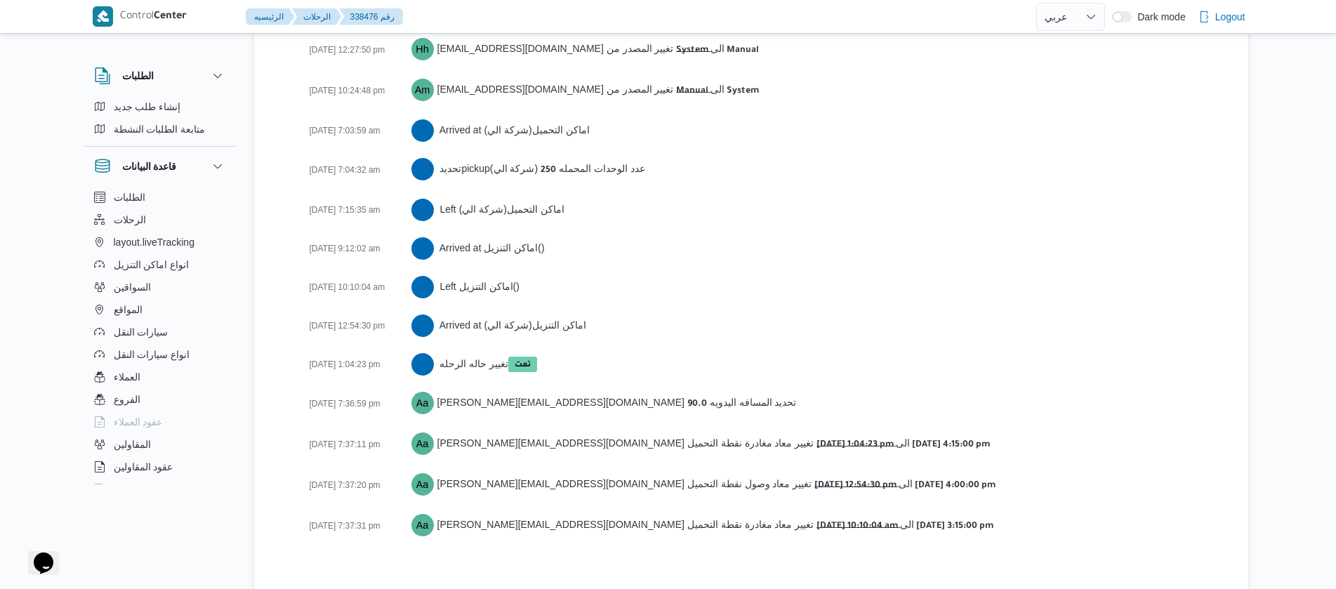
scroll to position [2261, 0]
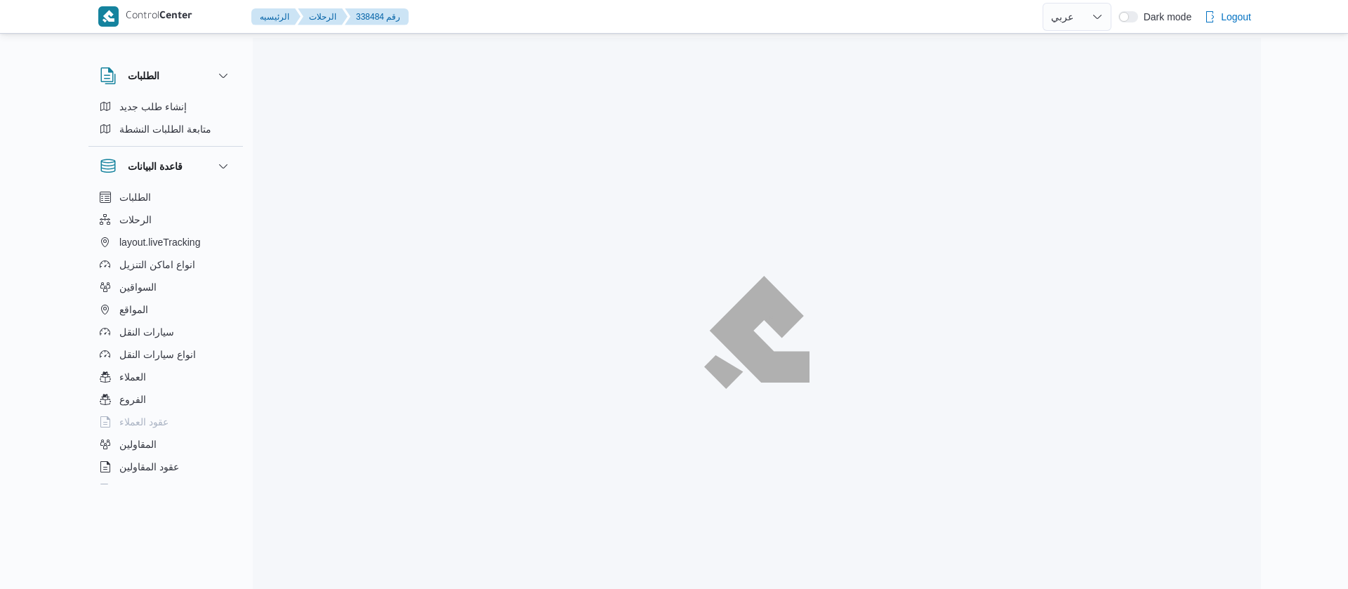
select select "ar"
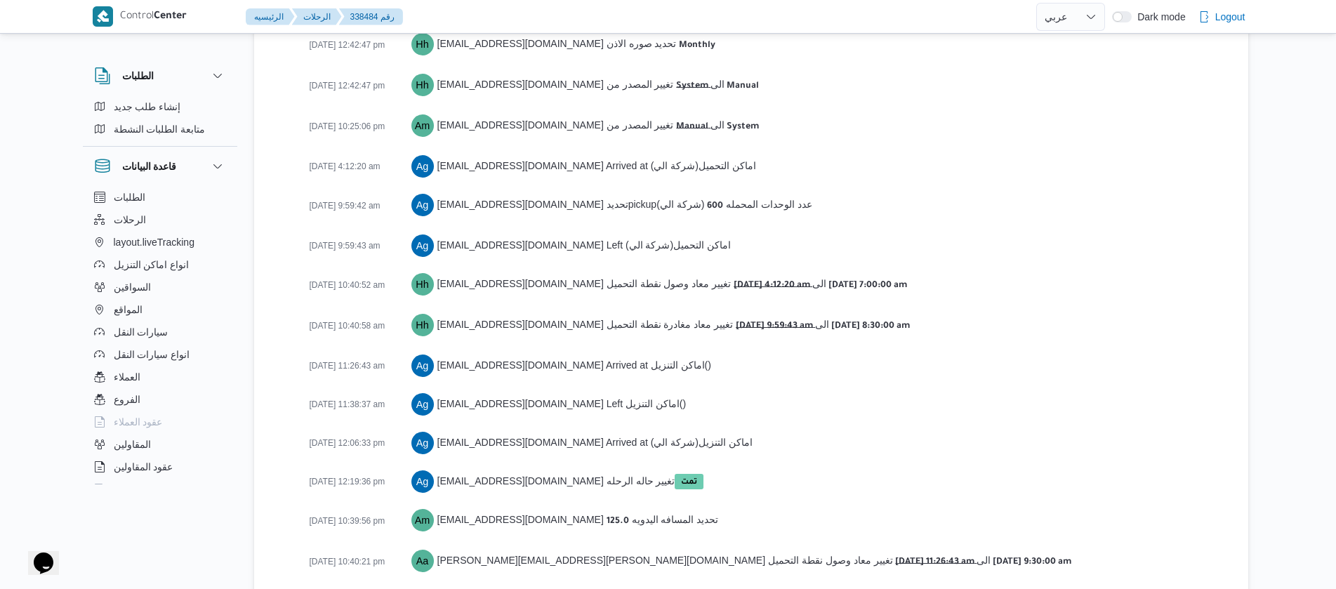
scroll to position [2379, 0]
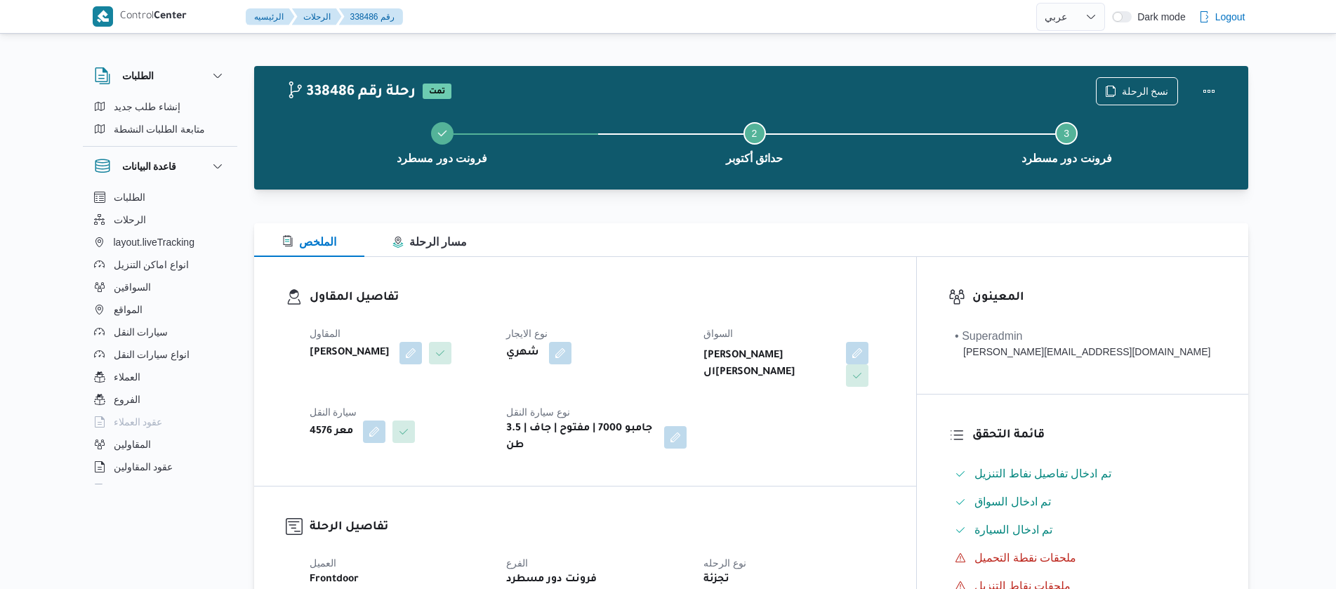
select select "ar"
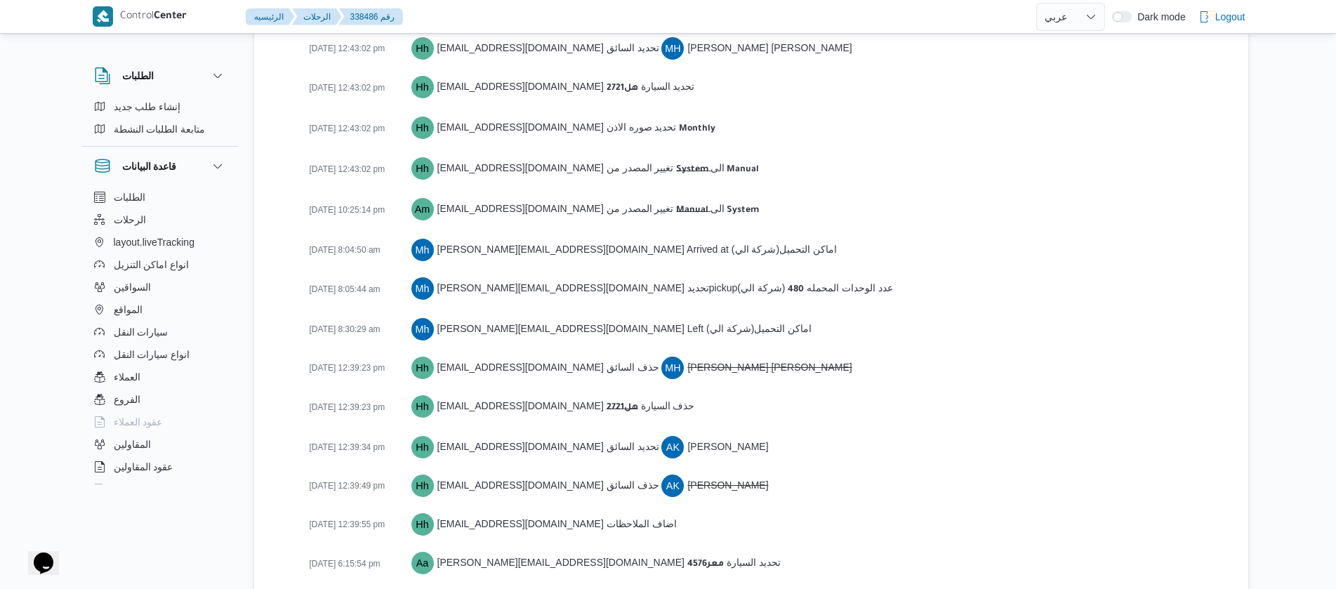
scroll to position [2269, 0]
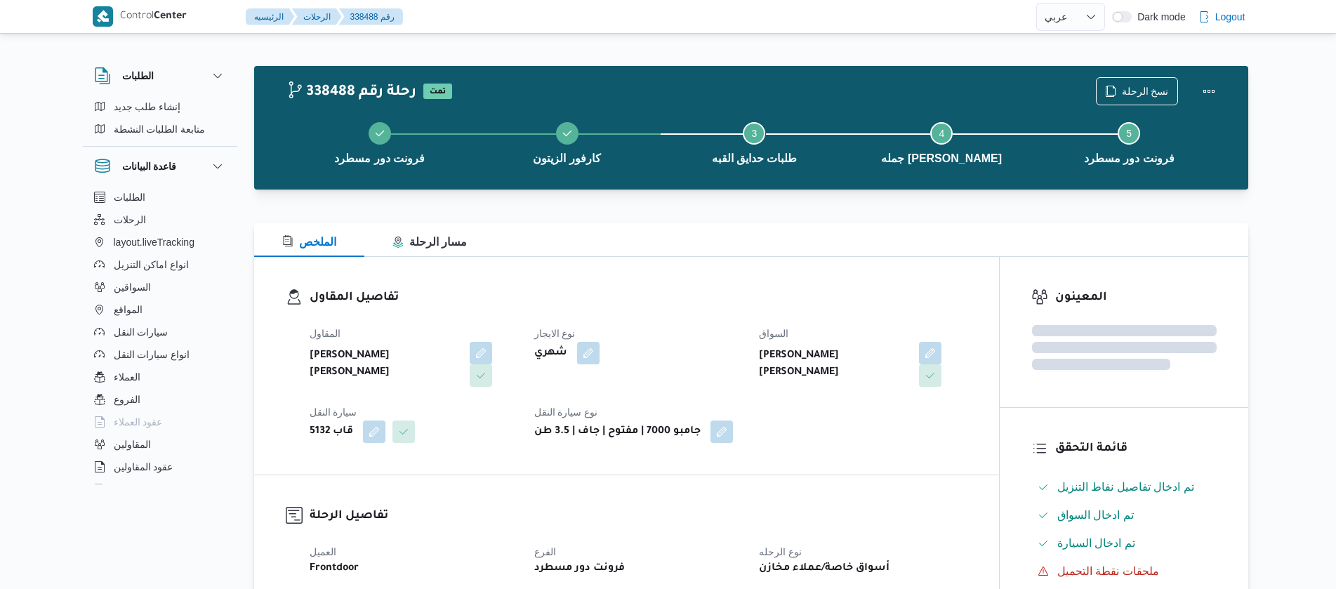
select select "ar"
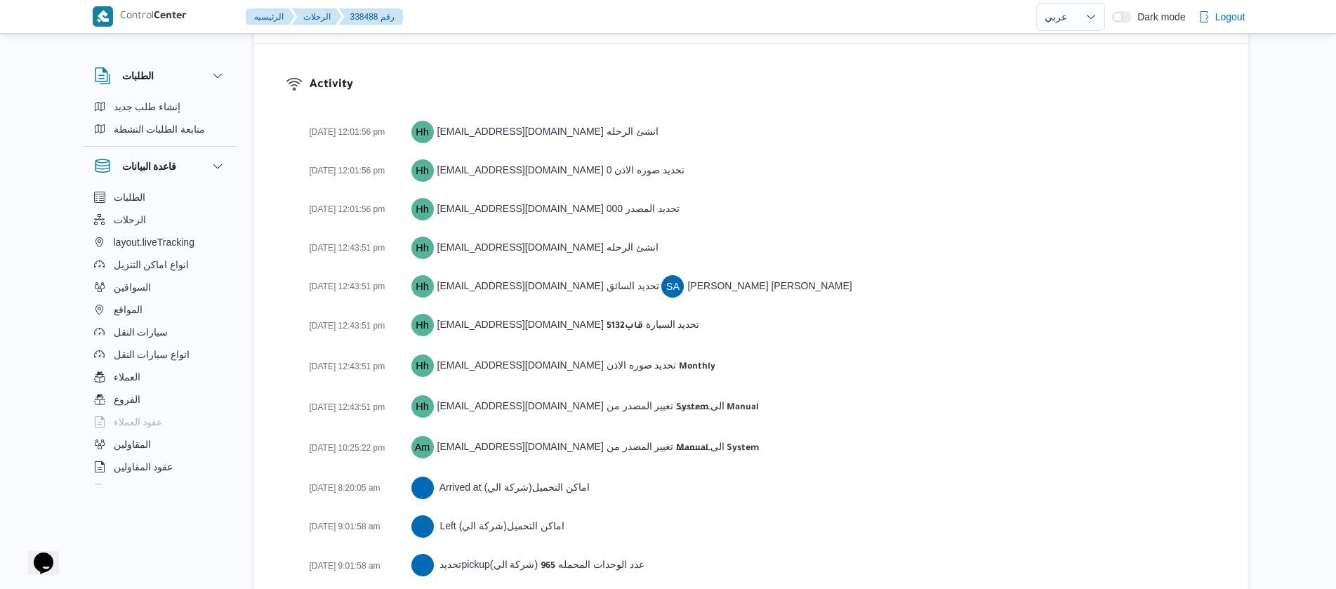
scroll to position [2335, 0]
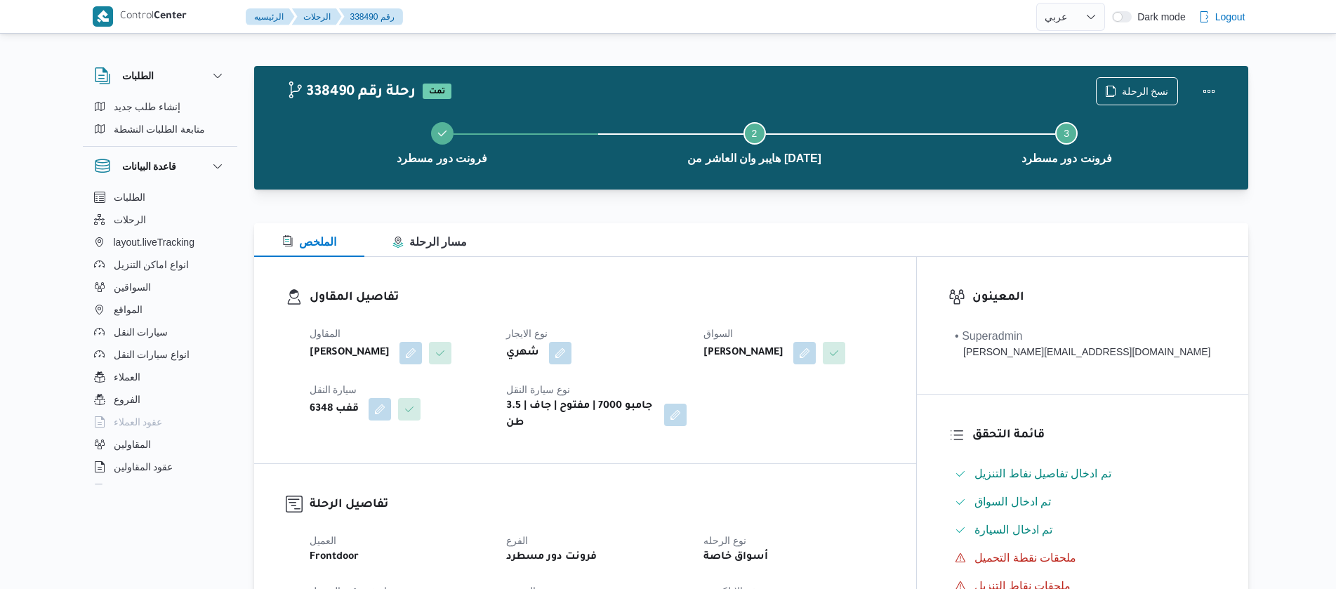
select select "ar"
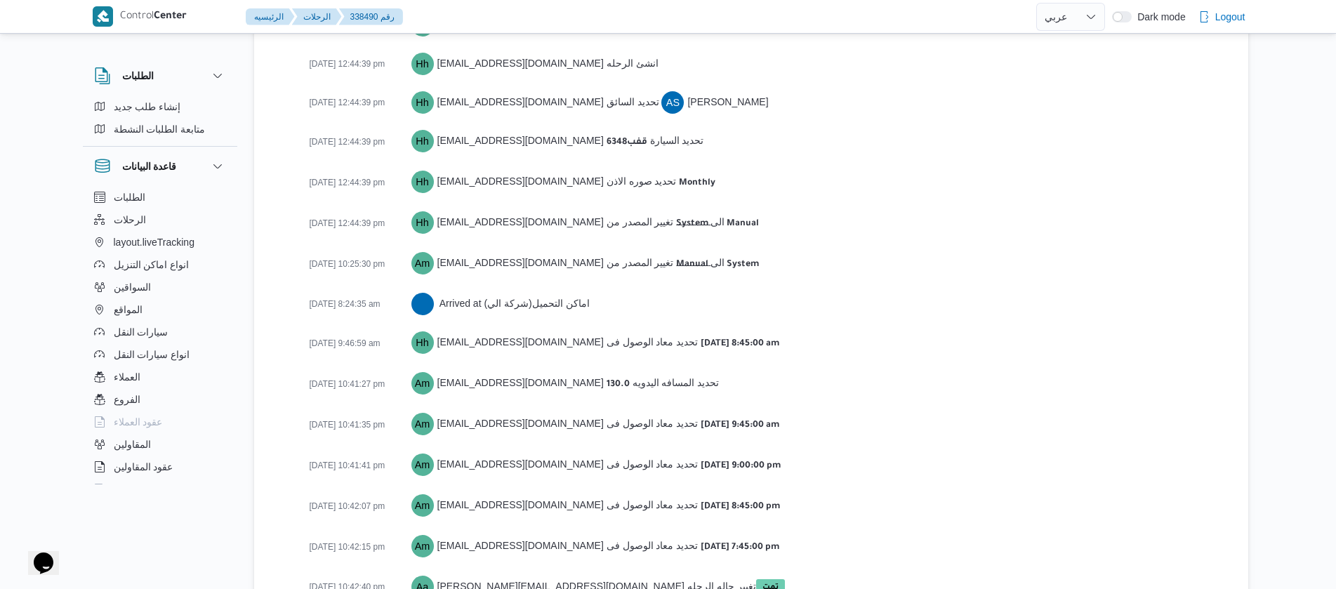
scroll to position [2144, 0]
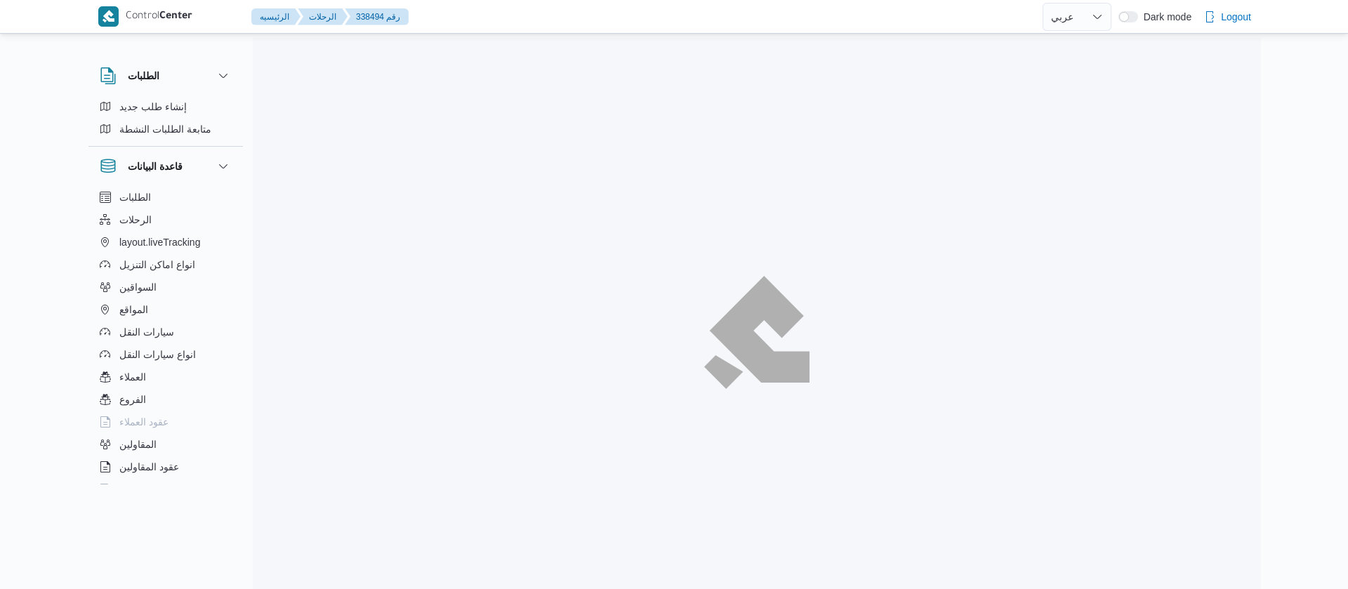
select select "ar"
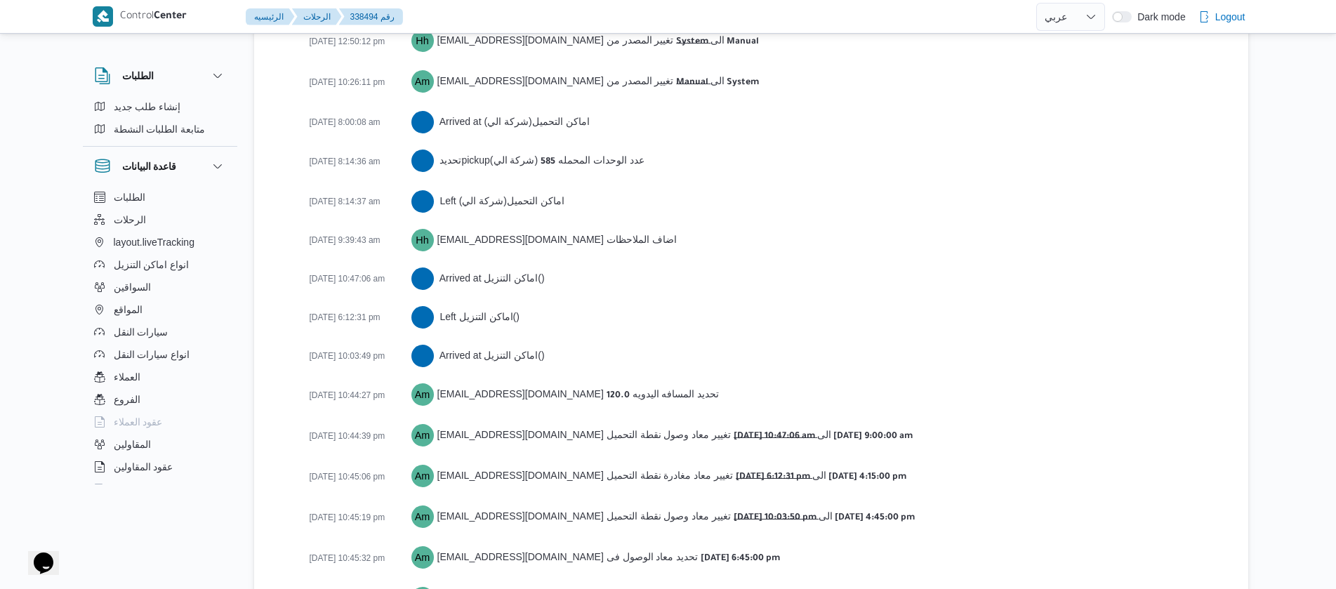
scroll to position [2455, 0]
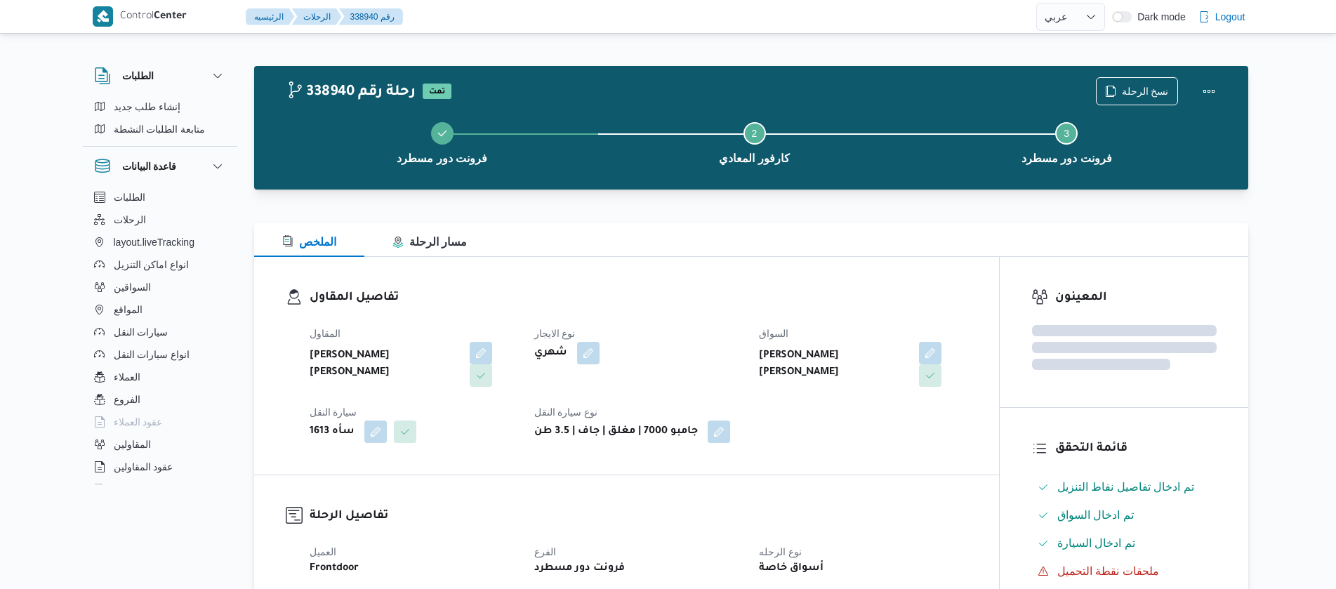
select select "ar"
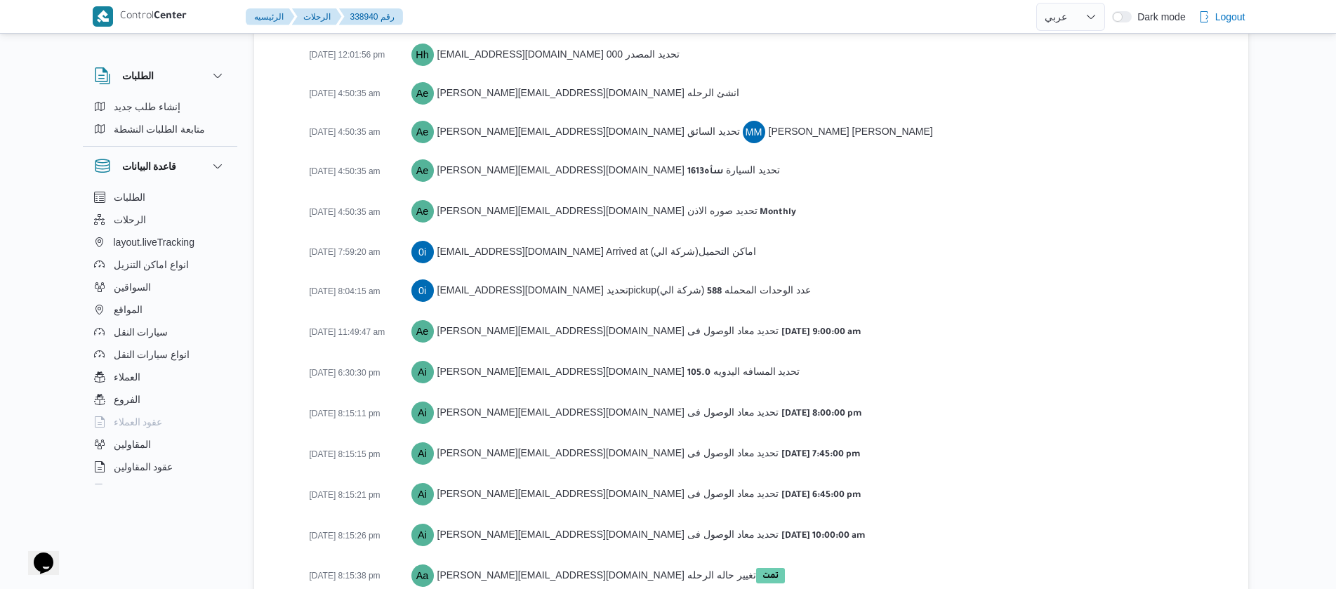
scroll to position [2105, 0]
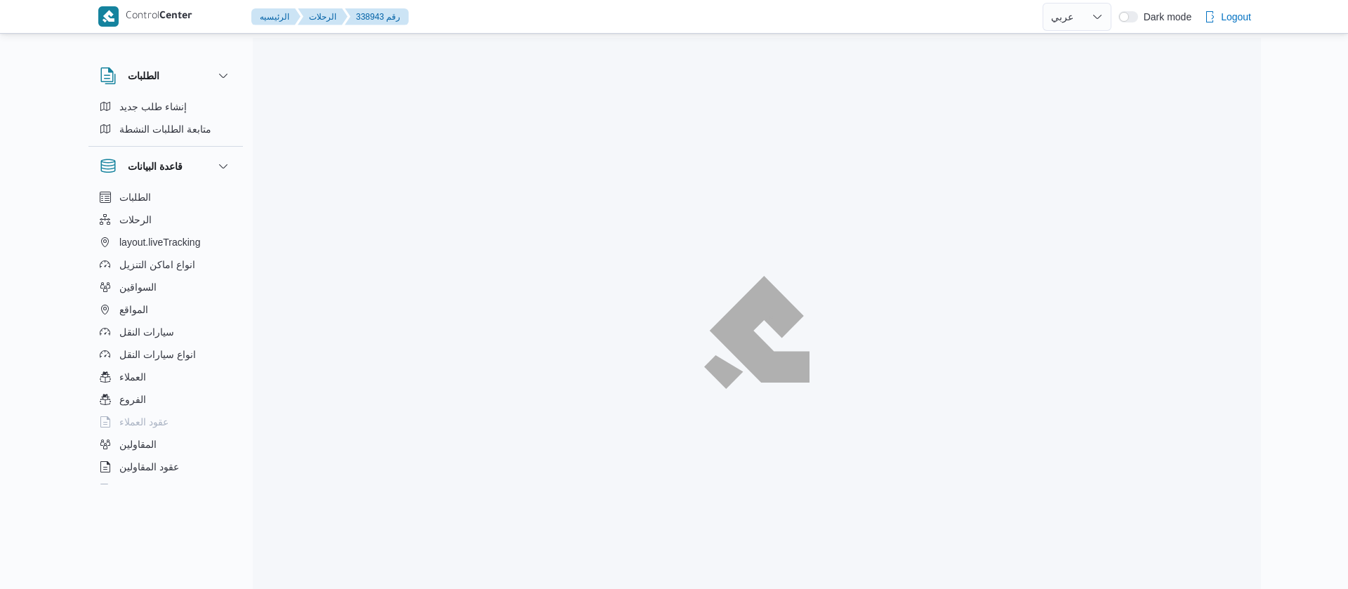
select select "ar"
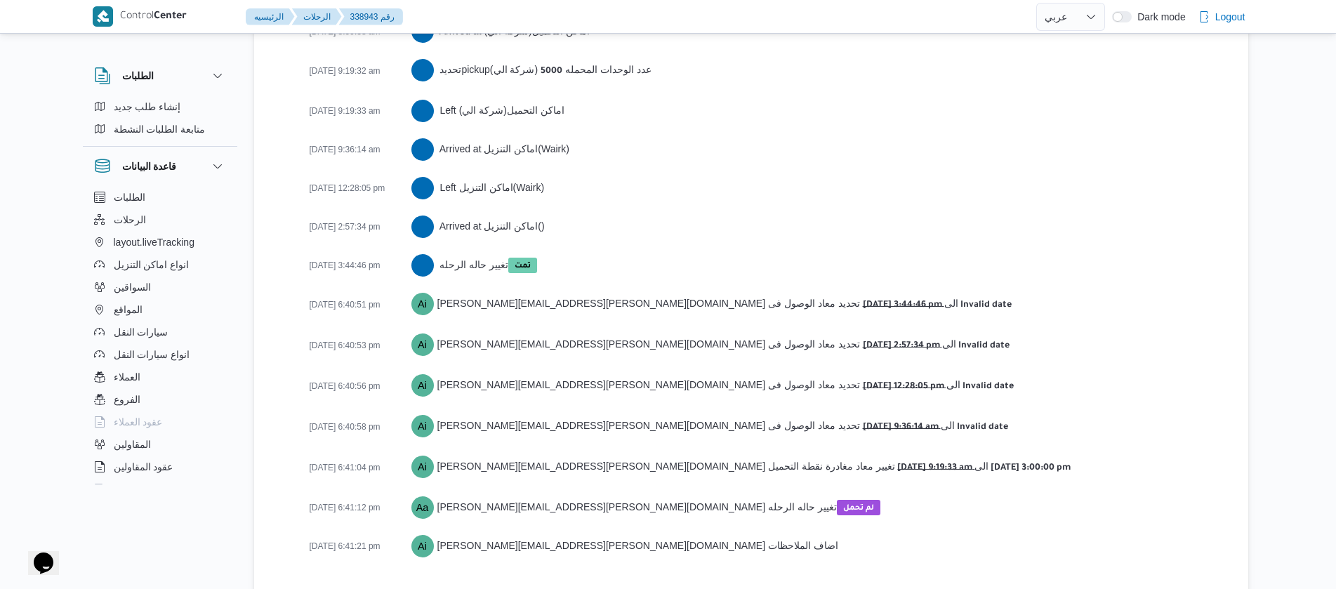
scroll to position [2322, 0]
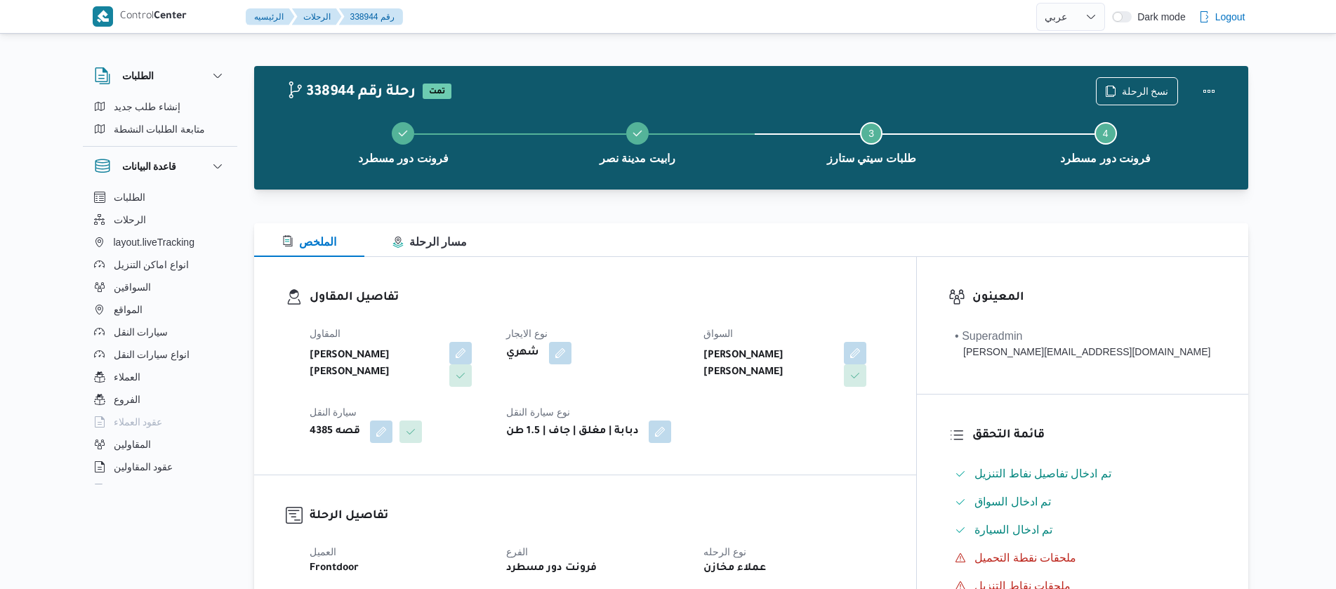
select select "ar"
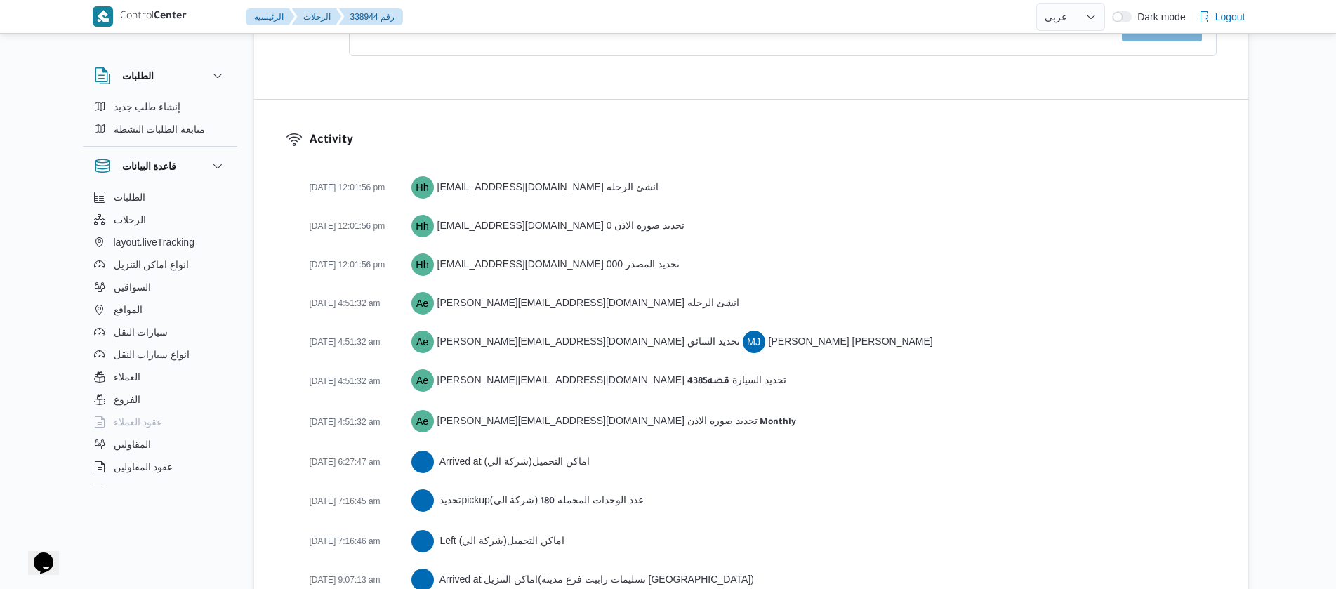
scroll to position [2102, 0]
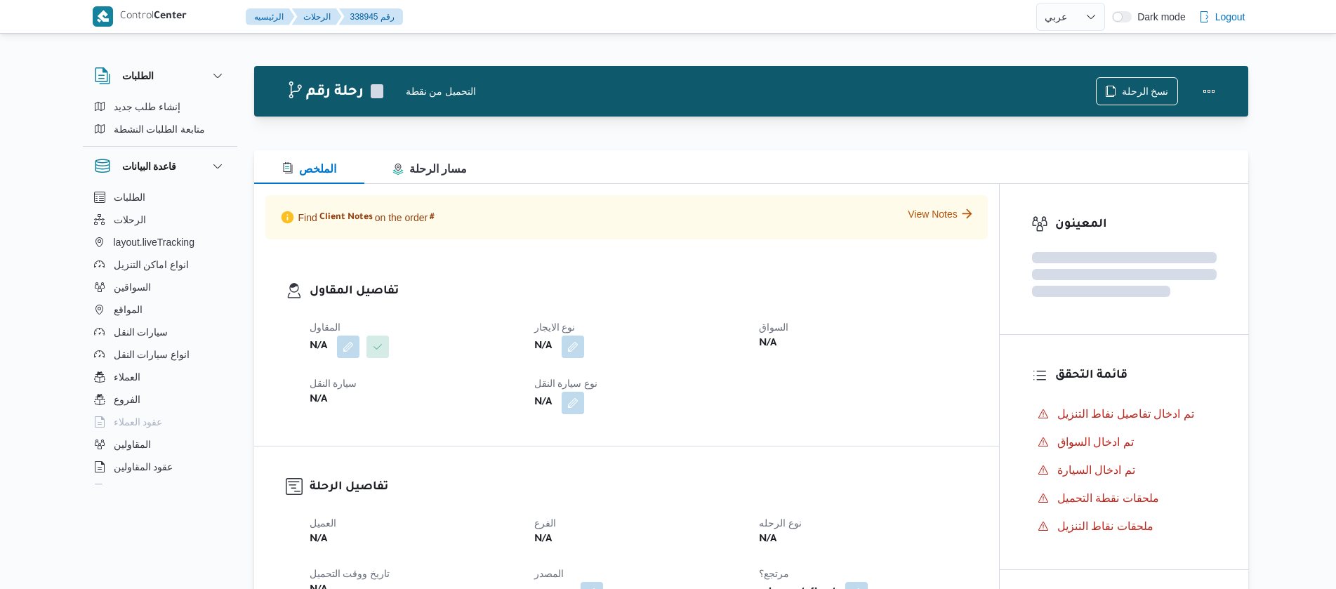
select select "ar"
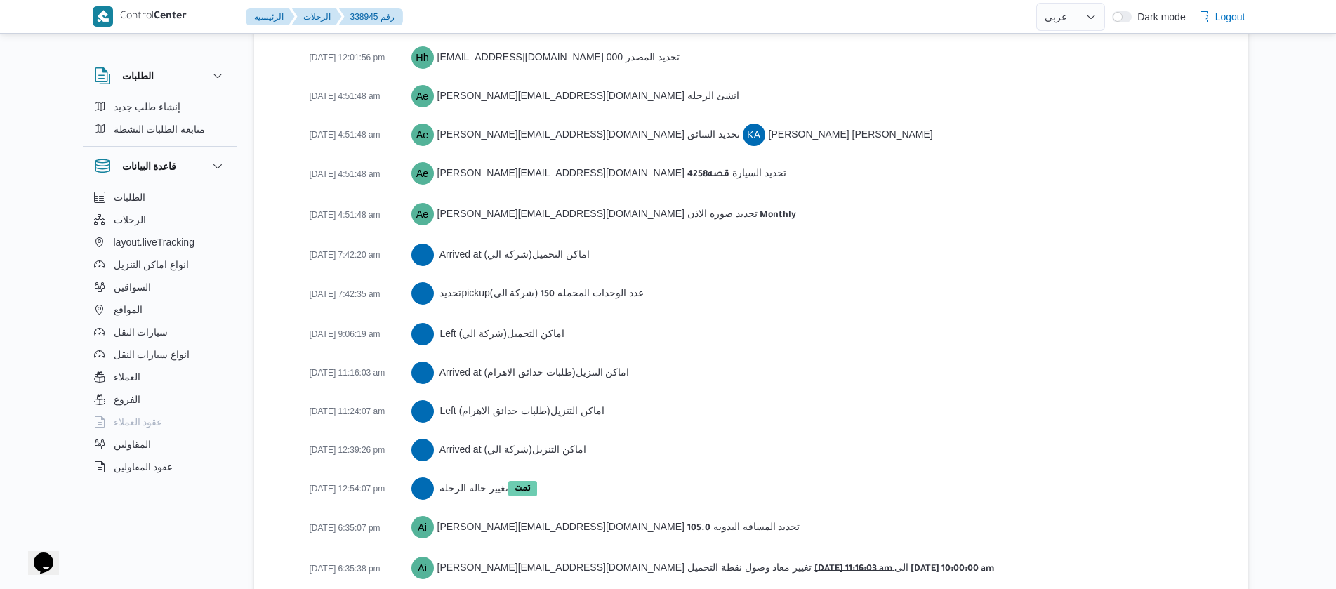
scroll to position [2104, 0]
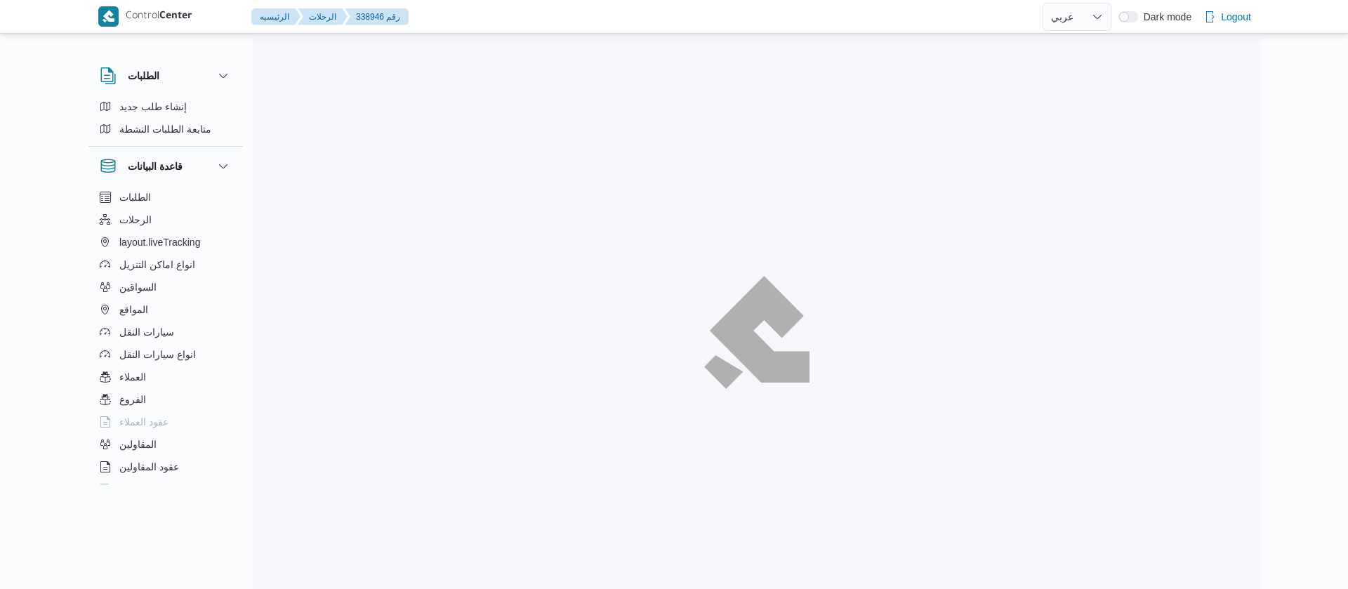
select select "ar"
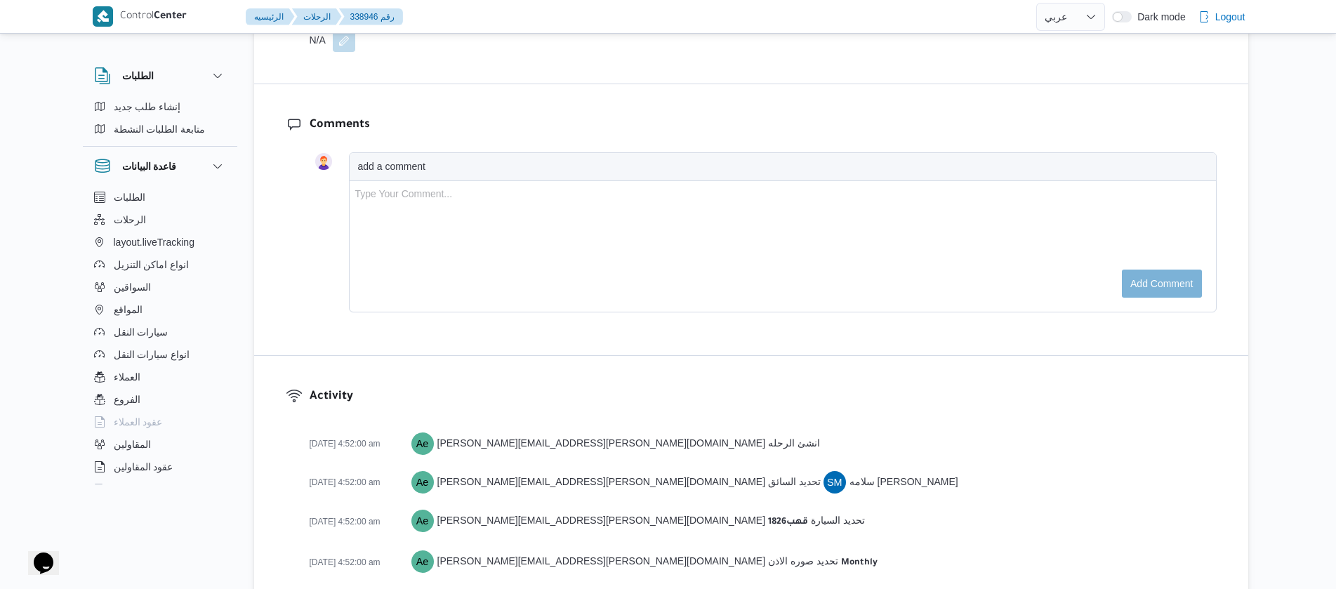
scroll to position [2144, 0]
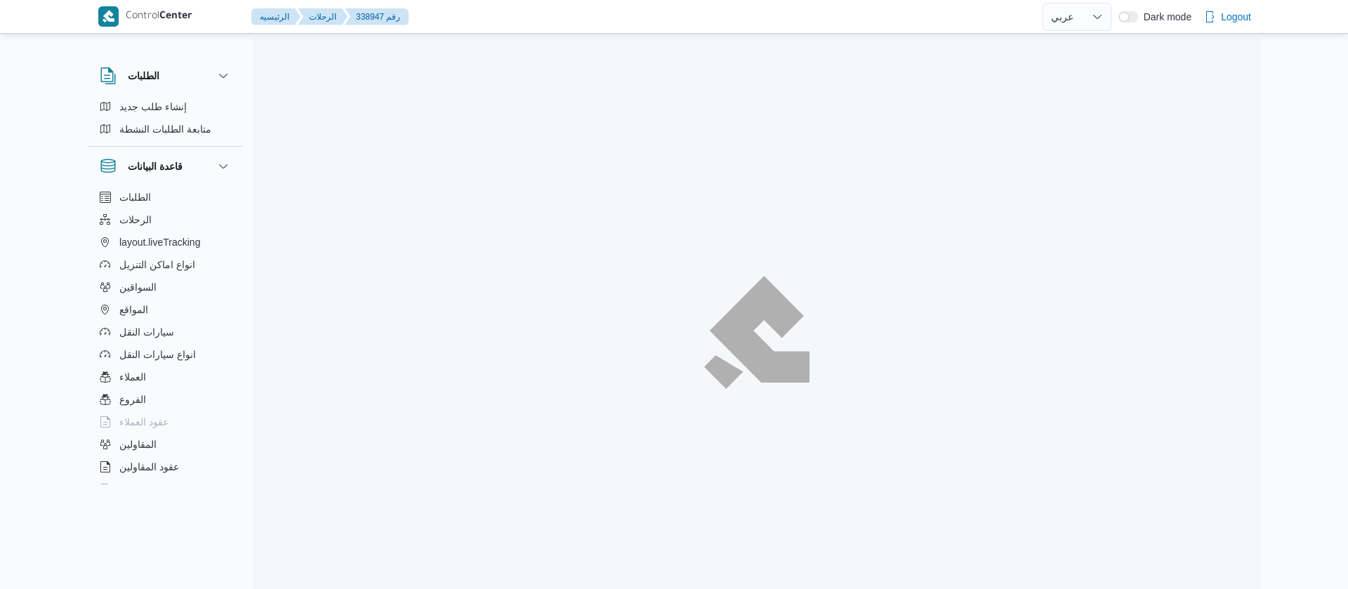
select select "ar"
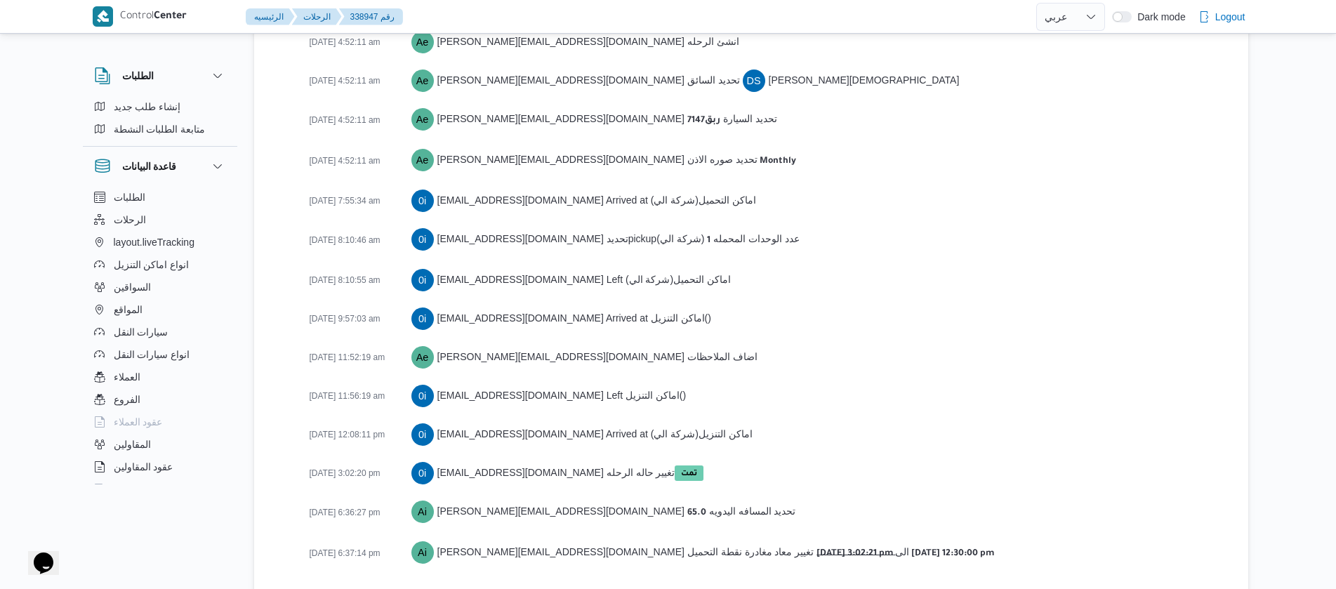
scroll to position [2165, 0]
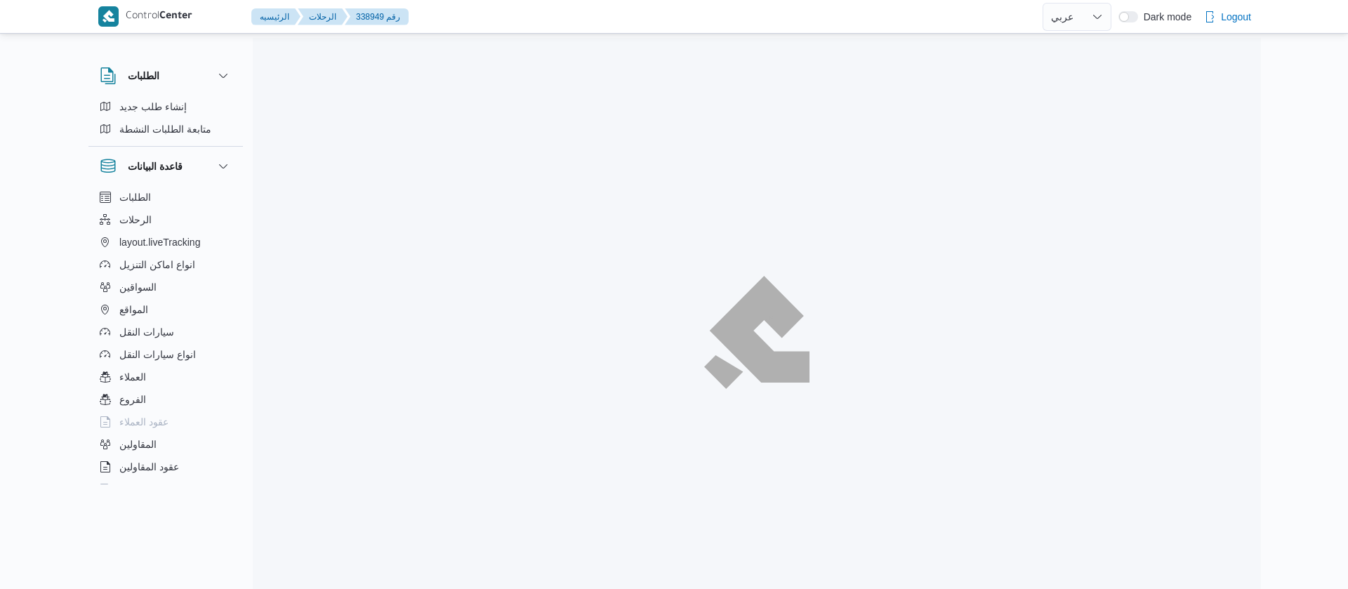
select select "ar"
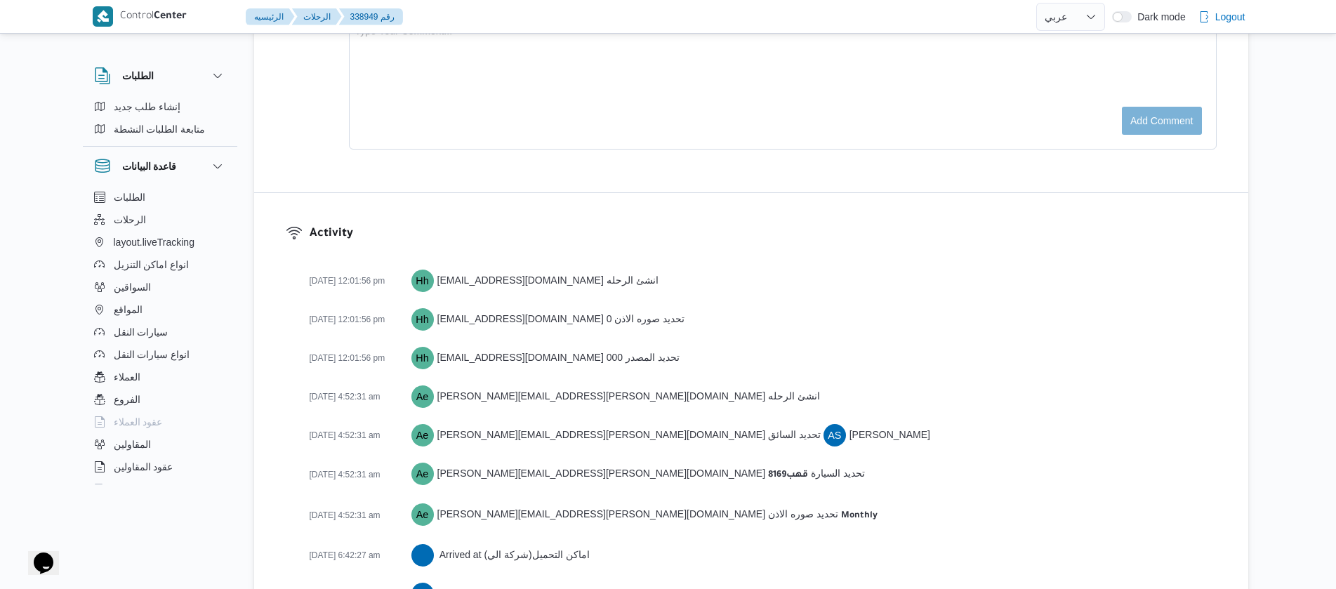
scroll to position [2128, 0]
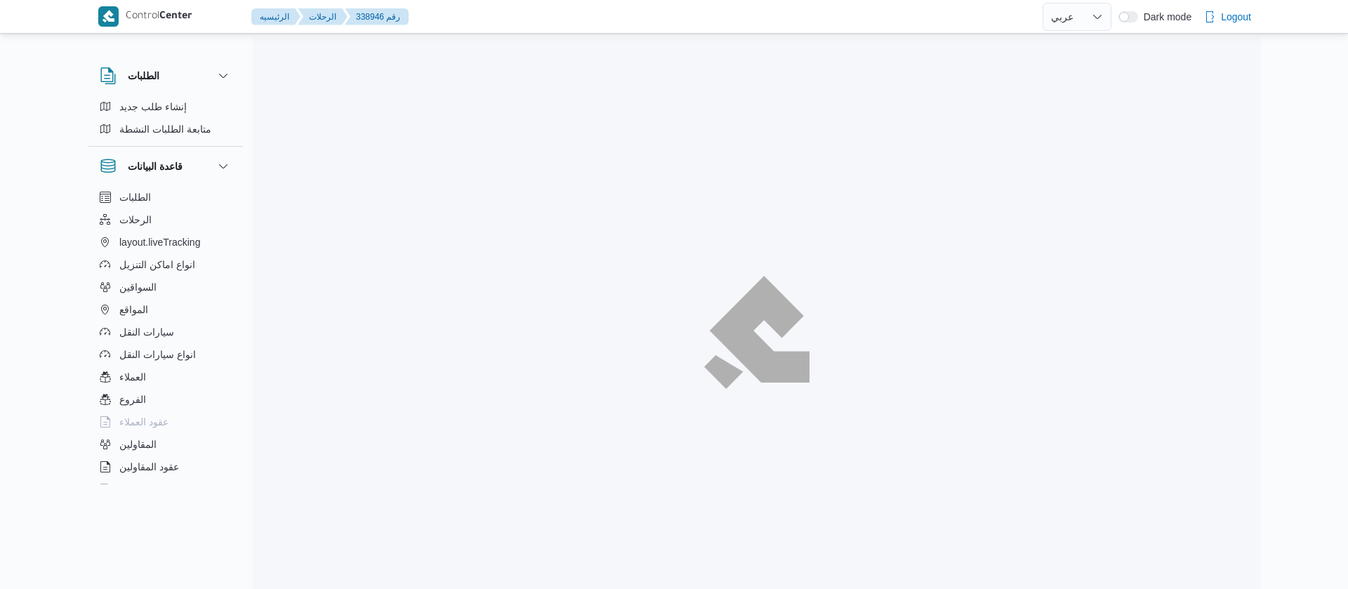
select select "ar"
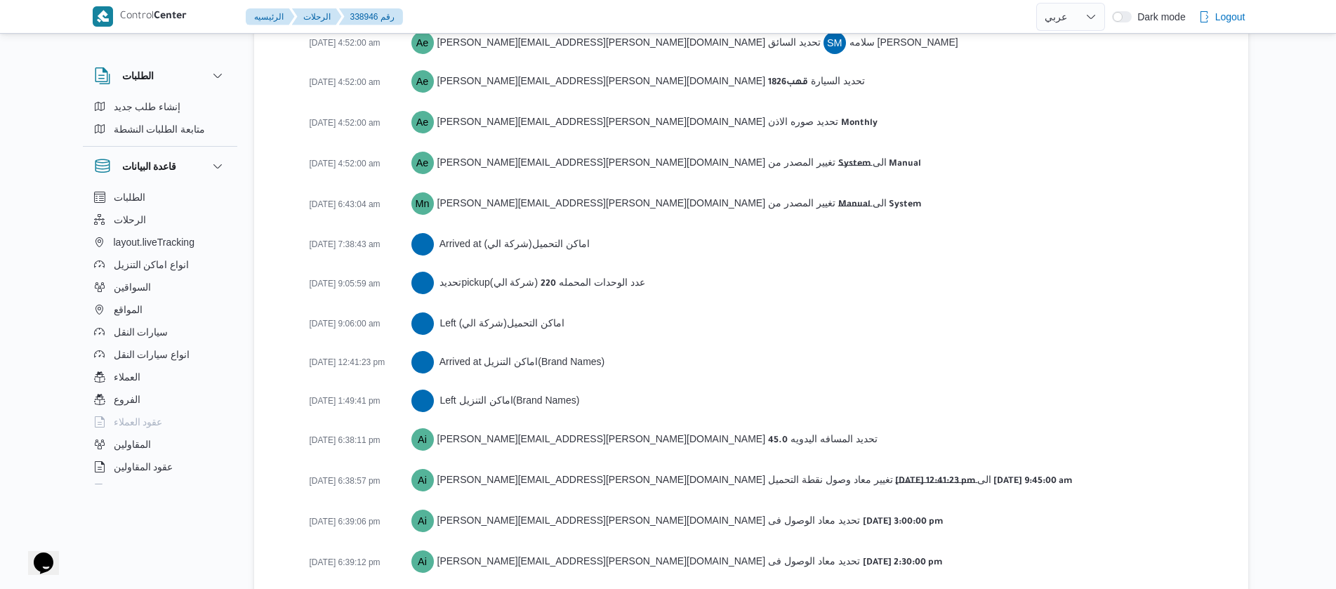
scroll to position [2144, 0]
